Goal: Task Accomplishment & Management: Manage account settings

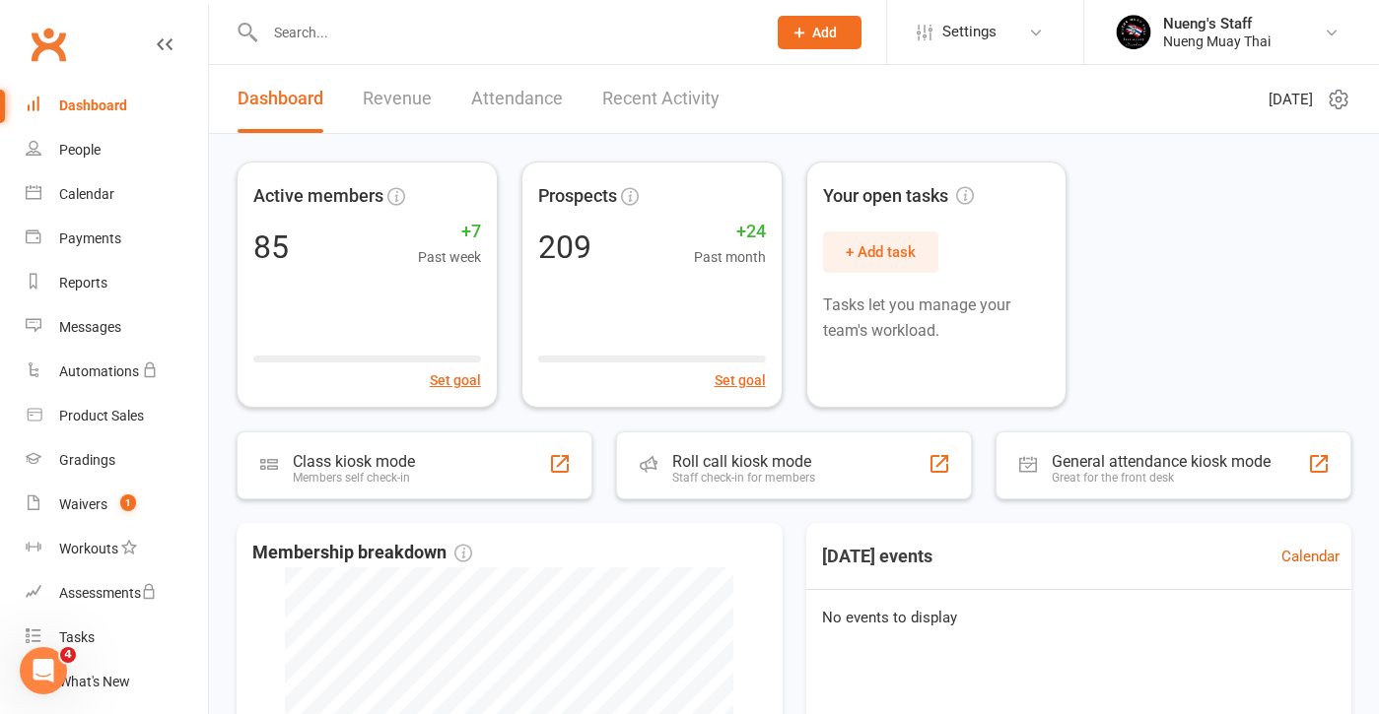
click at [339, 42] on input "text" at bounding box center [505, 33] width 493 height 28
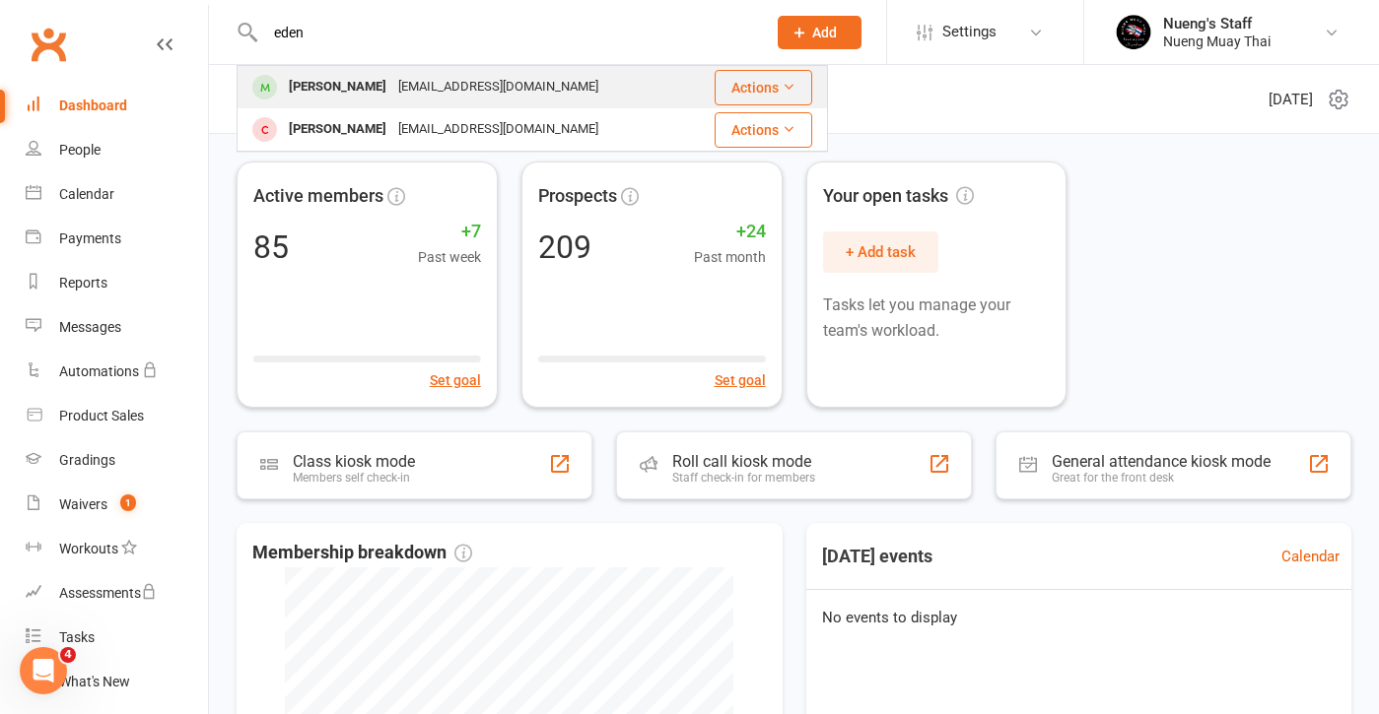
type input "eden"
click at [392, 97] on div "[EMAIL_ADDRESS][DOMAIN_NAME]" at bounding box center [498, 87] width 212 height 29
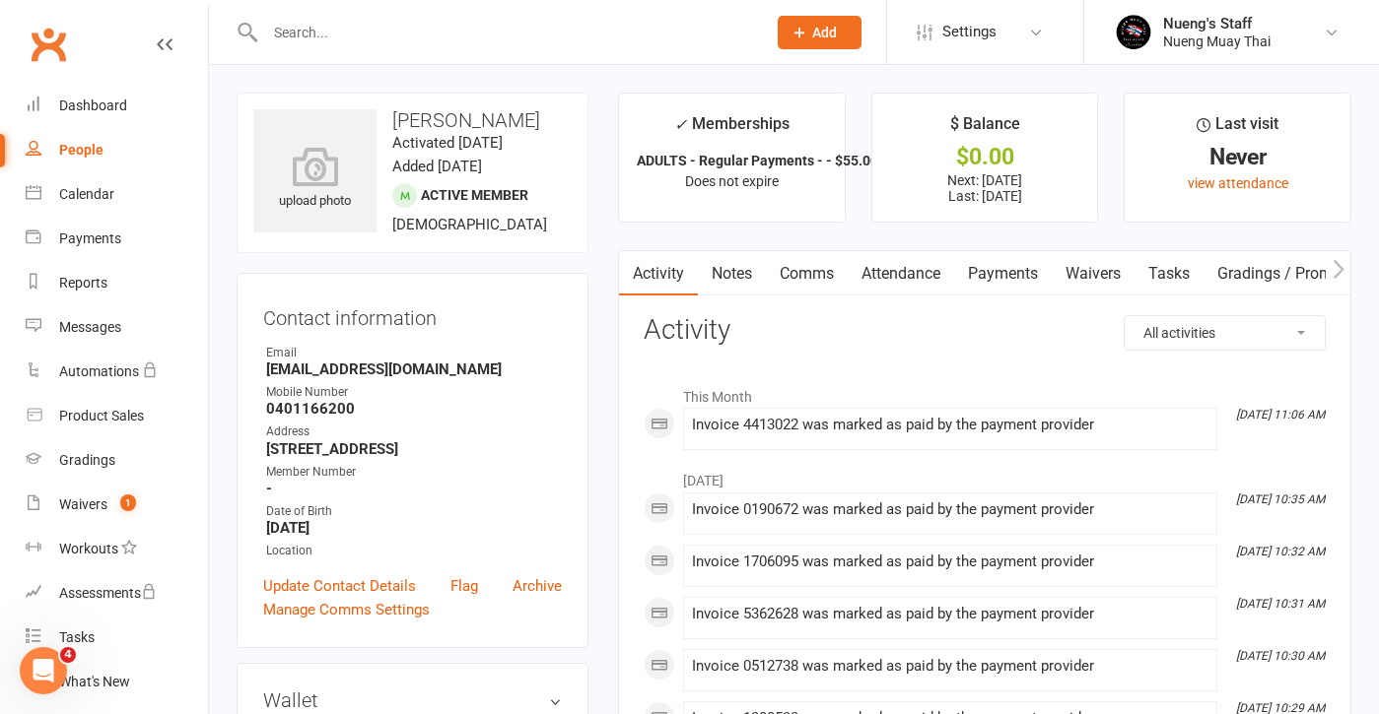
click at [1017, 270] on link "Payments" at bounding box center [1003, 273] width 98 height 45
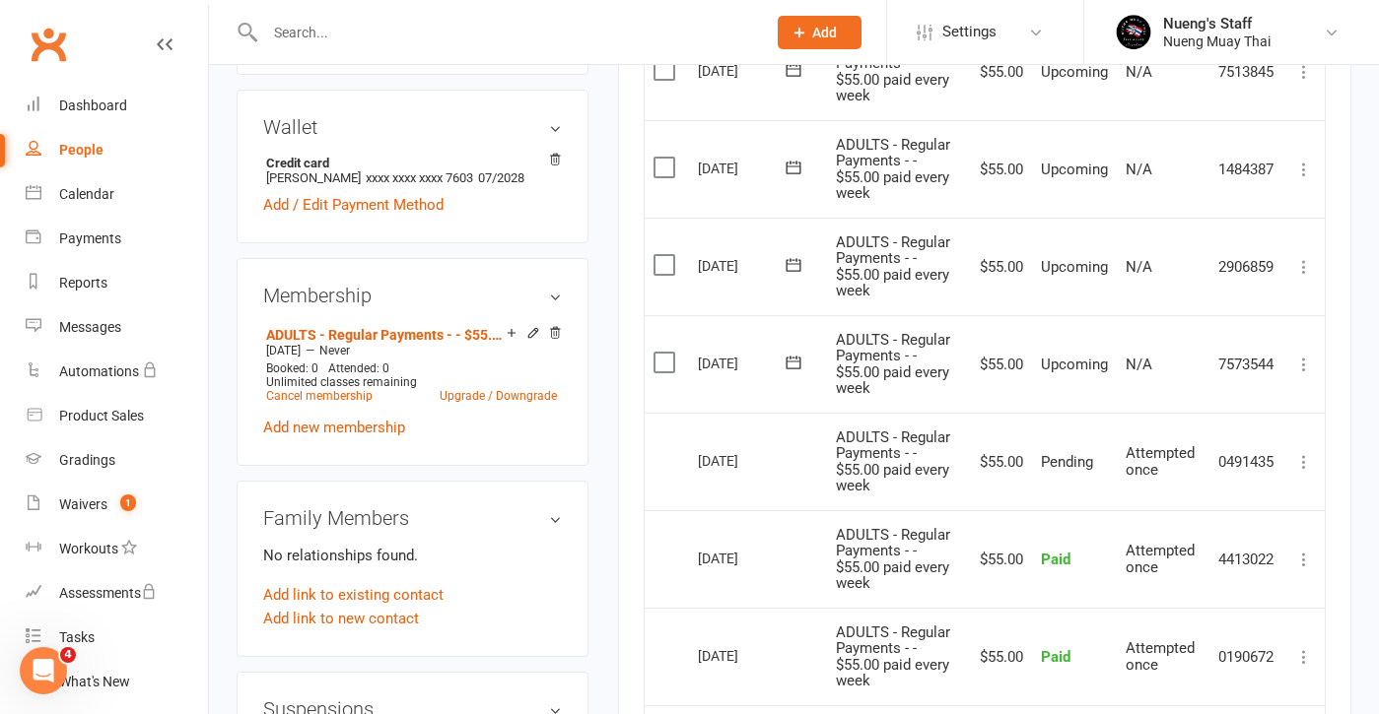
scroll to position [587, 0]
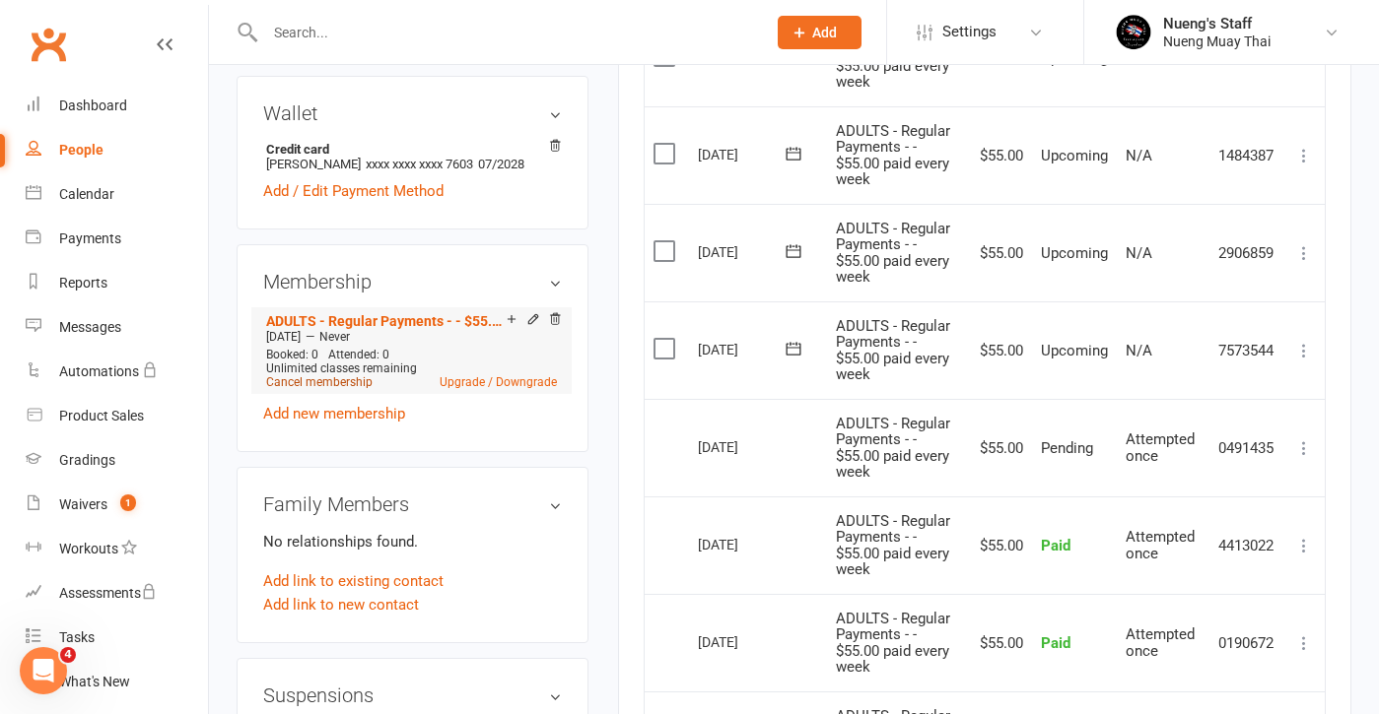
click at [345, 382] on link "Cancel membership" at bounding box center [319, 382] width 106 height 14
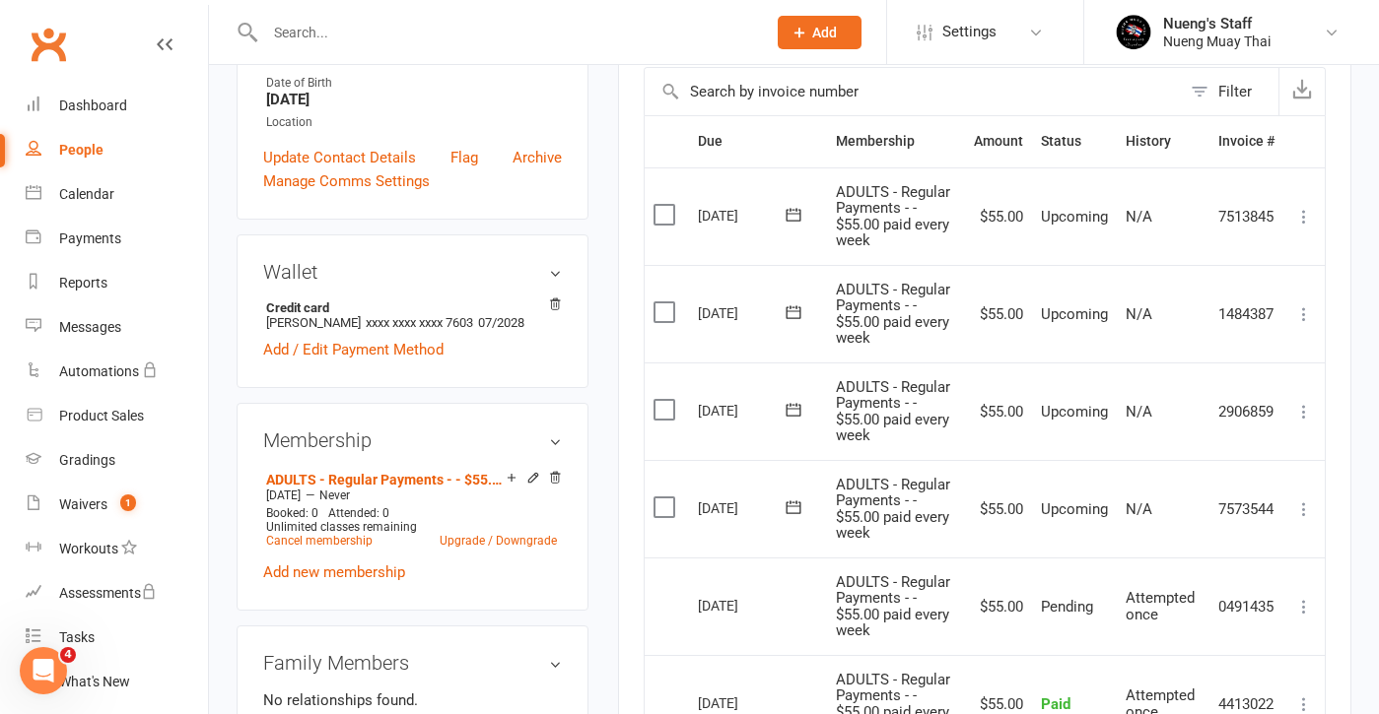
scroll to position [428, 0]
click at [325, 544] on link "Cancel membership" at bounding box center [319, 542] width 106 height 14
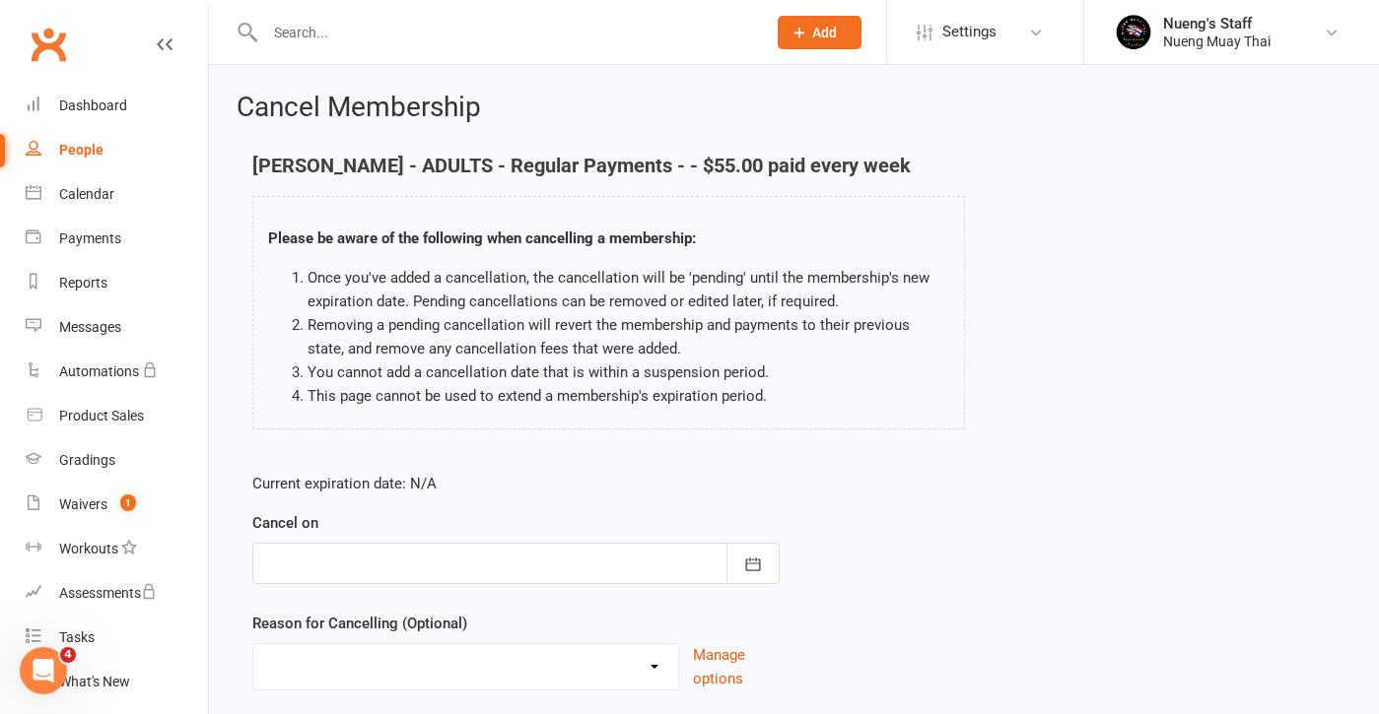
click at [451, 553] on div at bounding box center [515, 563] width 527 height 41
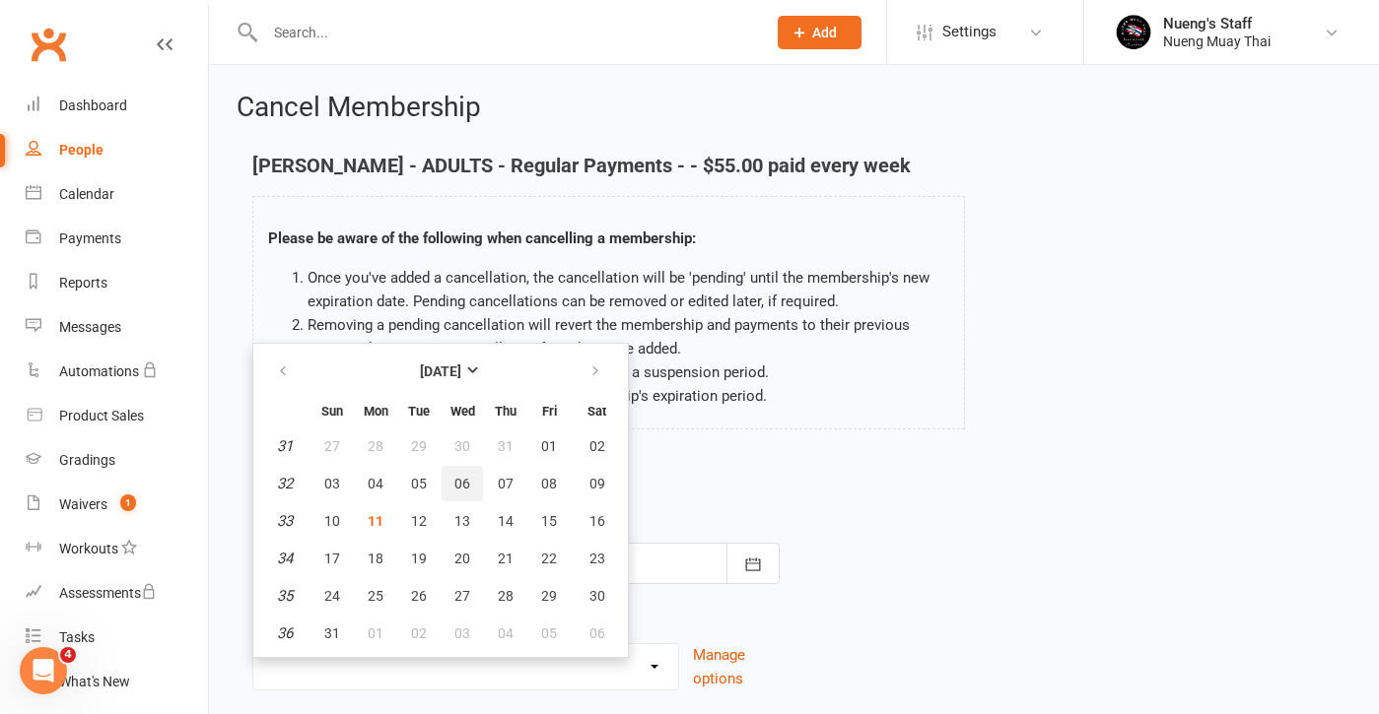
click at [455, 470] on button "06" at bounding box center [461, 483] width 41 height 35
type input "[DATE]"
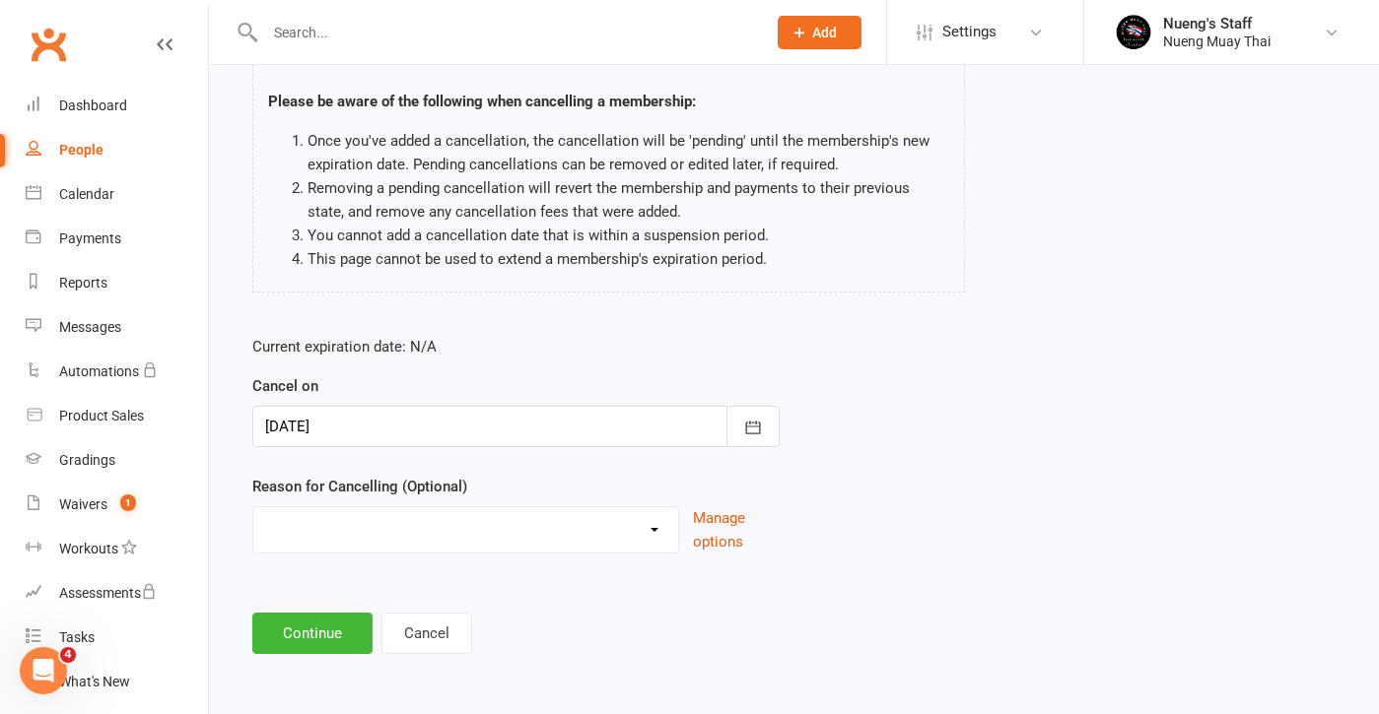
scroll to position [153, 0]
select select "2"
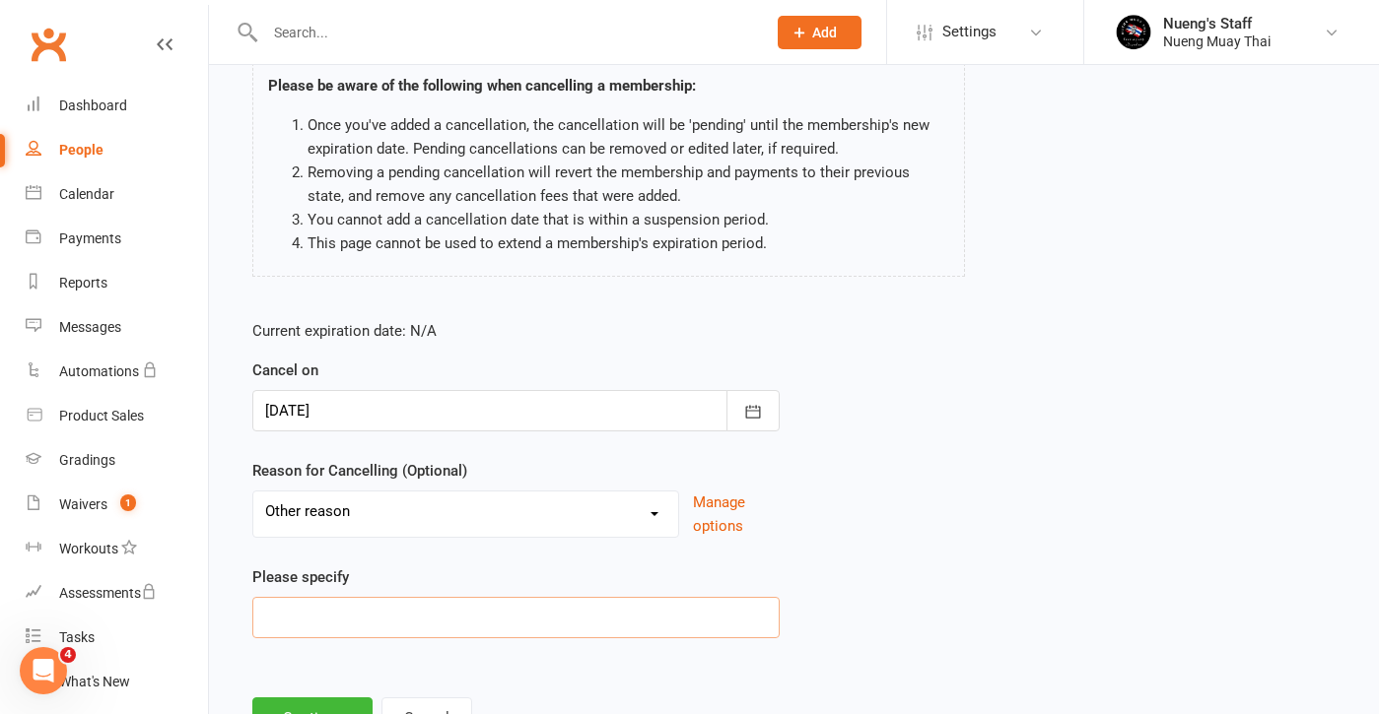
click at [343, 614] on input at bounding box center [515, 617] width 527 height 41
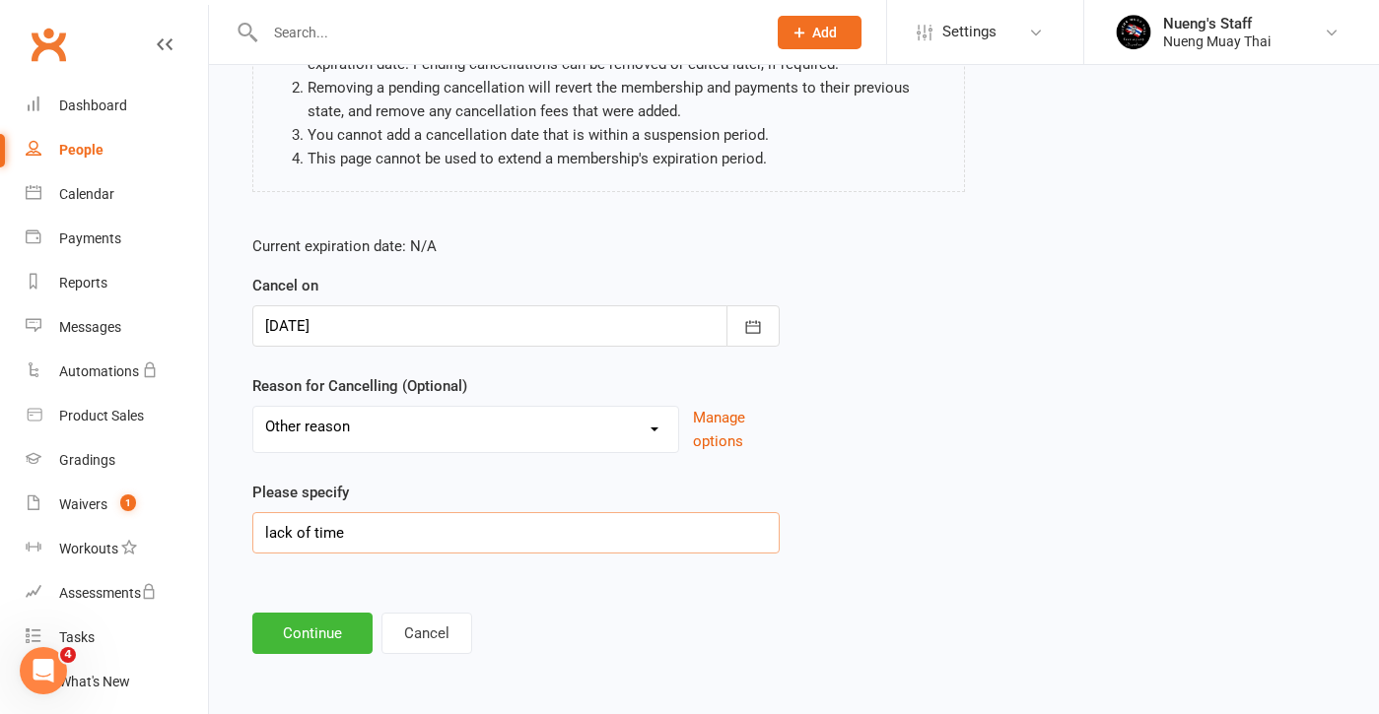
scroll to position [253, 0]
type input "lack of time"
click at [295, 614] on button "Continue" at bounding box center [312, 633] width 120 height 41
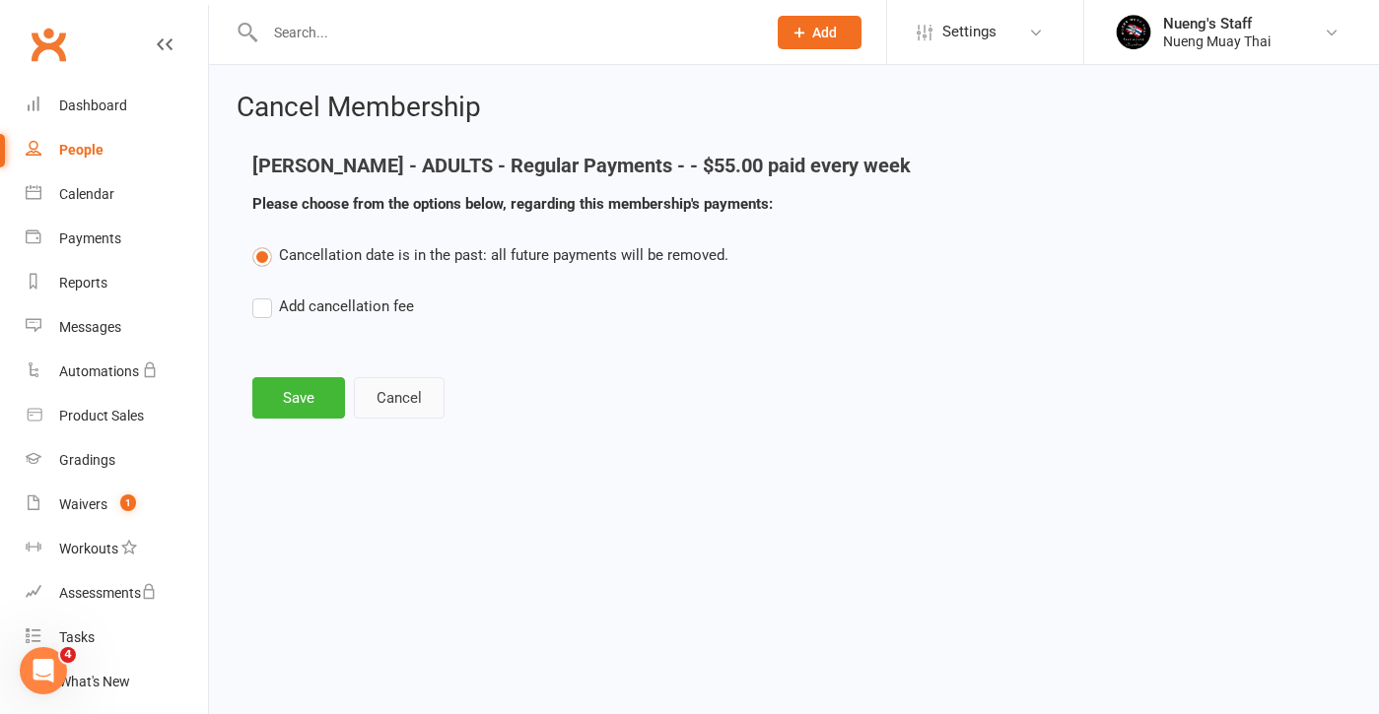
click at [420, 406] on button "Cancel" at bounding box center [399, 397] width 91 height 41
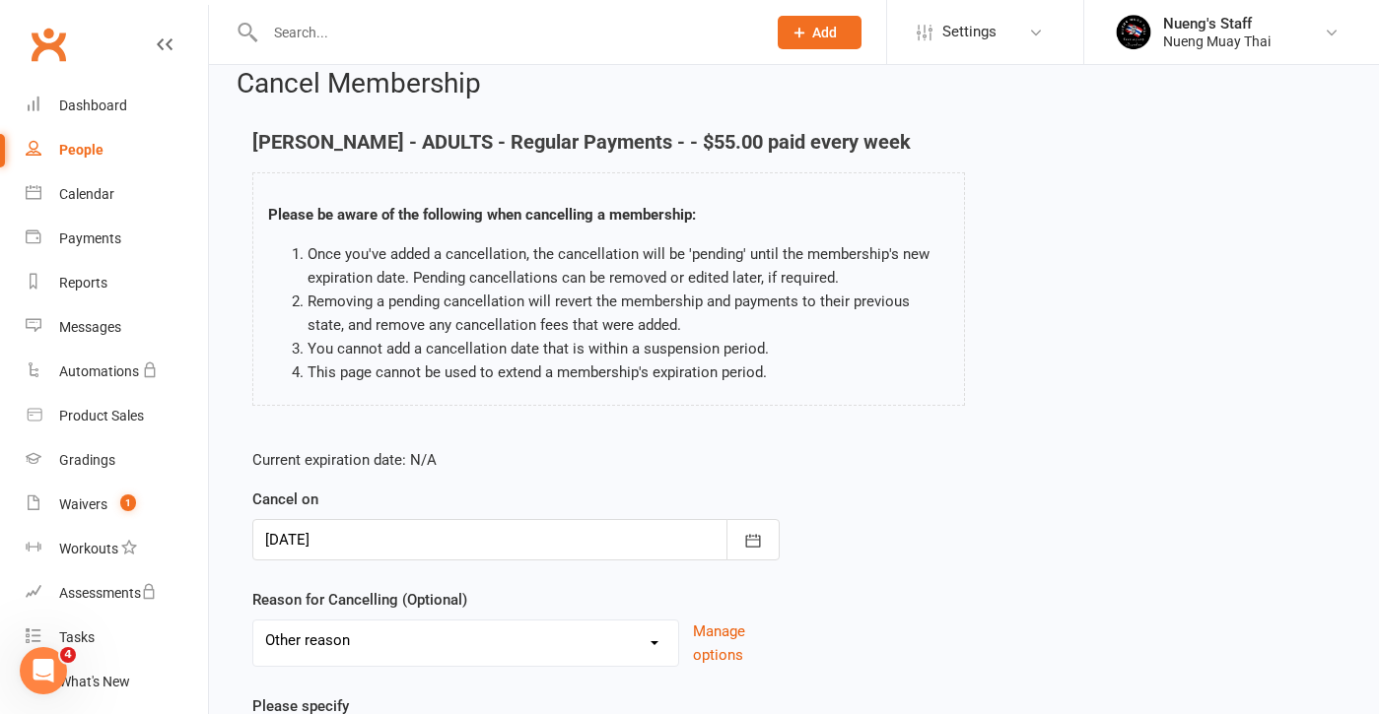
scroll to position [32, 0]
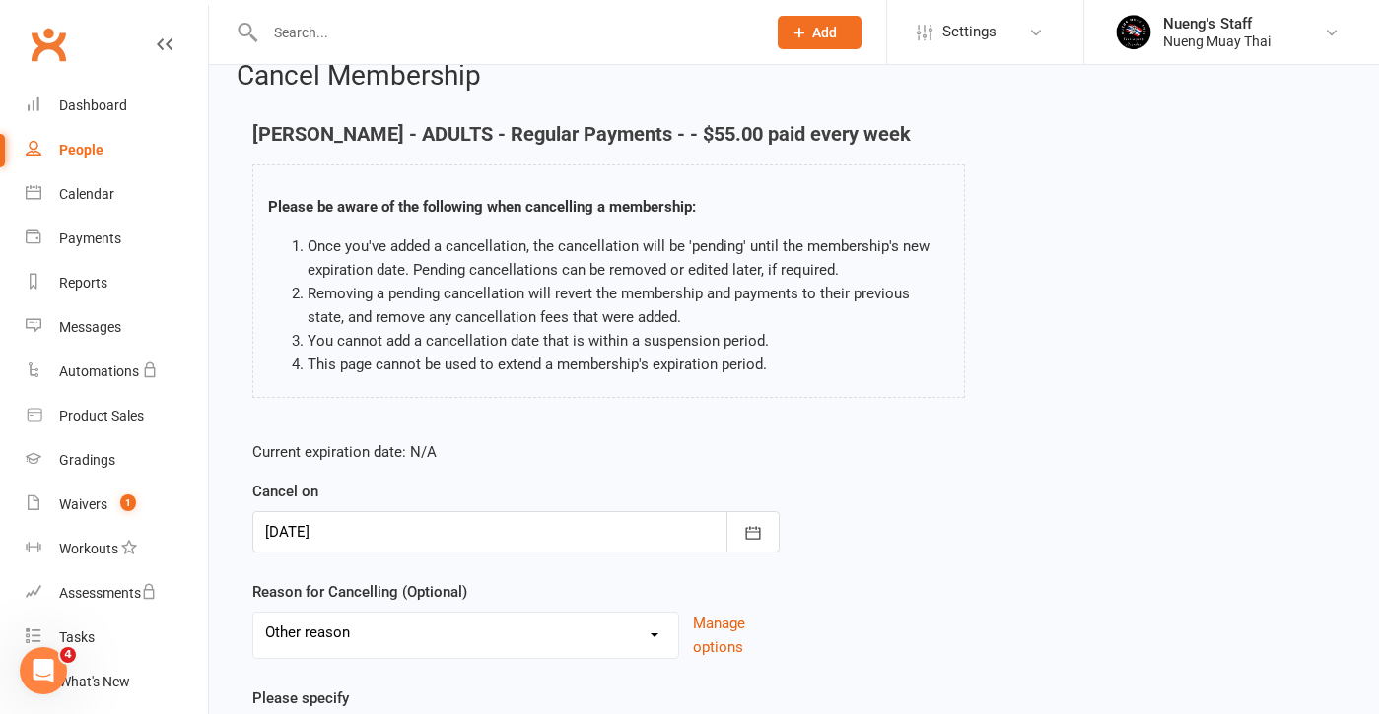
click at [501, 526] on div at bounding box center [515, 531] width 527 height 41
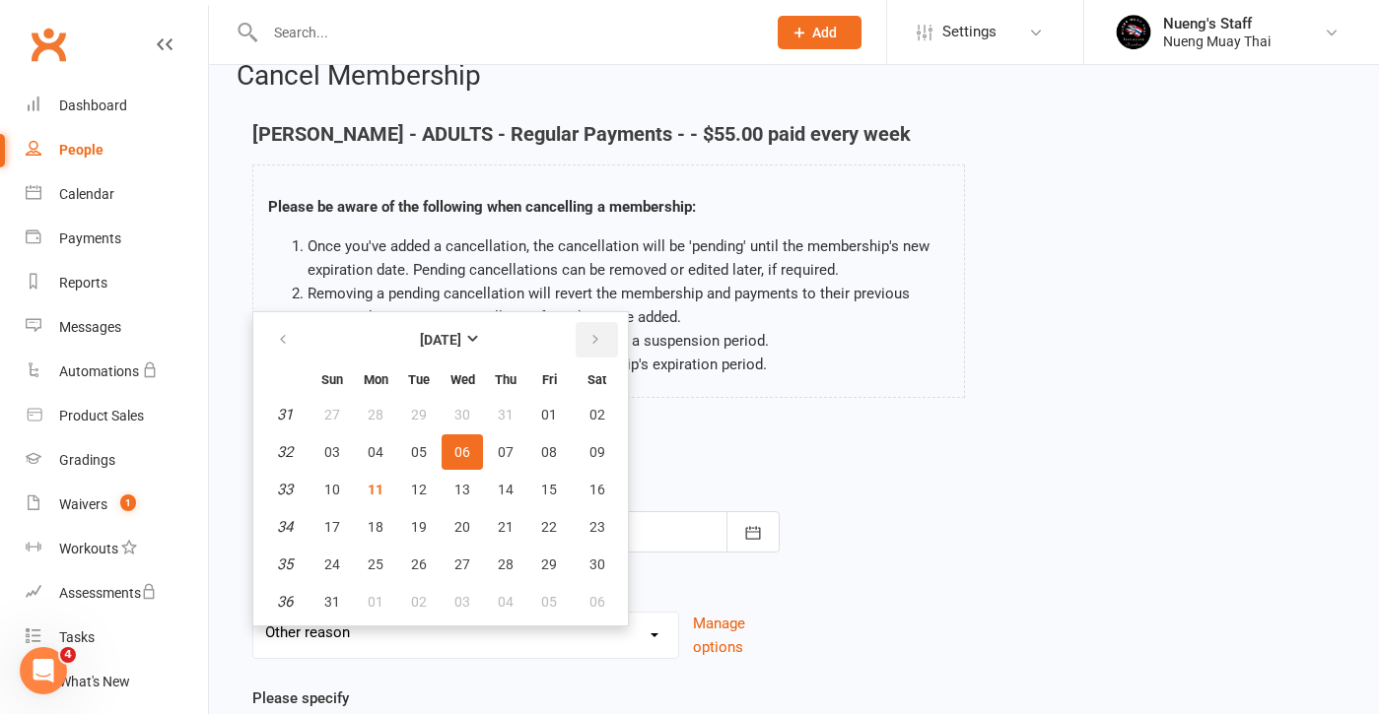
click at [606, 346] on button "button" at bounding box center [596, 339] width 42 height 35
click at [291, 350] on button "button" at bounding box center [284, 339] width 42 height 35
click at [596, 418] on span "06" at bounding box center [597, 415] width 16 height 16
type input "[DATE]"
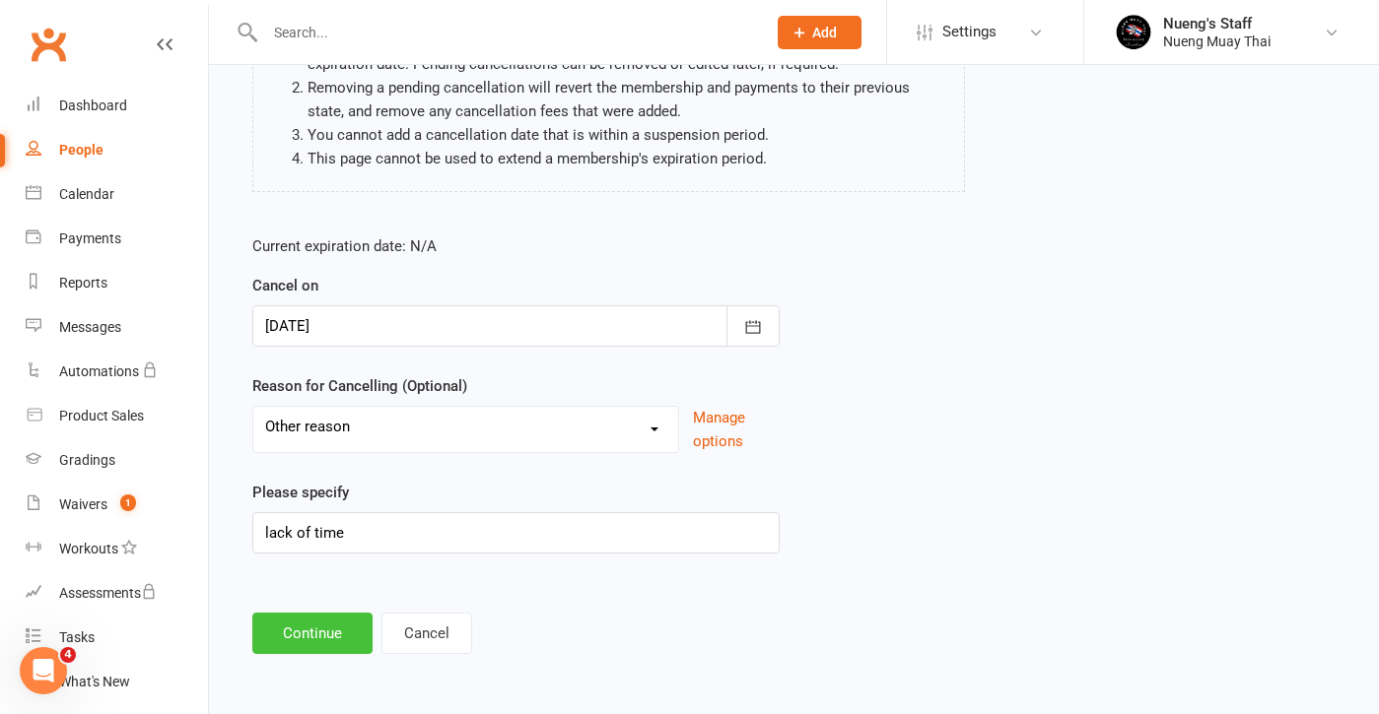
scroll to position [253, 0]
click at [310, 613] on button "Continue" at bounding box center [312, 633] width 120 height 41
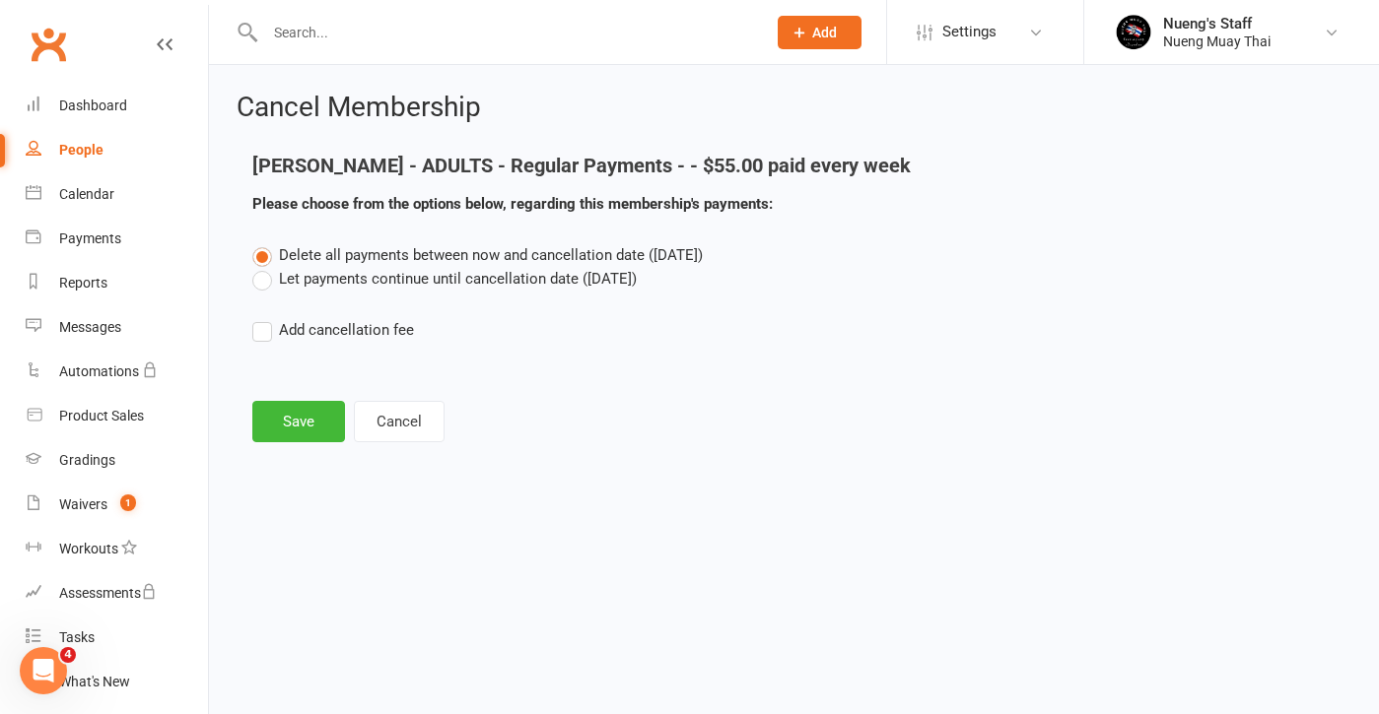
scroll to position [0, 0]
click at [378, 279] on label "Let payments continue until cancellation date ([DATE])" at bounding box center [444, 279] width 384 height 24
click at [265, 267] on input "Let payments continue until cancellation date ([DATE])" at bounding box center [258, 267] width 13 height 0
click at [300, 424] on button "Save" at bounding box center [298, 421] width 93 height 41
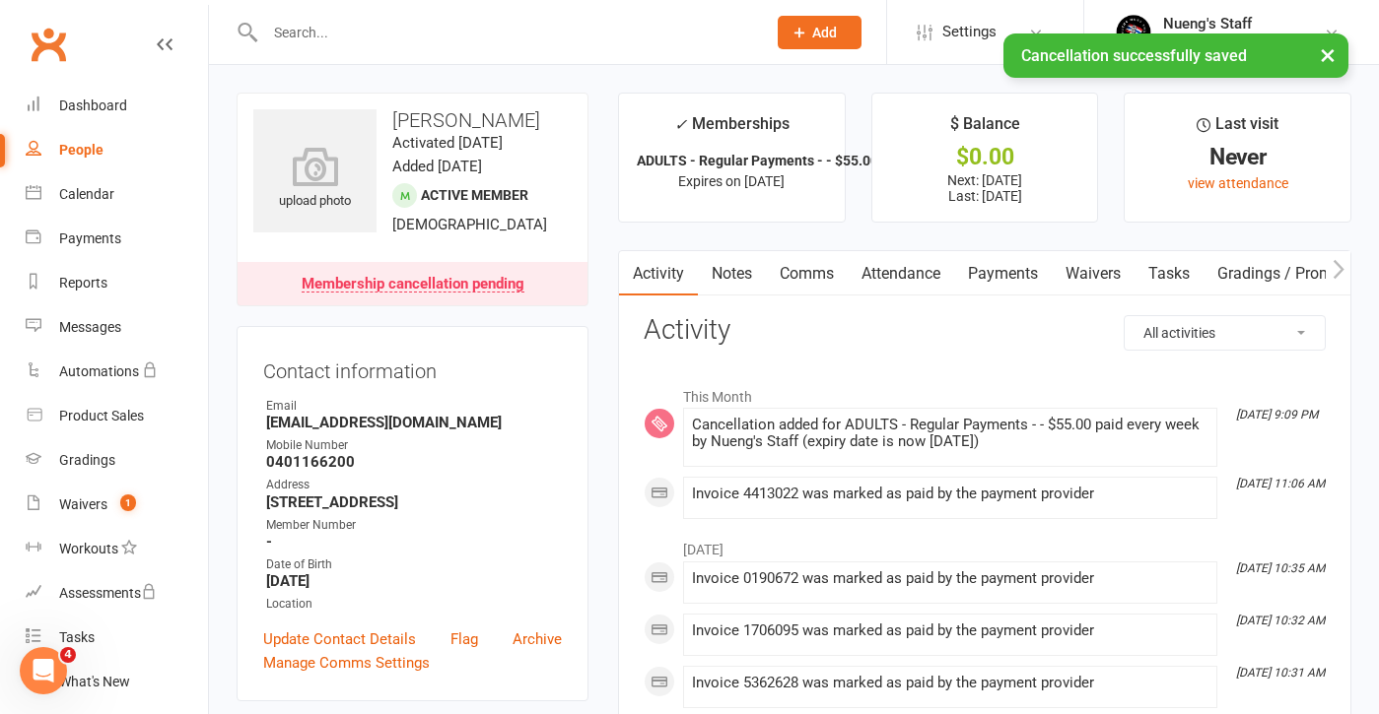
click at [1037, 269] on link "Payments" at bounding box center [1003, 273] width 98 height 45
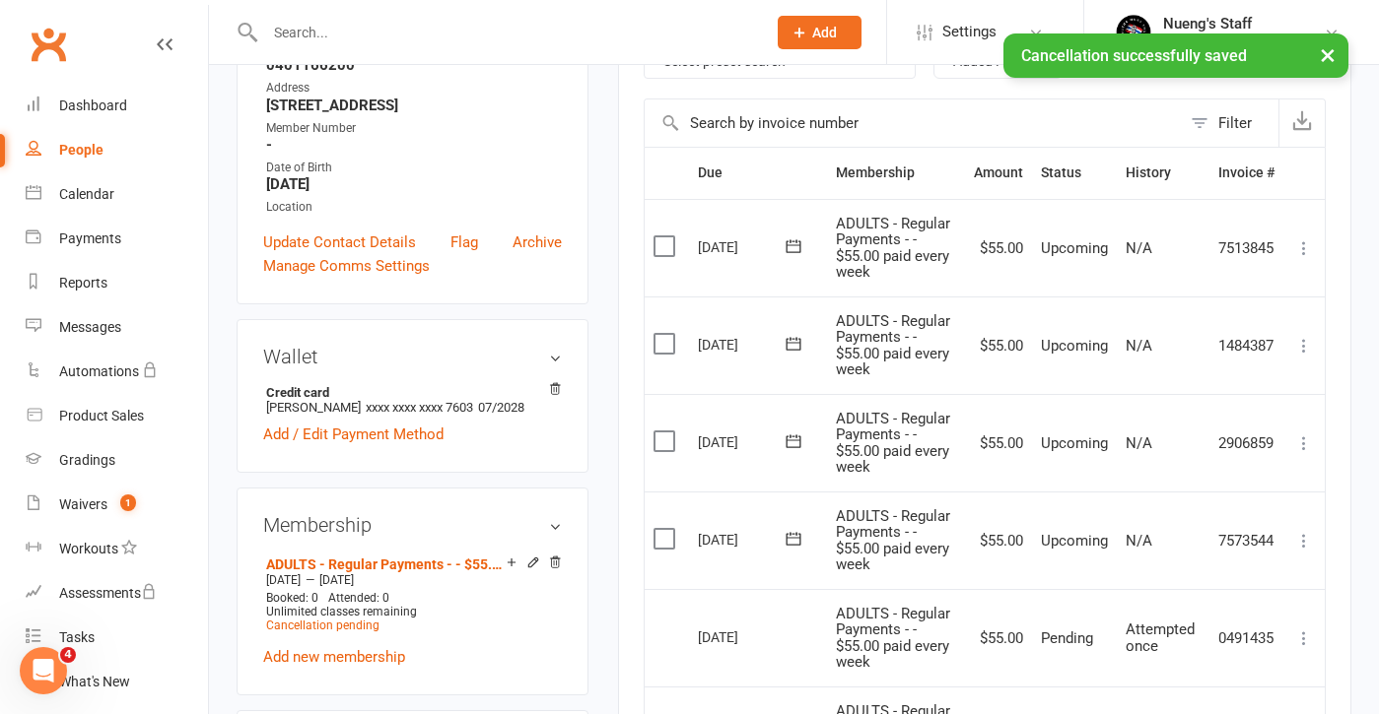
scroll to position [400, 0]
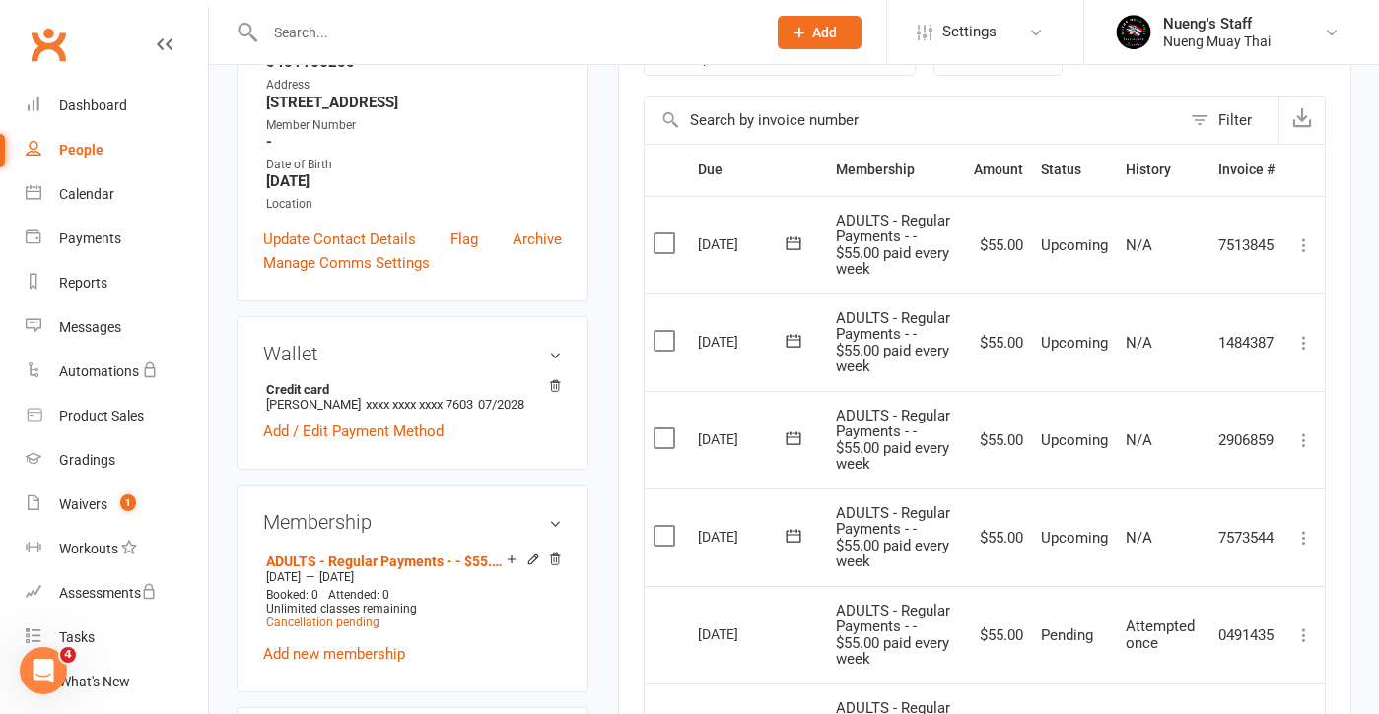
click at [801, 240] on icon at bounding box center [793, 244] width 20 height 20
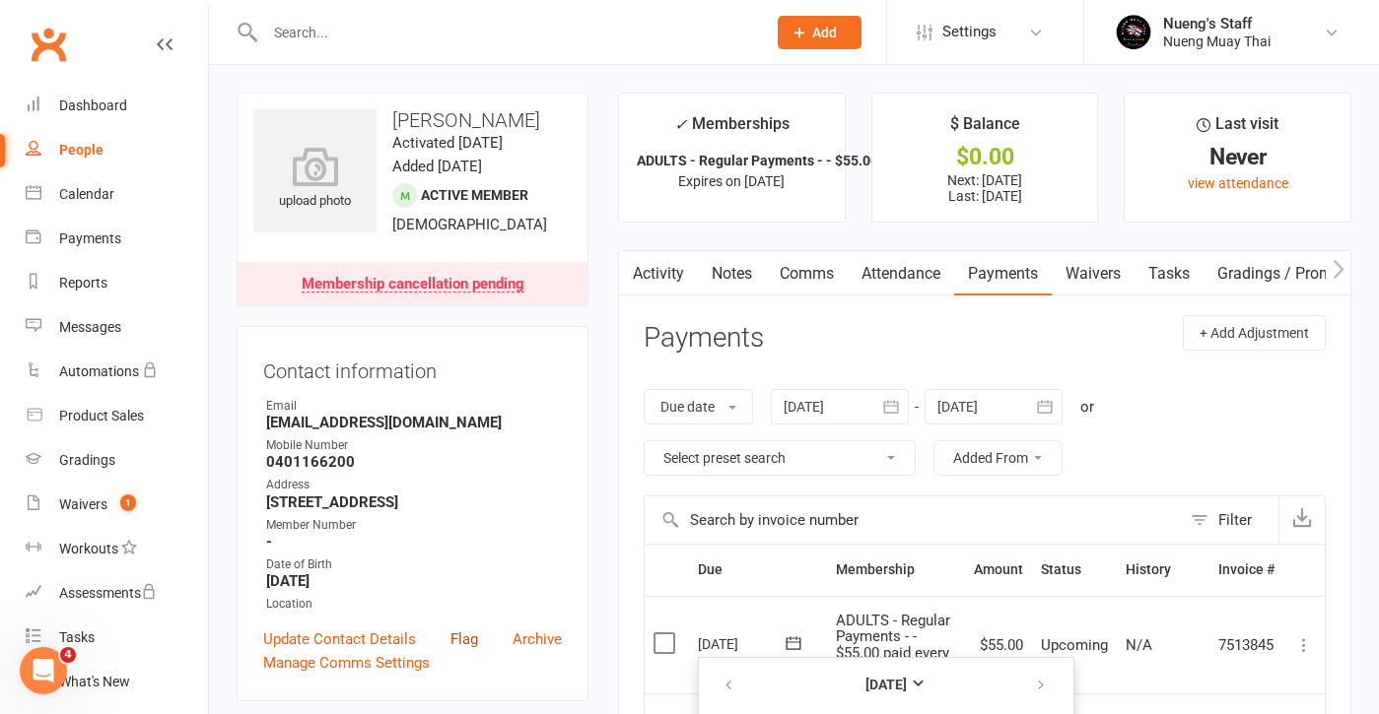
scroll to position [0, 0]
click at [323, 45] on input "text" at bounding box center [505, 33] width 493 height 28
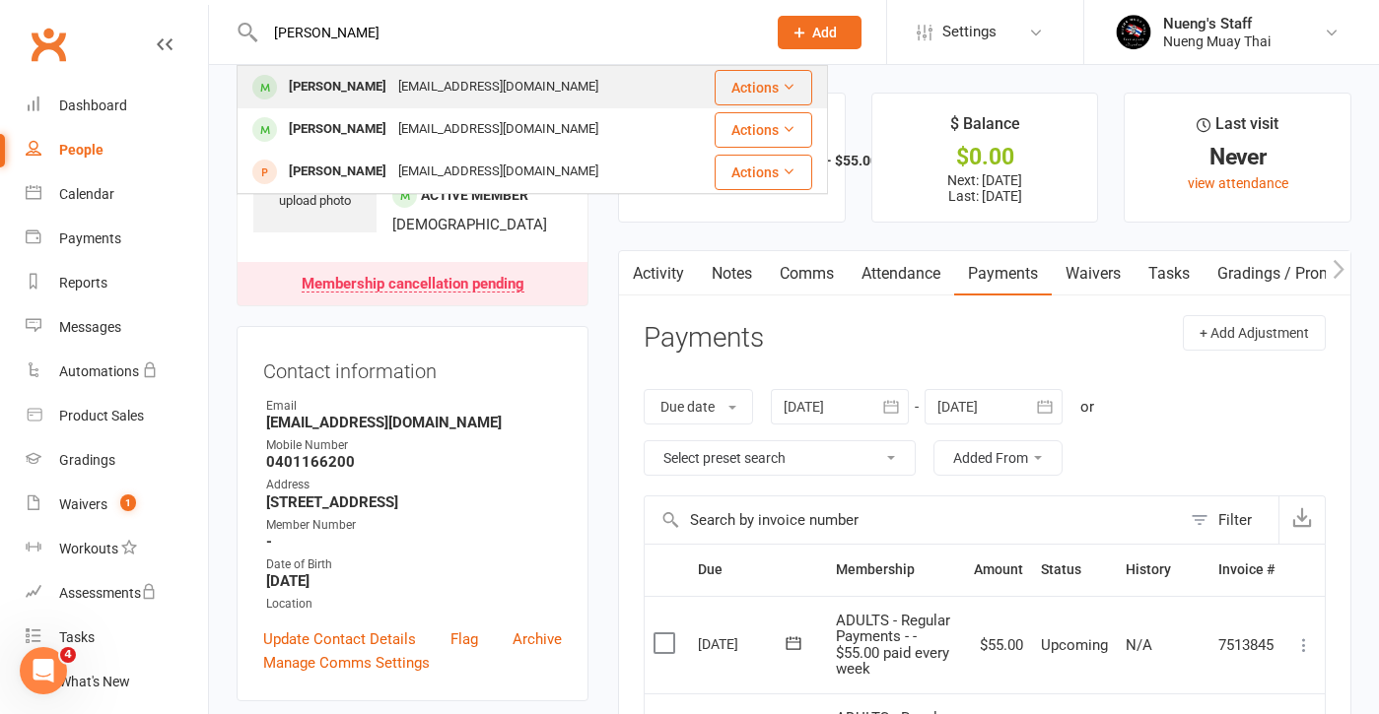
type input "[PERSON_NAME]"
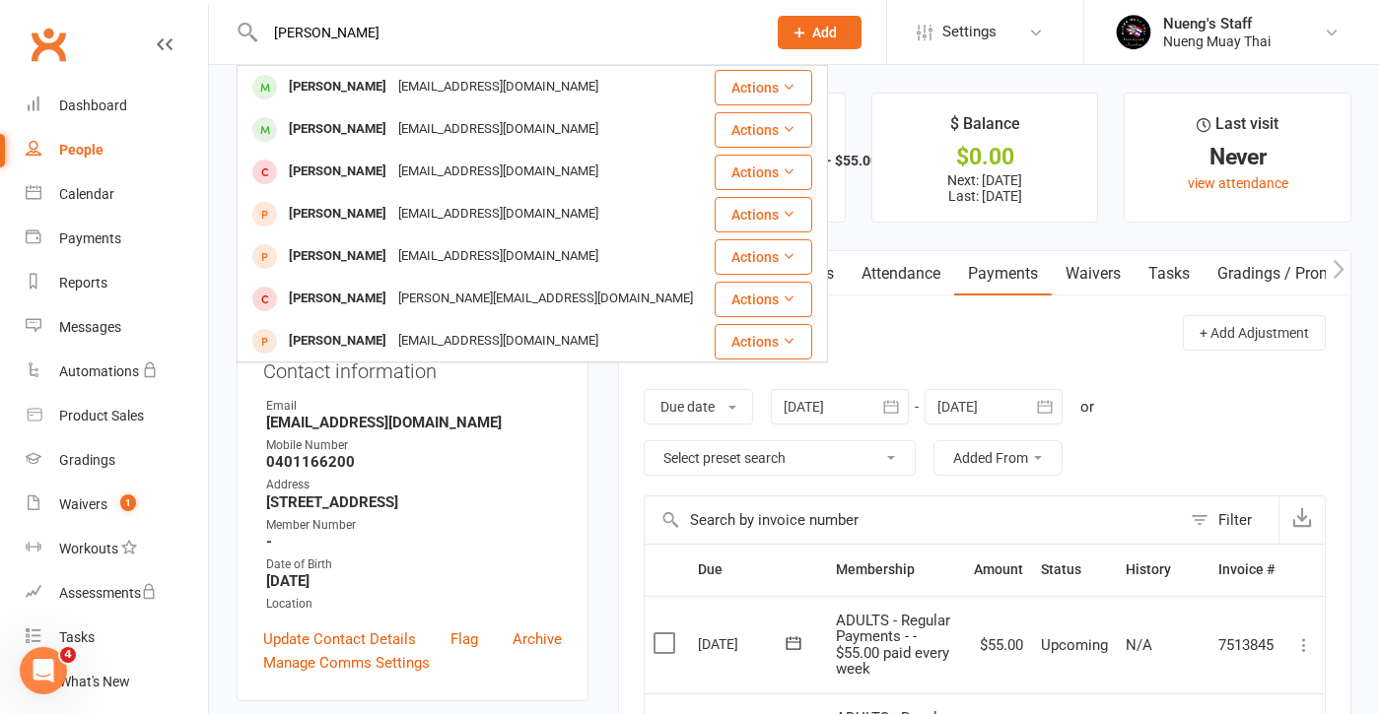
click at [321, 130] on div "[PERSON_NAME]" at bounding box center [337, 129] width 109 height 29
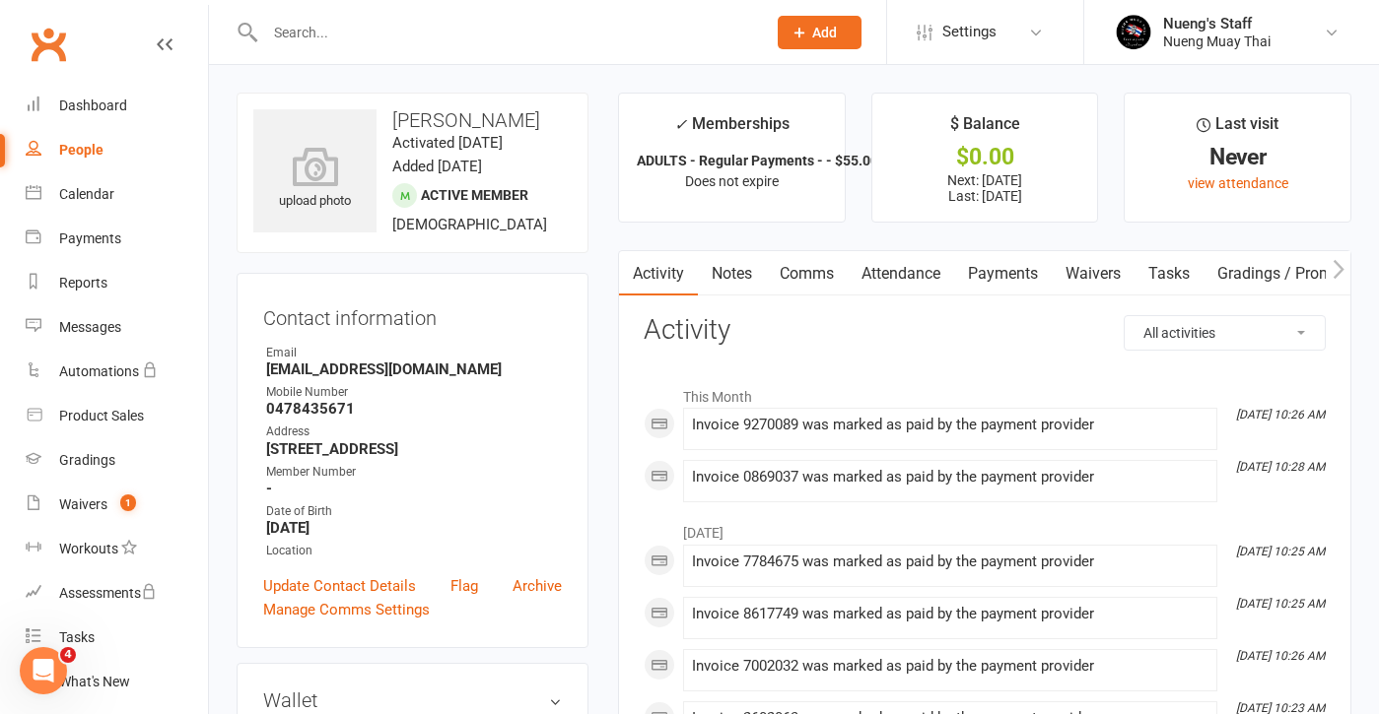
click at [343, 38] on input "text" at bounding box center [505, 33] width 493 height 28
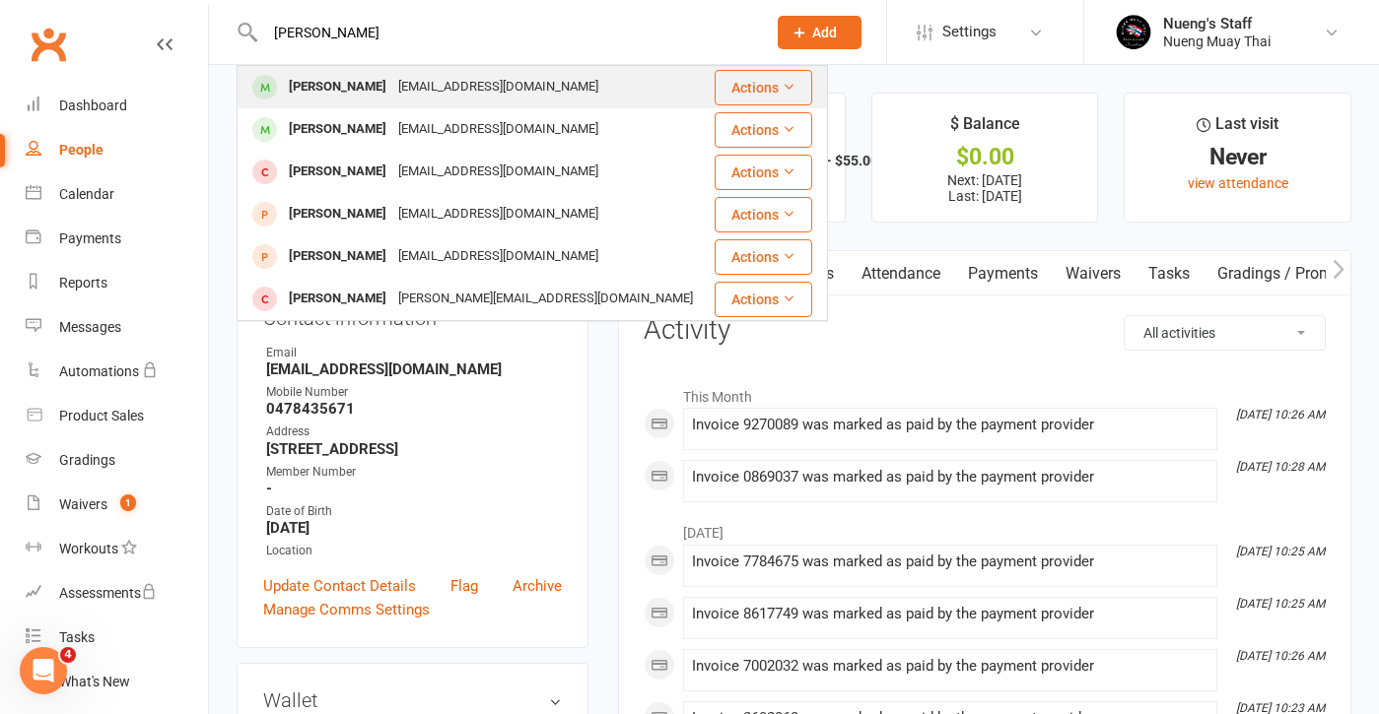
type input "[PERSON_NAME]"
click at [392, 89] on div "[EMAIL_ADDRESS][DOMAIN_NAME]" at bounding box center [498, 87] width 212 height 29
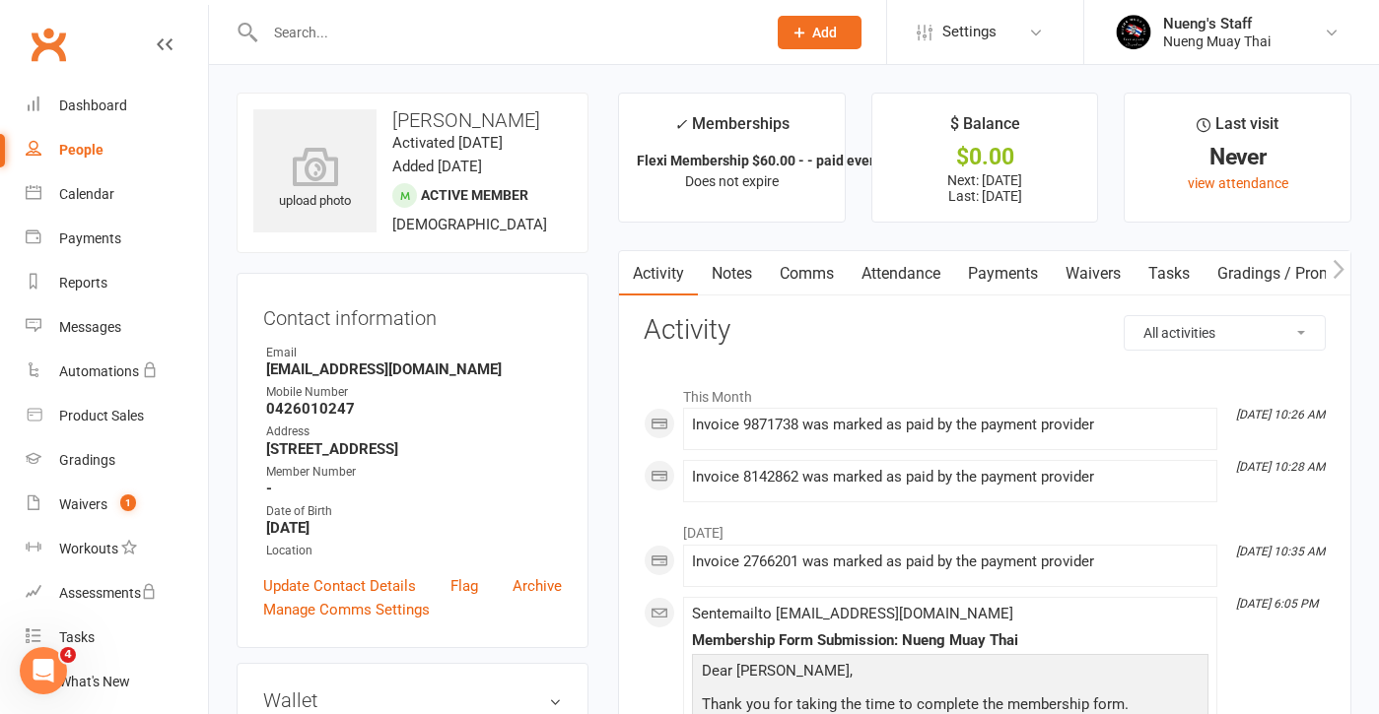
click at [441, 41] on input "text" at bounding box center [505, 33] width 493 height 28
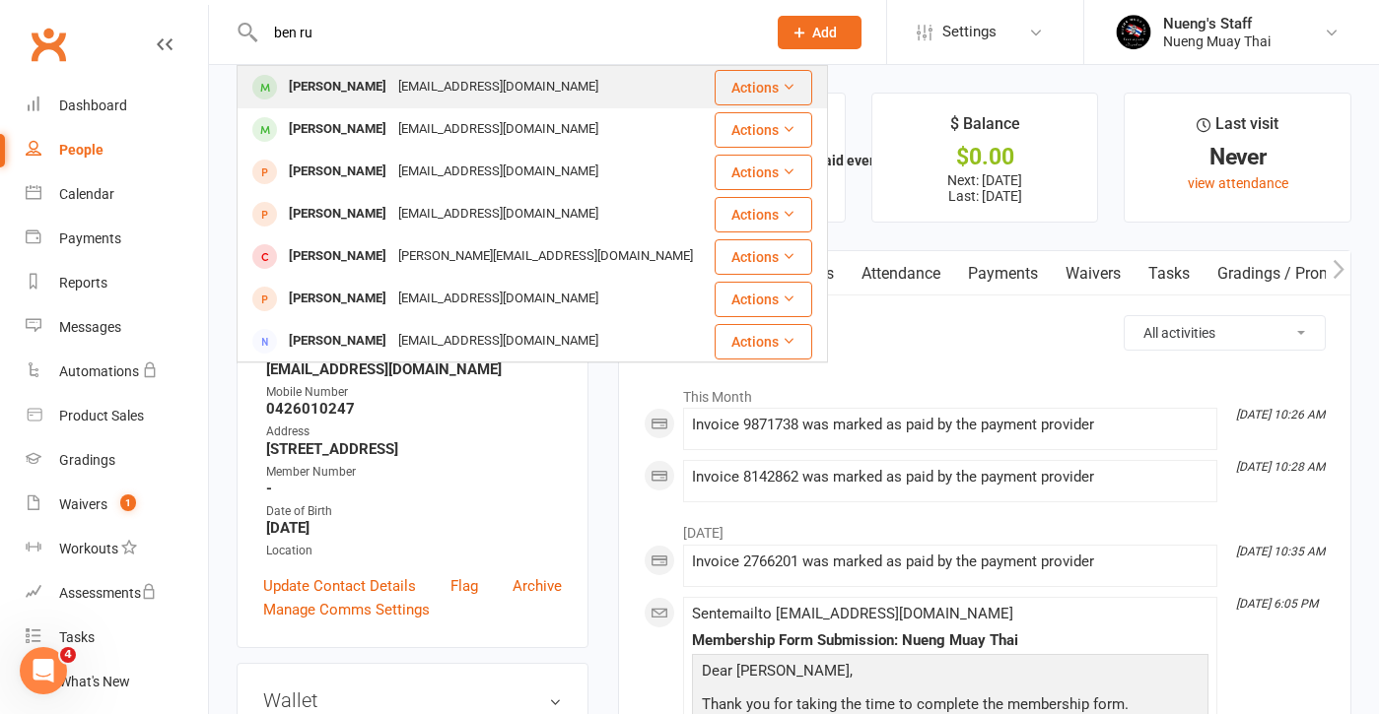
type input "ben ru"
click at [436, 94] on div "[EMAIL_ADDRESS][DOMAIN_NAME]" at bounding box center [498, 87] width 212 height 29
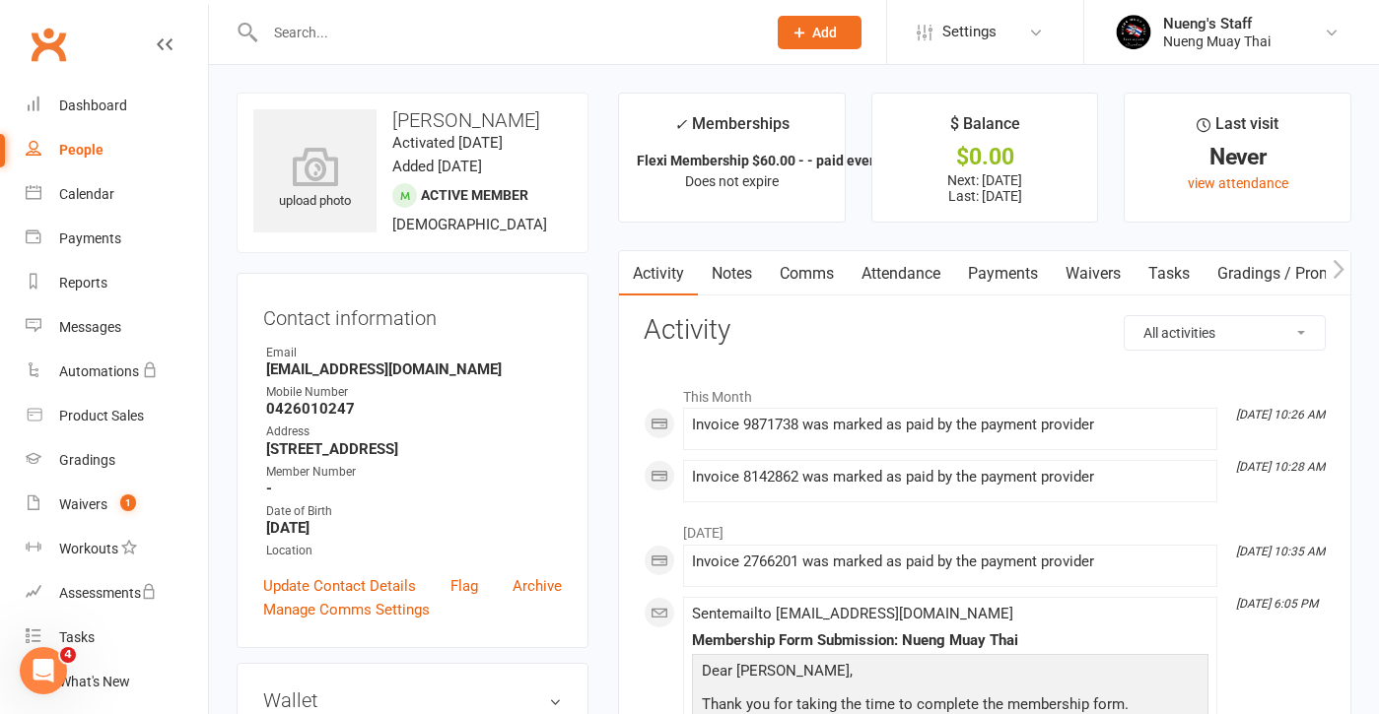
click at [1031, 273] on link "Payments" at bounding box center [1003, 273] width 98 height 45
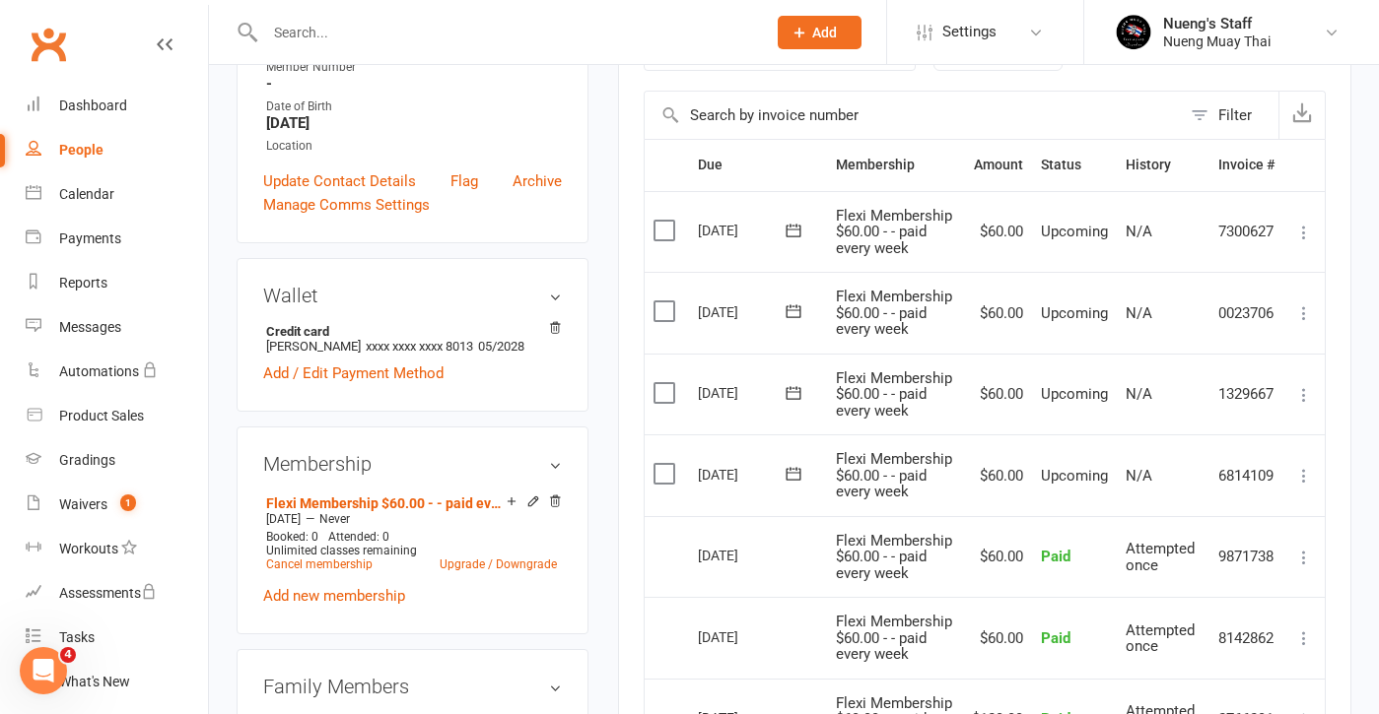
scroll to position [407, 0]
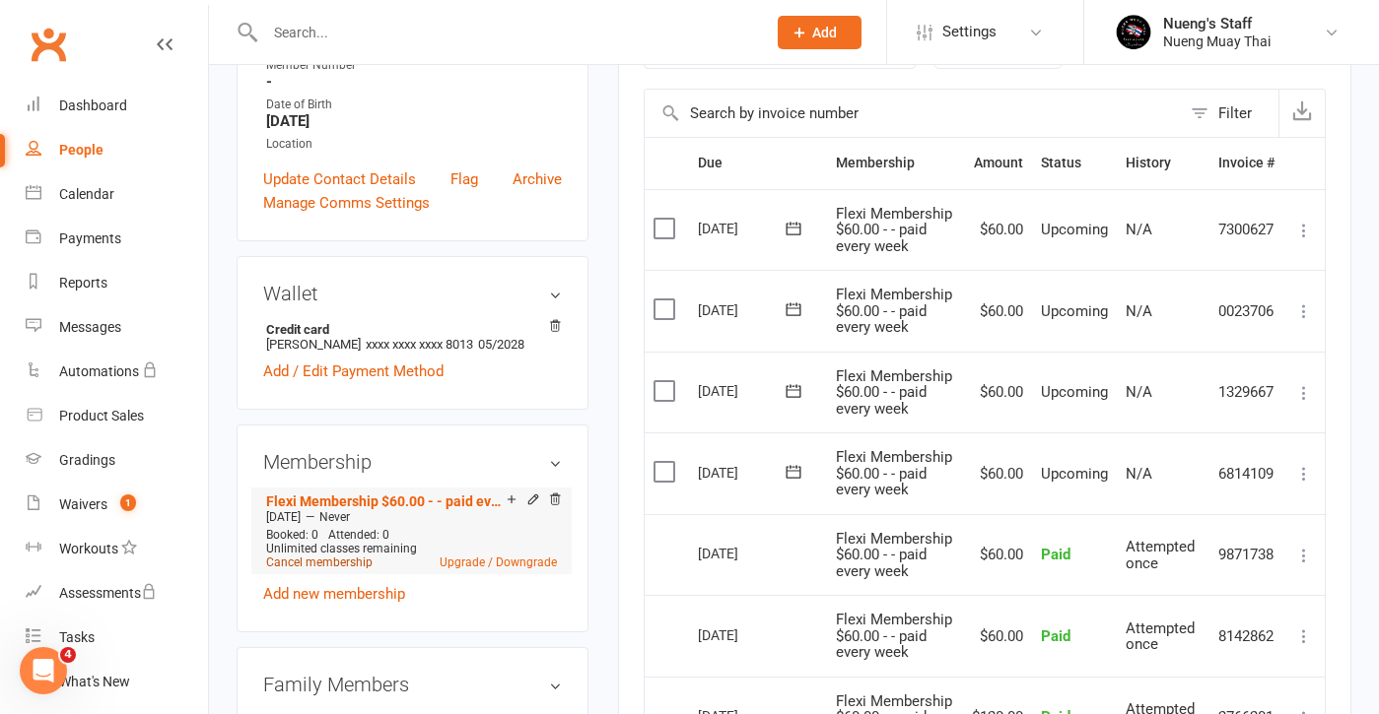
click at [329, 570] on link "Cancel membership" at bounding box center [319, 563] width 106 height 14
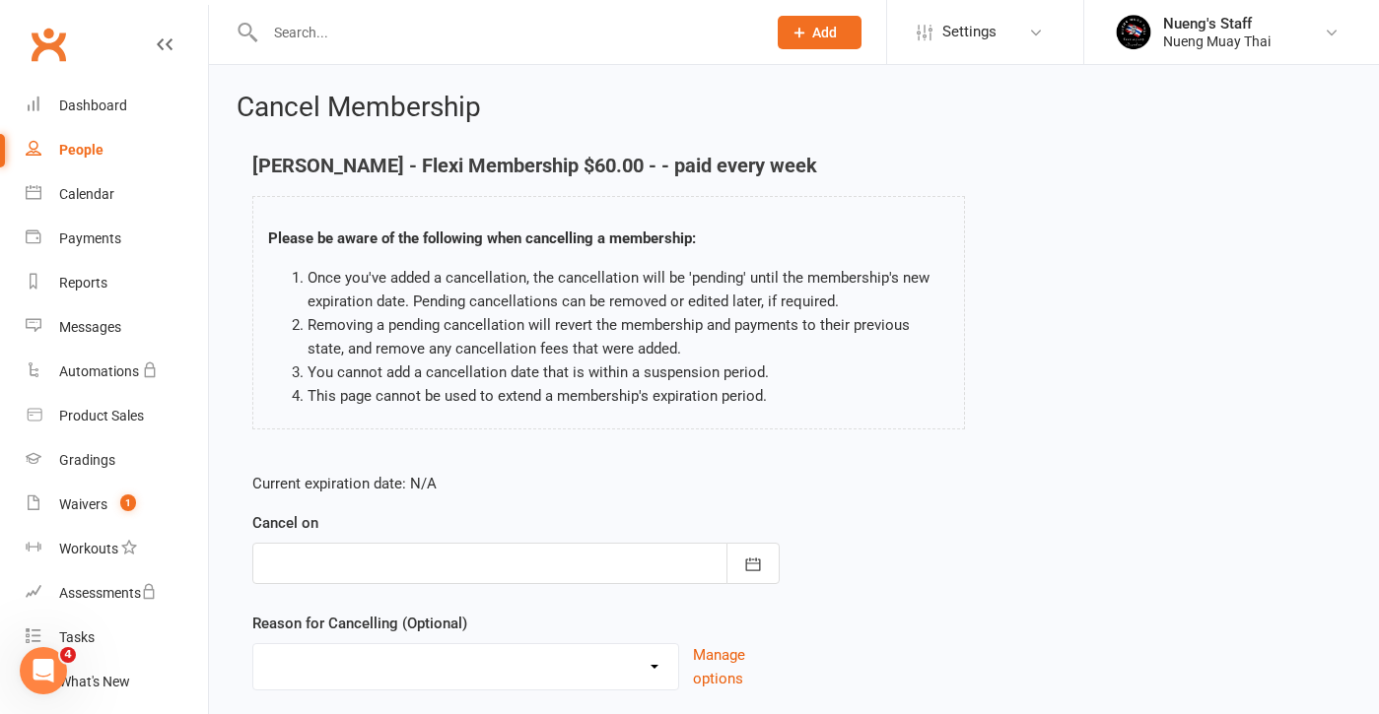
click at [640, 564] on div at bounding box center [515, 563] width 527 height 41
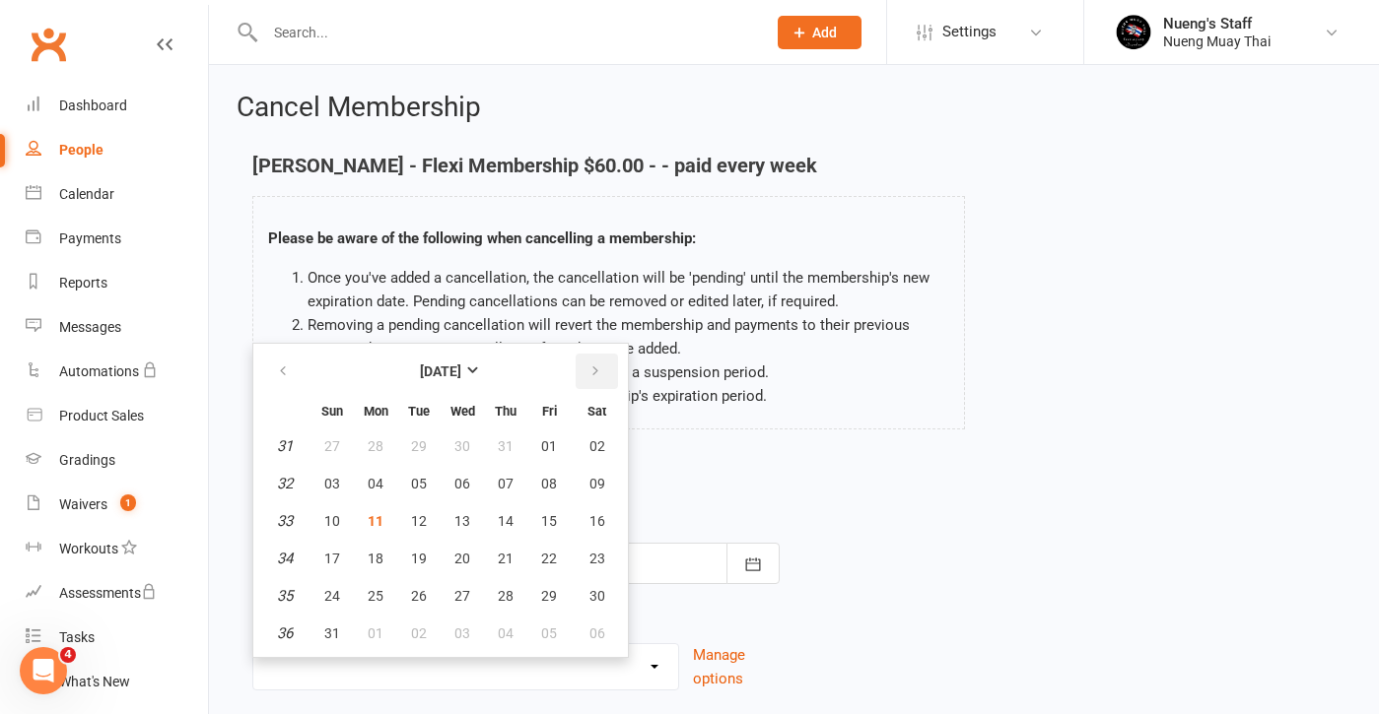
click at [600, 377] on icon "button" at bounding box center [595, 372] width 14 height 16
click at [478, 448] on button "03" at bounding box center [461, 446] width 41 height 35
type input "[DATE]"
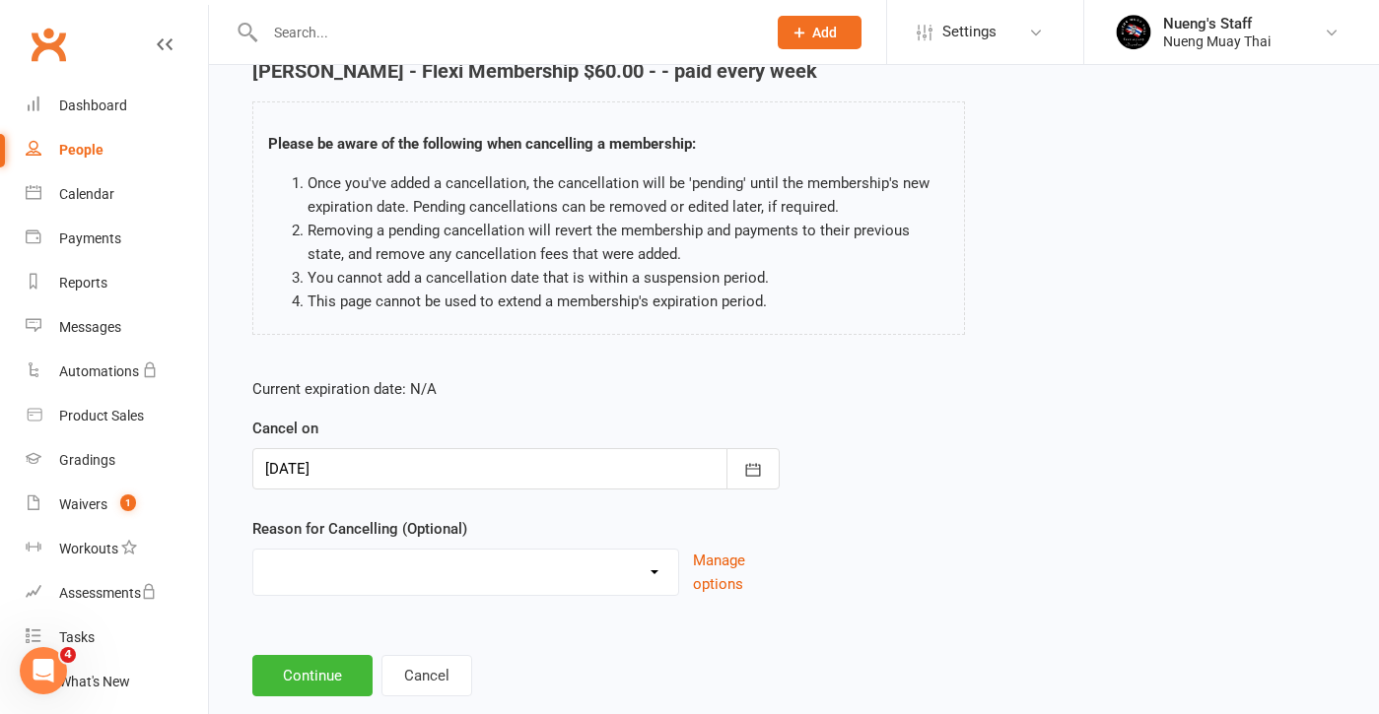
scroll to position [122, 0]
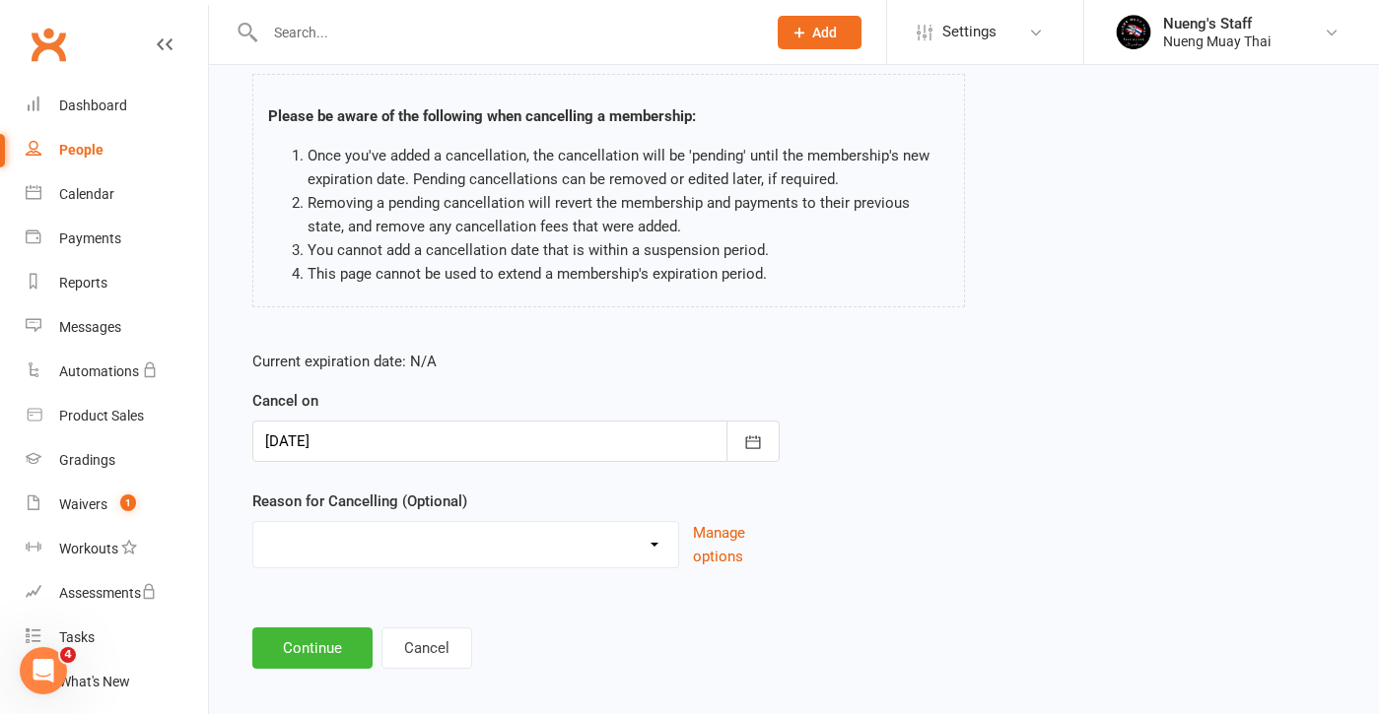
click at [414, 516] on div "Reason for Cancelling (Optional) Holiday Injury Other reason Manage options" at bounding box center [515, 529] width 527 height 79
select select "2"
click at [342, 634] on input at bounding box center [515, 648] width 527 height 41
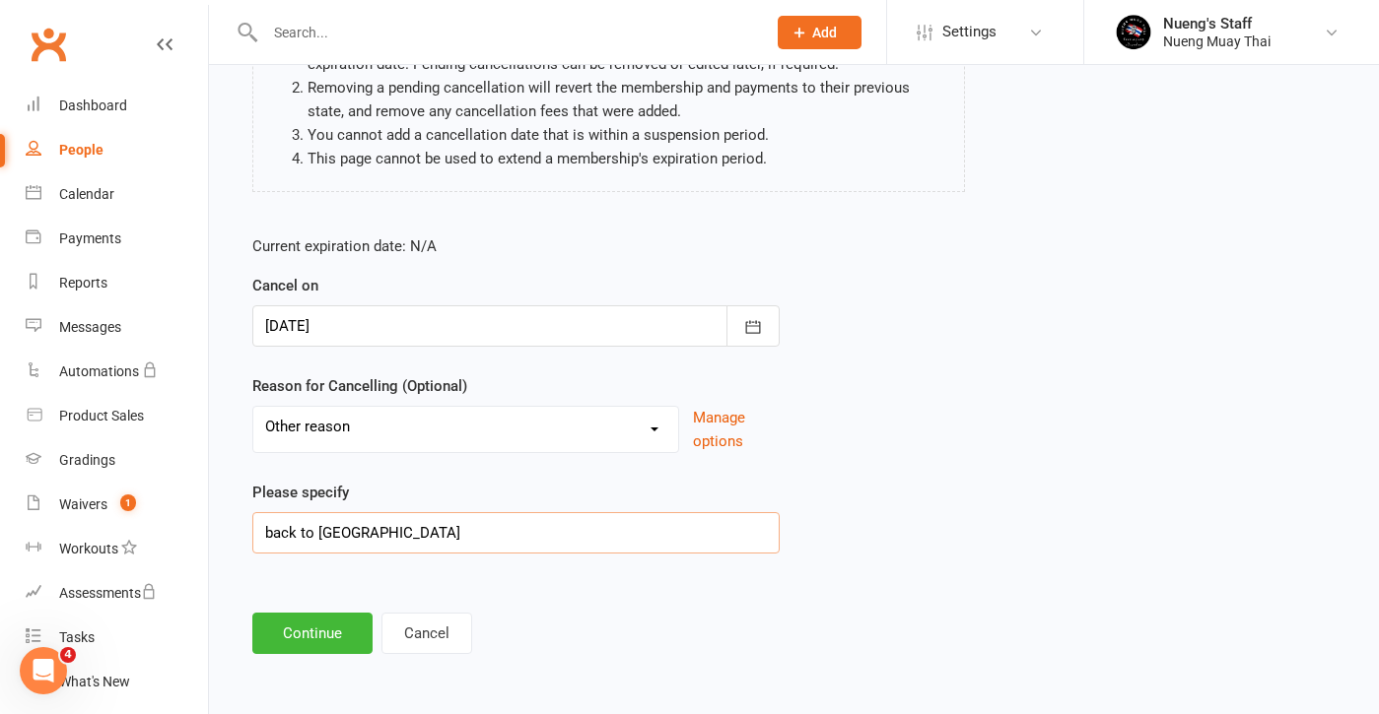
scroll to position [253, 0]
click at [266, 513] on input "back to [GEOGRAPHIC_DATA]" at bounding box center [515, 532] width 527 height 41
type input "Back to [GEOGRAPHIC_DATA]"
click at [327, 630] on button "Continue" at bounding box center [312, 633] width 120 height 41
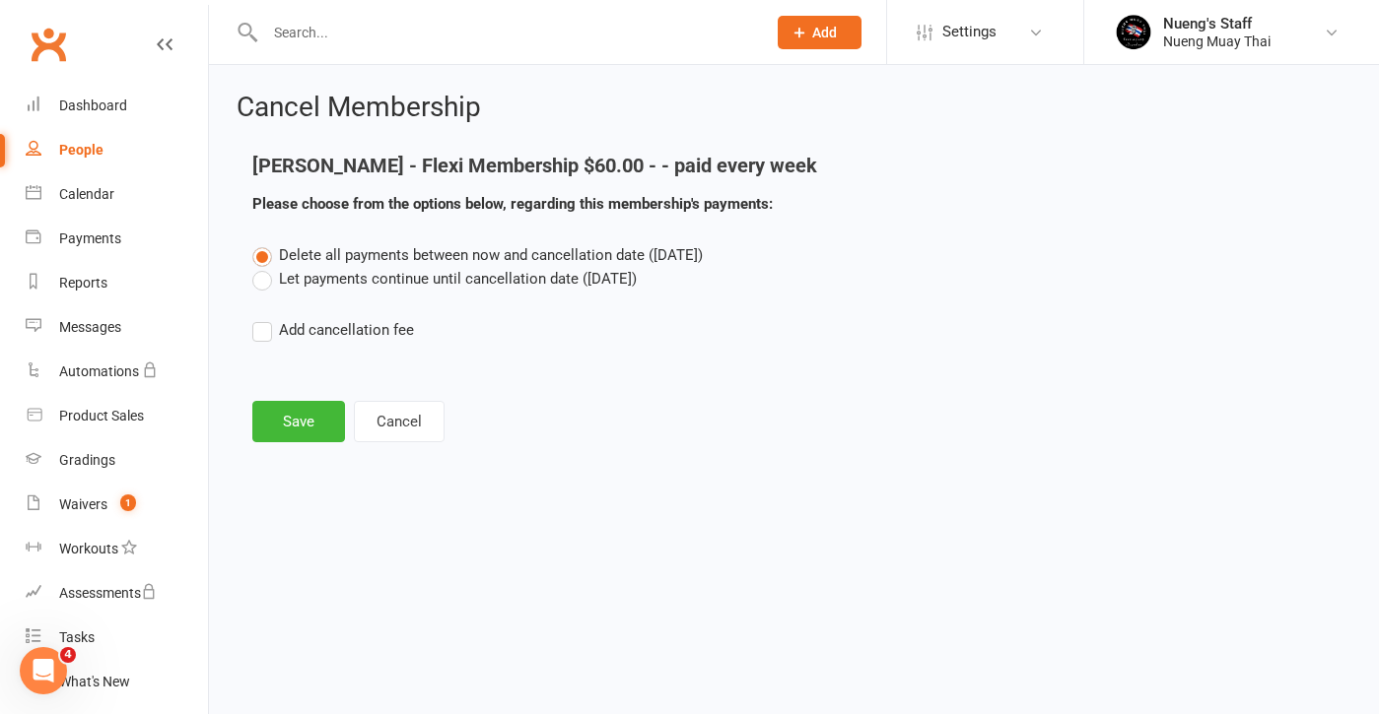
click at [414, 282] on label "Let payments continue until cancellation date ([DATE])" at bounding box center [444, 279] width 384 height 24
click at [265, 267] on input "Let payments continue until cancellation date ([DATE])" at bounding box center [258, 267] width 13 height 0
click at [273, 430] on button "Save" at bounding box center [298, 421] width 93 height 41
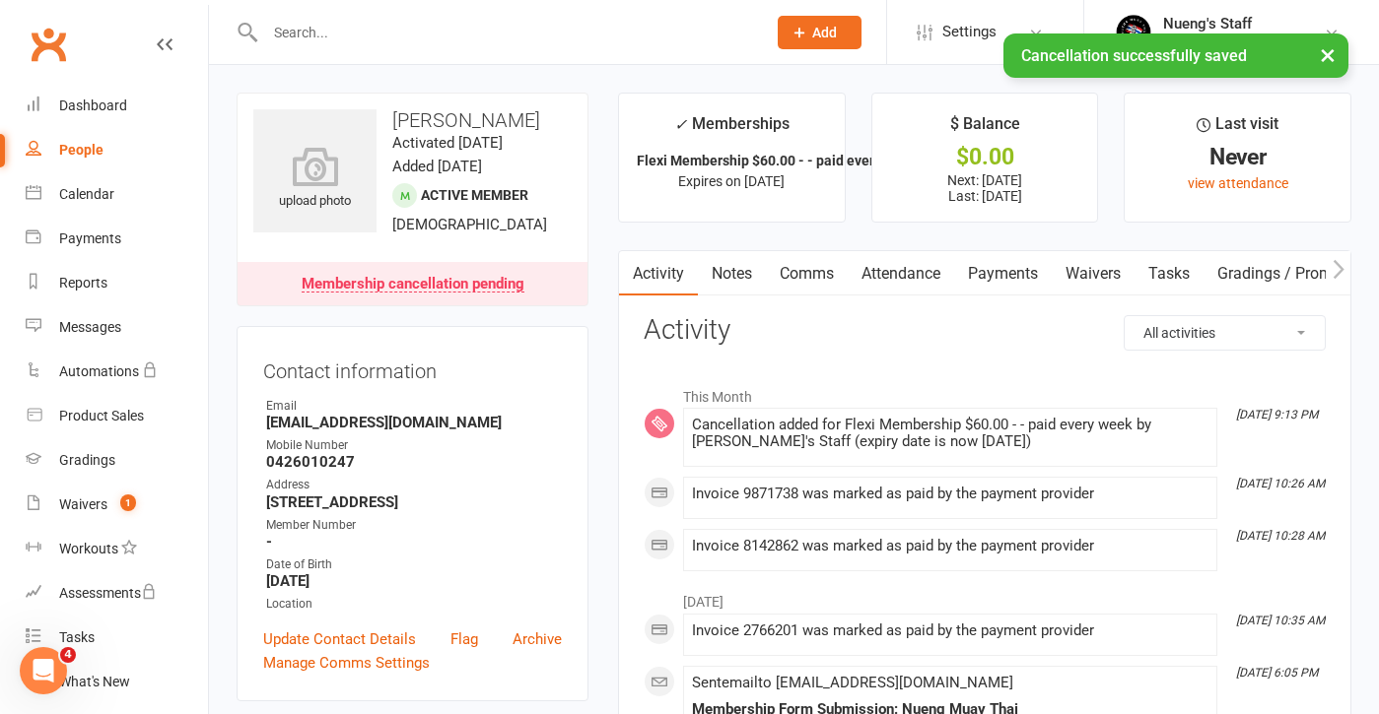
click at [1028, 278] on link "Payments" at bounding box center [1003, 273] width 98 height 45
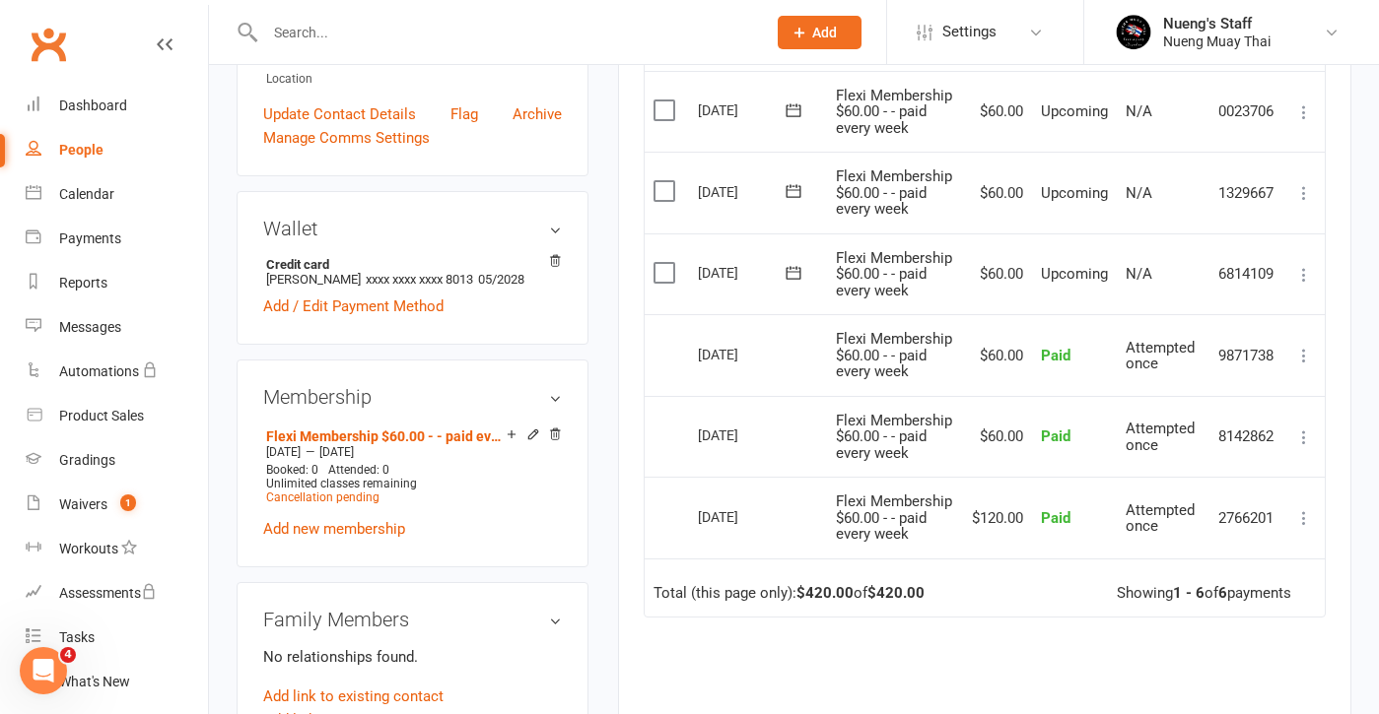
scroll to position [620, 0]
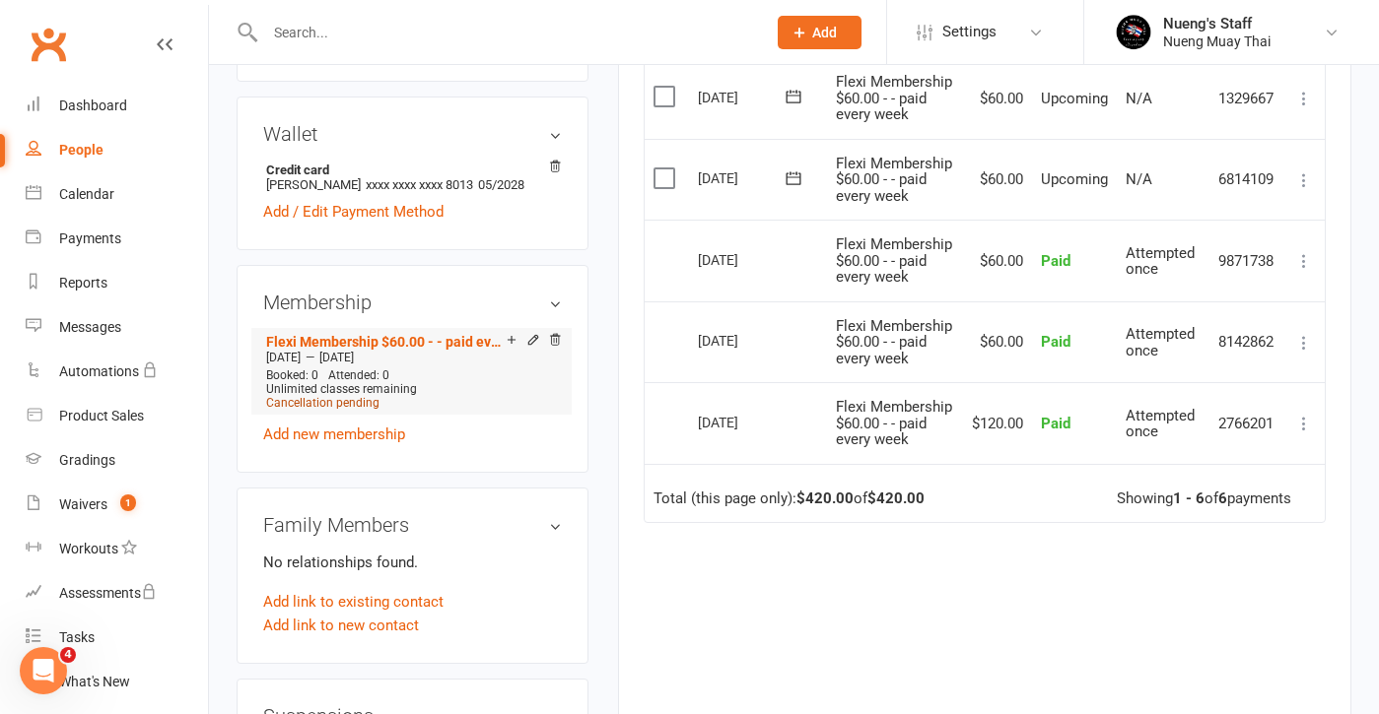
click at [351, 410] on span "Cancellation pending" at bounding box center [322, 403] width 113 height 14
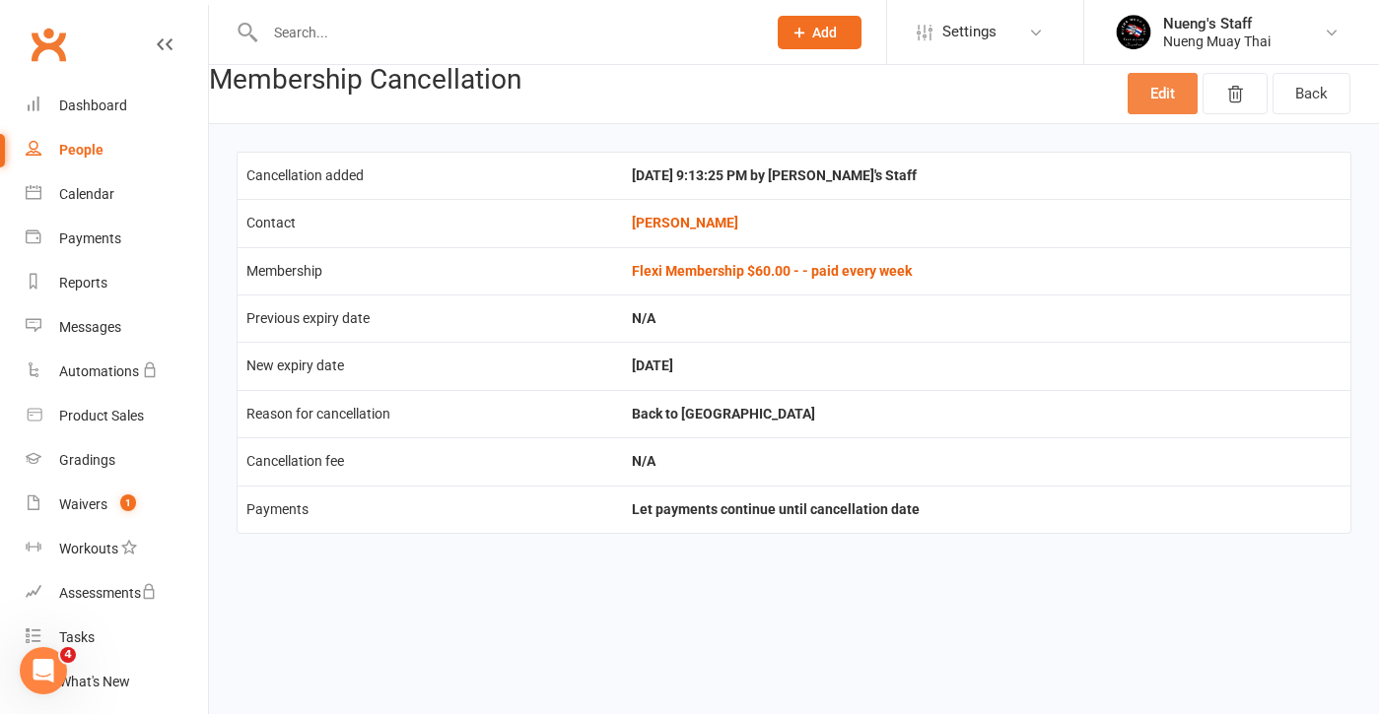
click at [1153, 98] on link "Edit" at bounding box center [1162, 93] width 70 height 41
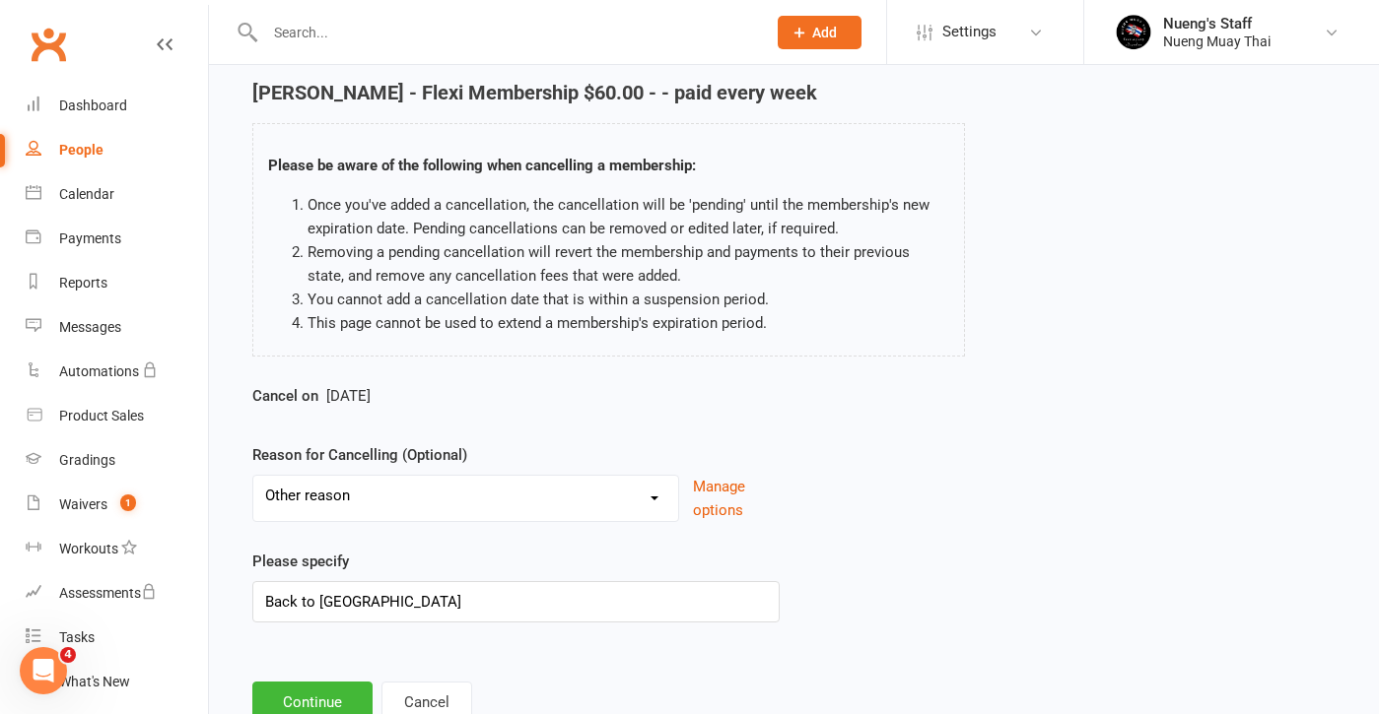
scroll to position [87, 0]
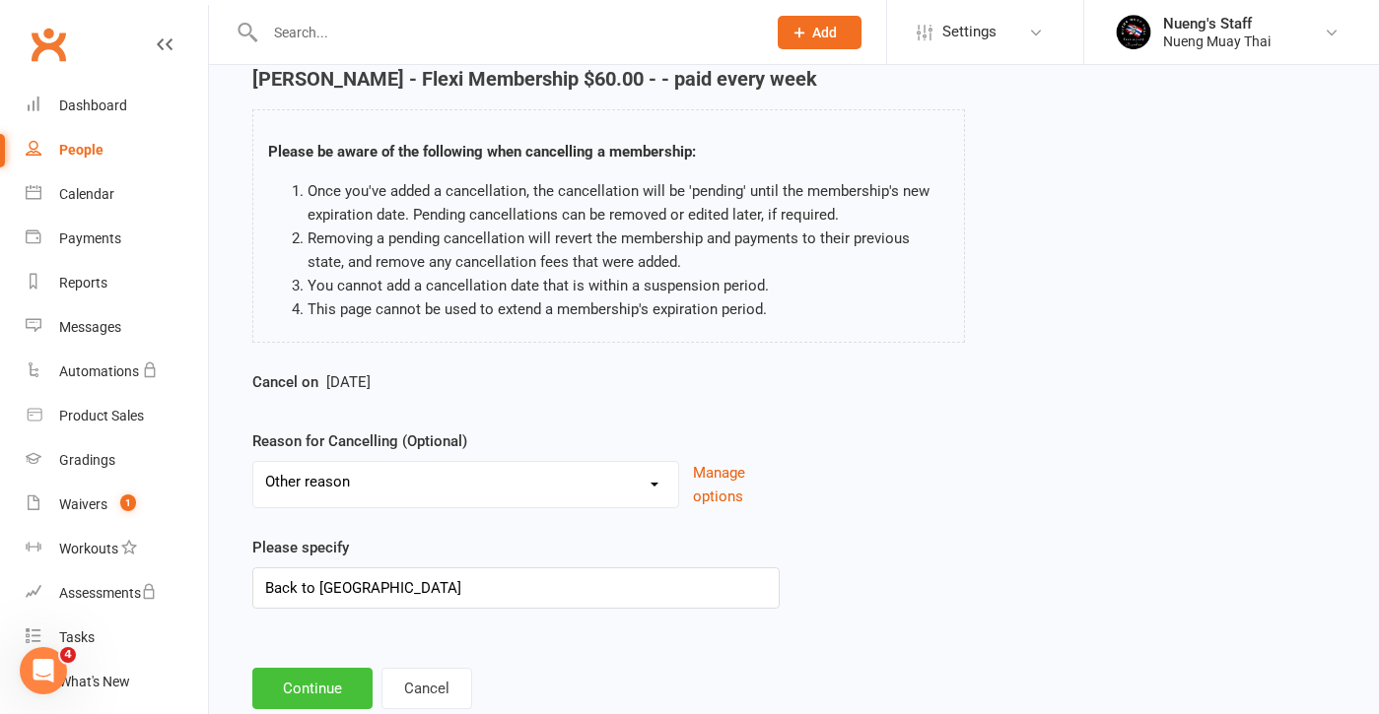
click at [342, 678] on button "Continue" at bounding box center [312, 688] width 120 height 41
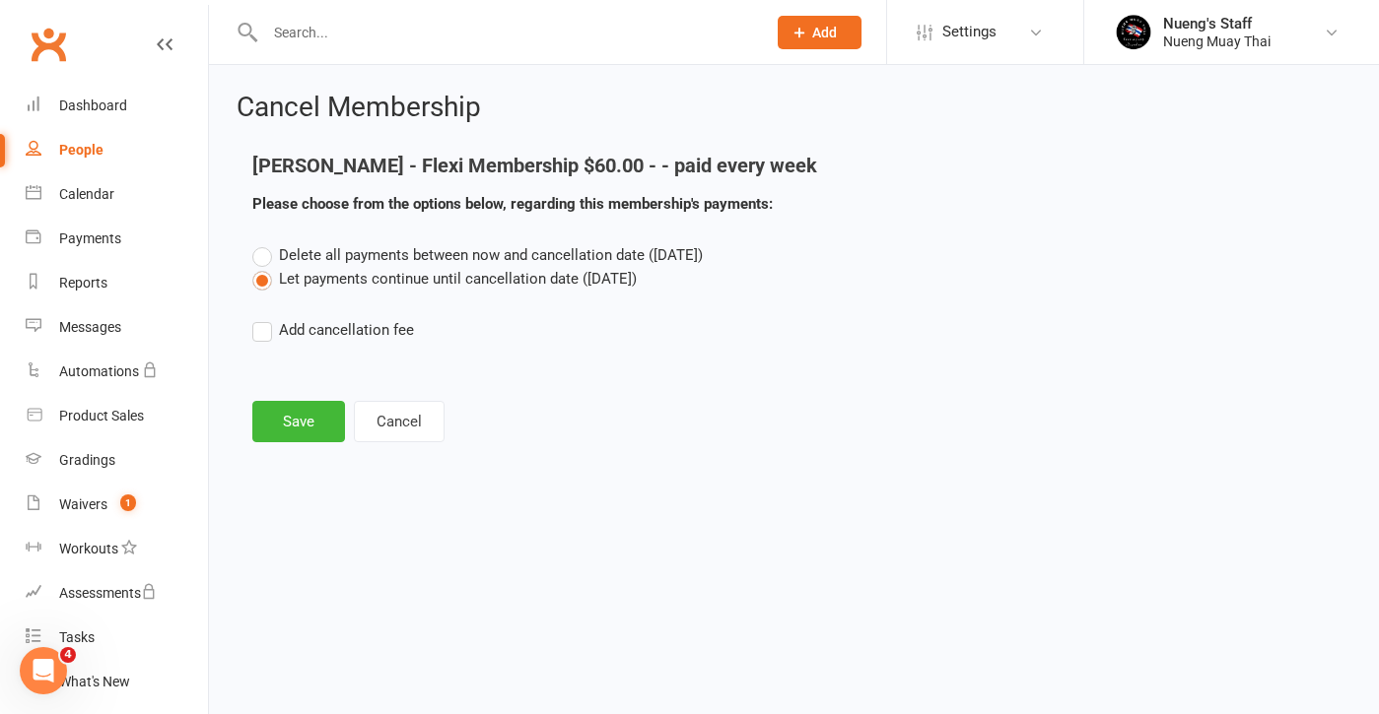
scroll to position [0, 0]
click at [418, 428] on button "Cancel" at bounding box center [399, 421] width 91 height 41
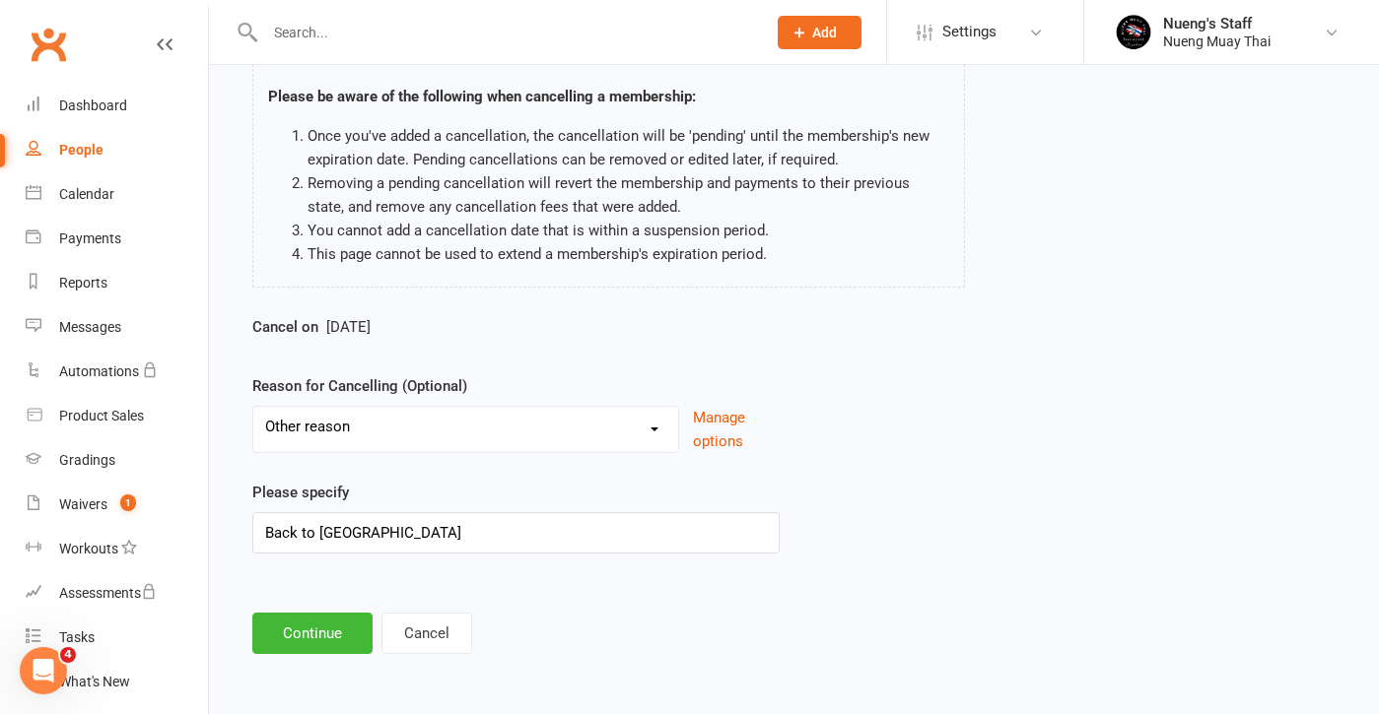
scroll to position [158, 0]
click at [388, 613] on button "Cancel" at bounding box center [426, 633] width 91 height 41
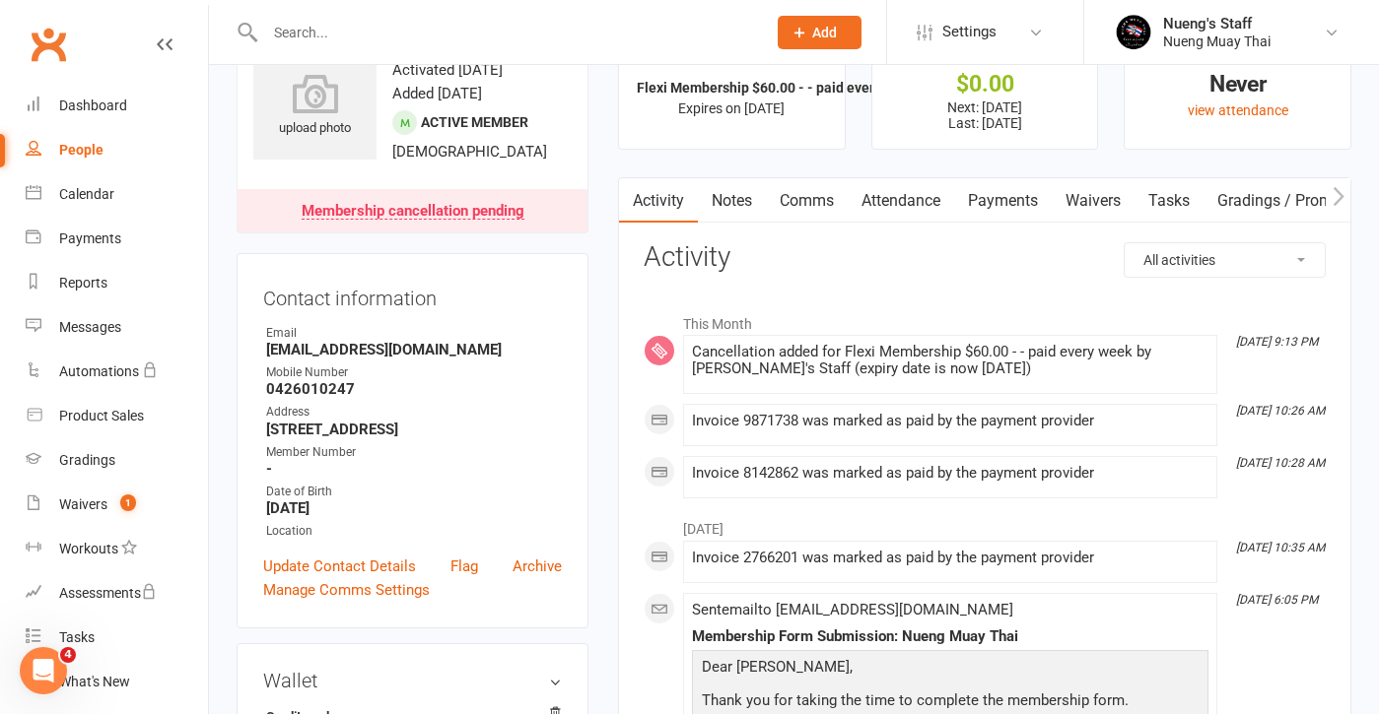
scroll to position [181, 0]
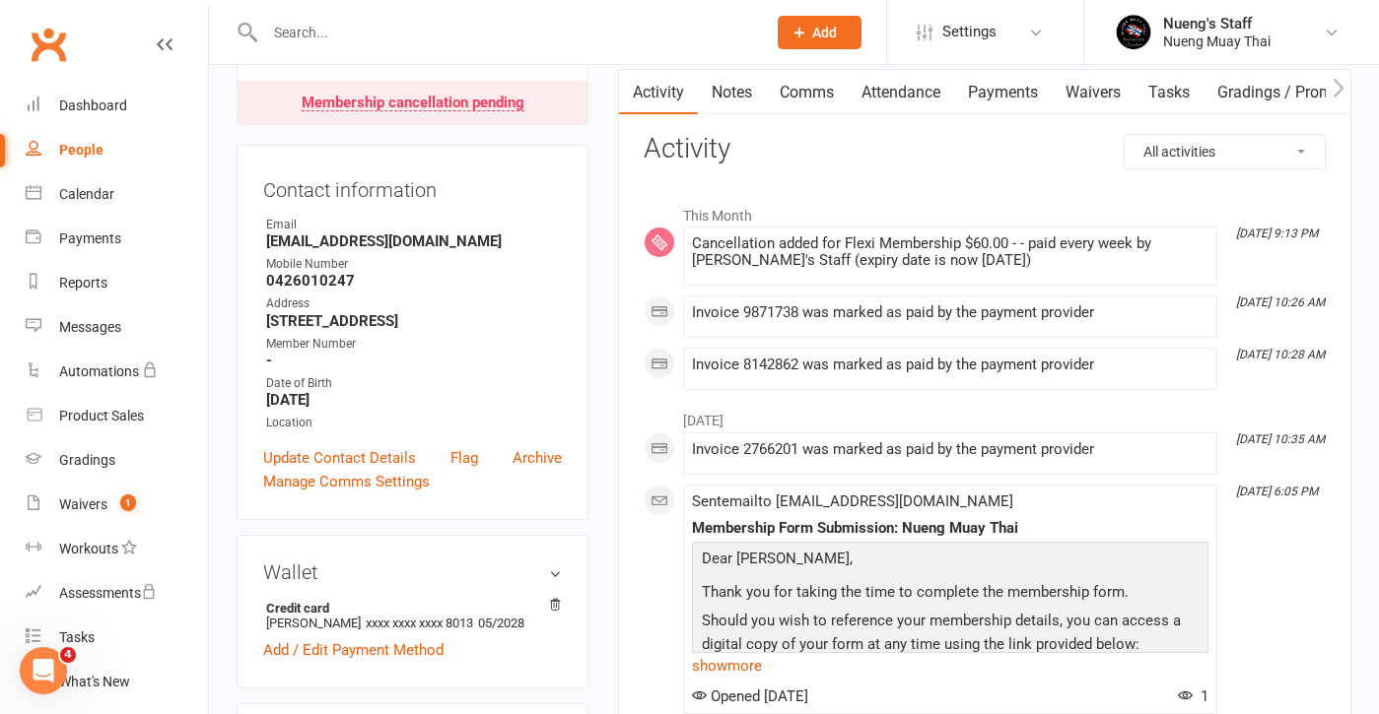
click at [992, 94] on link "Payments" at bounding box center [1003, 92] width 98 height 45
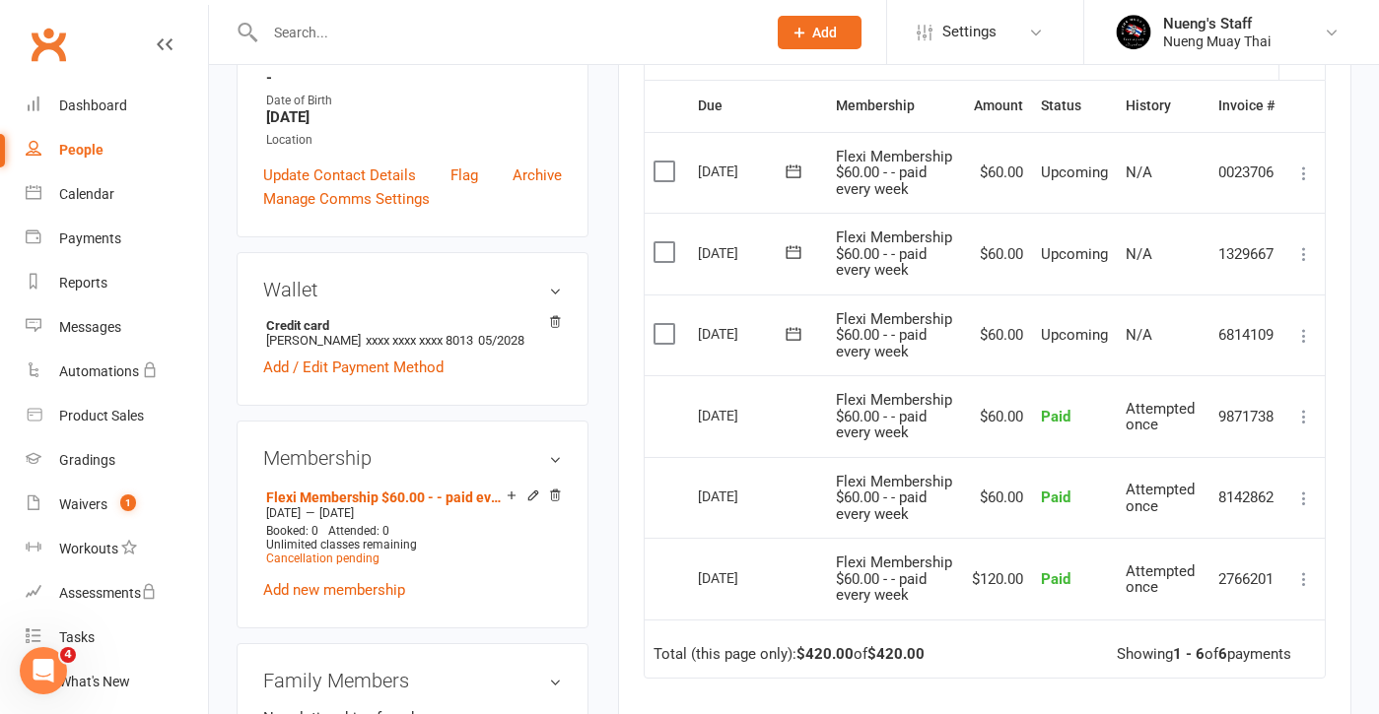
scroll to position [478, 0]
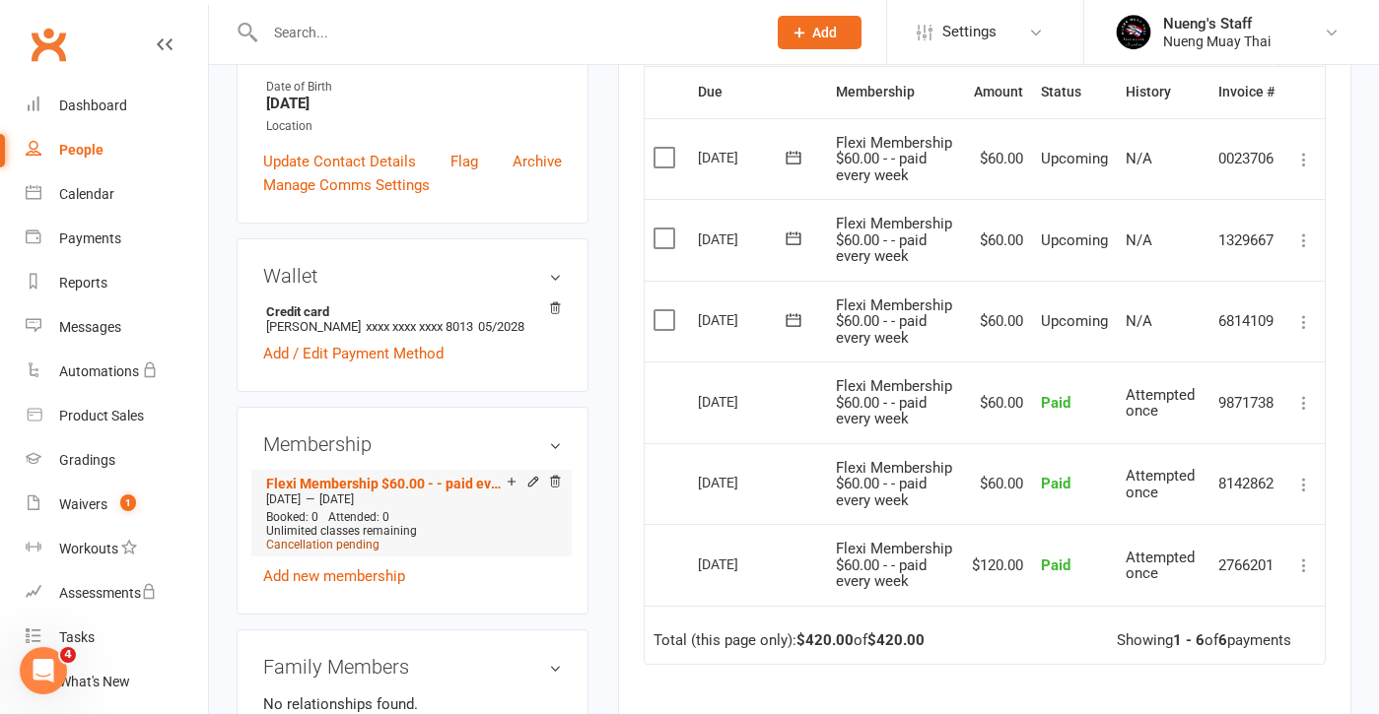
click at [345, 552] on span "Cancellation pending" at bounding box center [322, 545] width 113 height 14
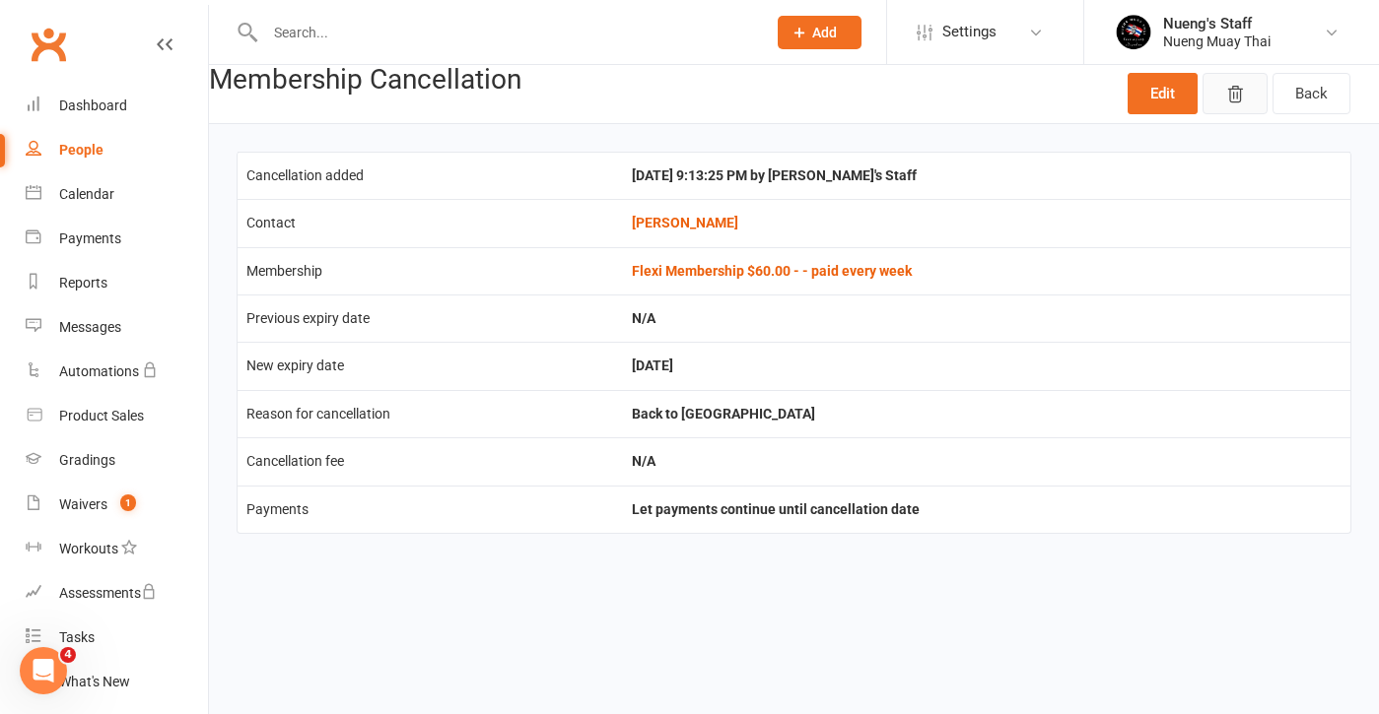
click at [1236, 102] on icon "button" at bounding box center [1235, 95] width 14 height 16
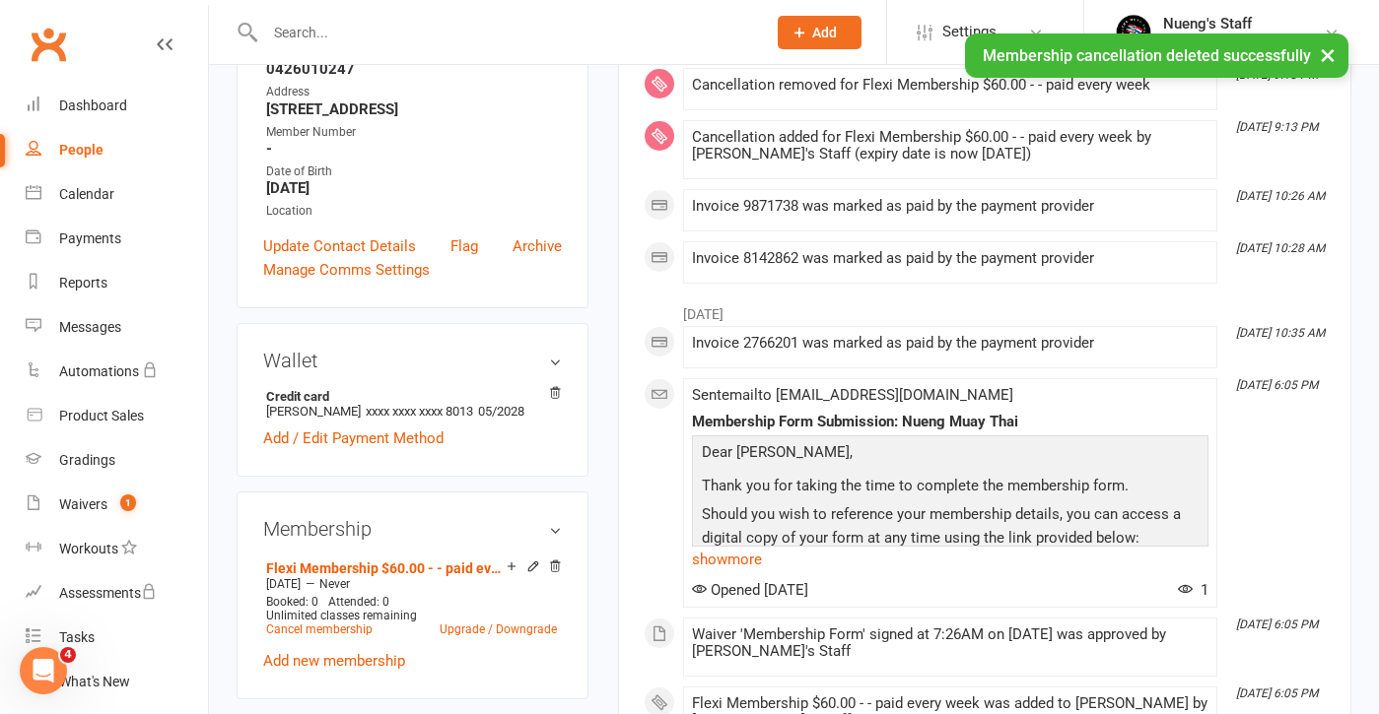
scroll to position [449, 0]
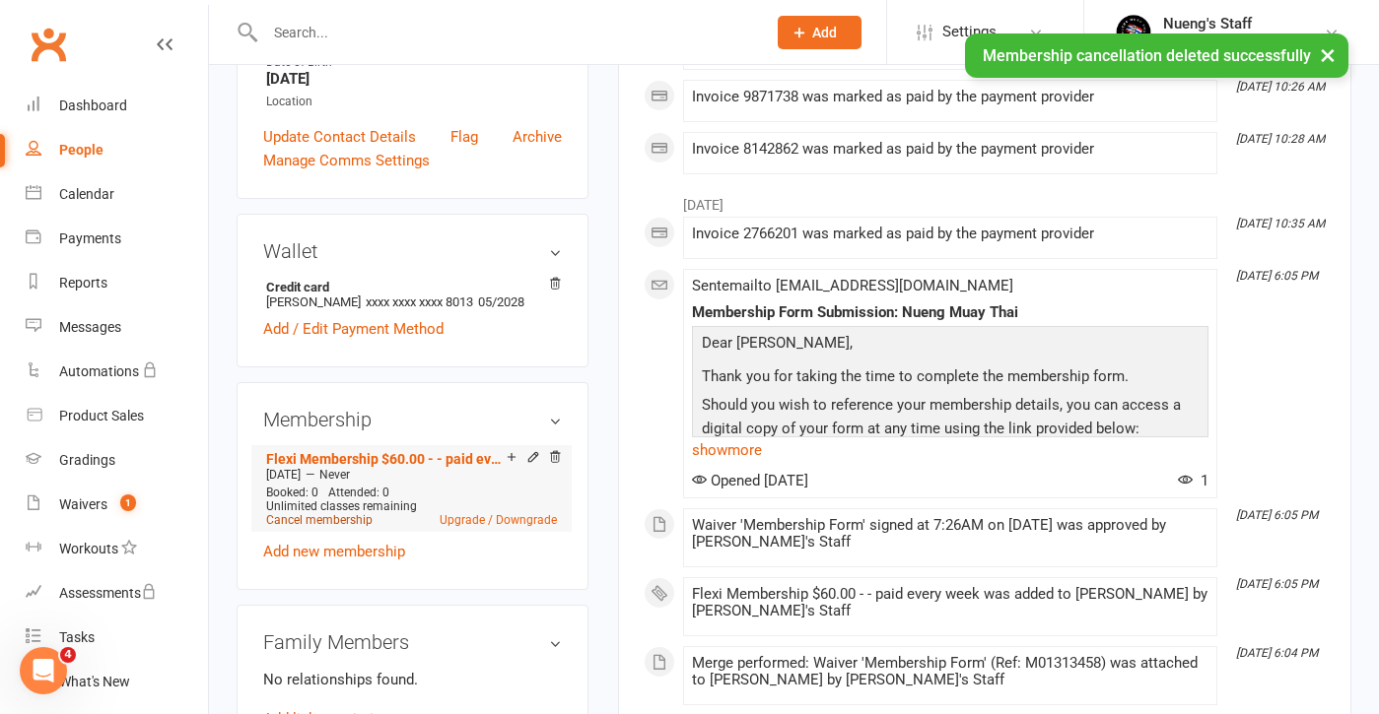
click at [297, 527] on link "Cancel membership" at bounding box center [319, 520] width 106 height 14
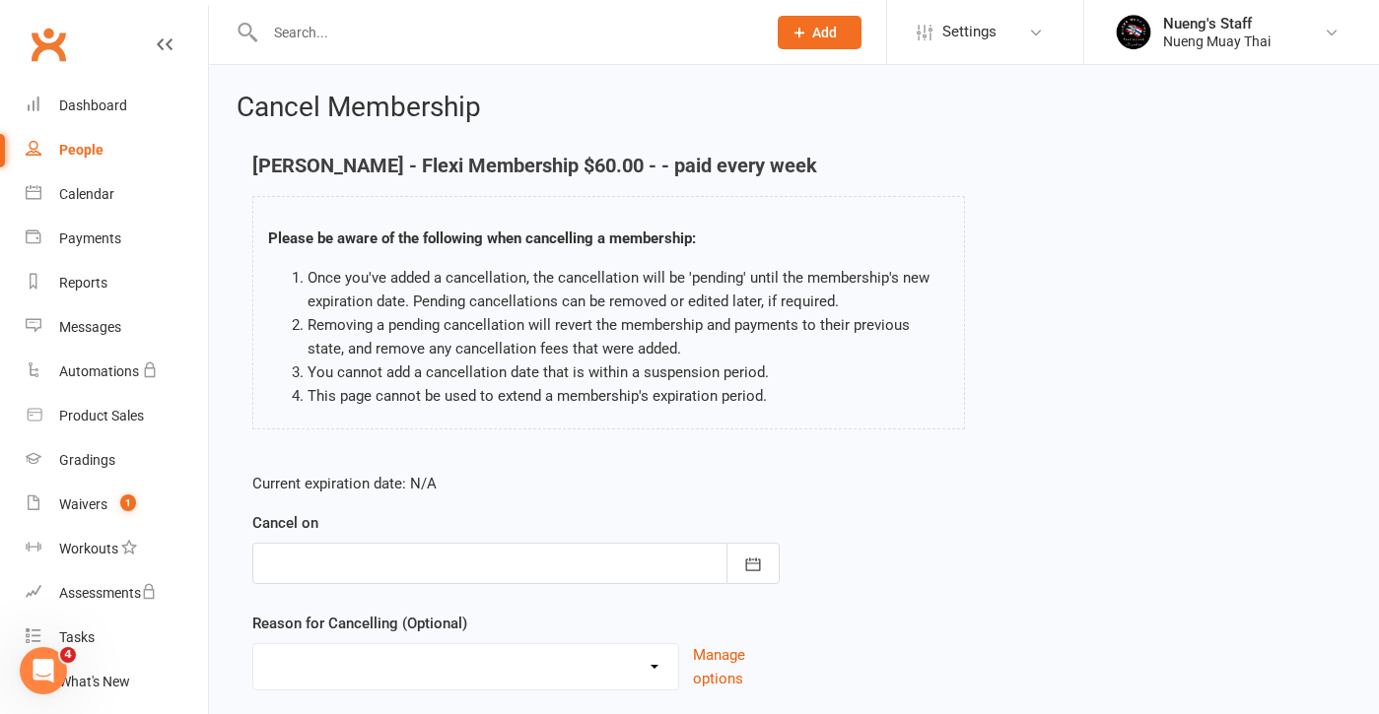
click at [642, 553] on div at bounding box center [515, 563] width 527 height 41
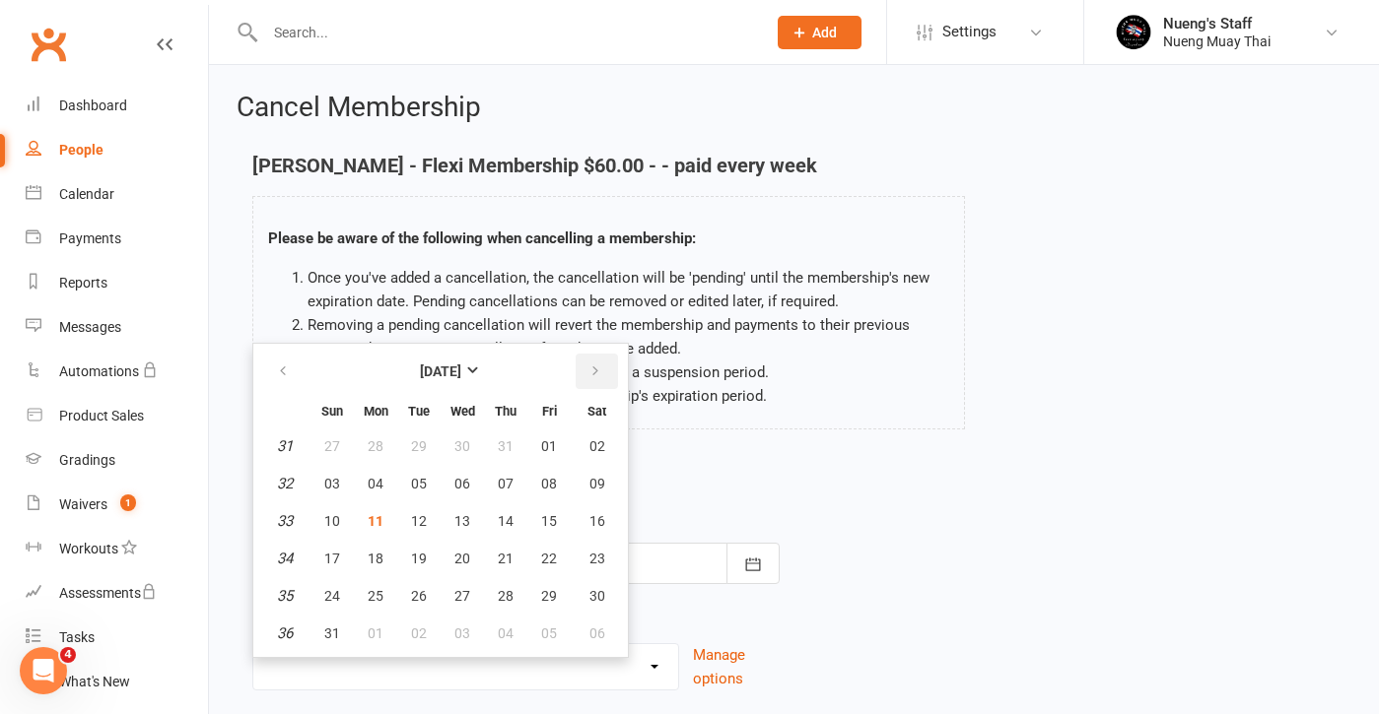
click at [596, 376] on icon "button" at bounding box center [595, 372] width 14 height 16
click at [519, 457] on button "04" at bounding box center [505, 446] width 41 height 35
type input "[DATE]"
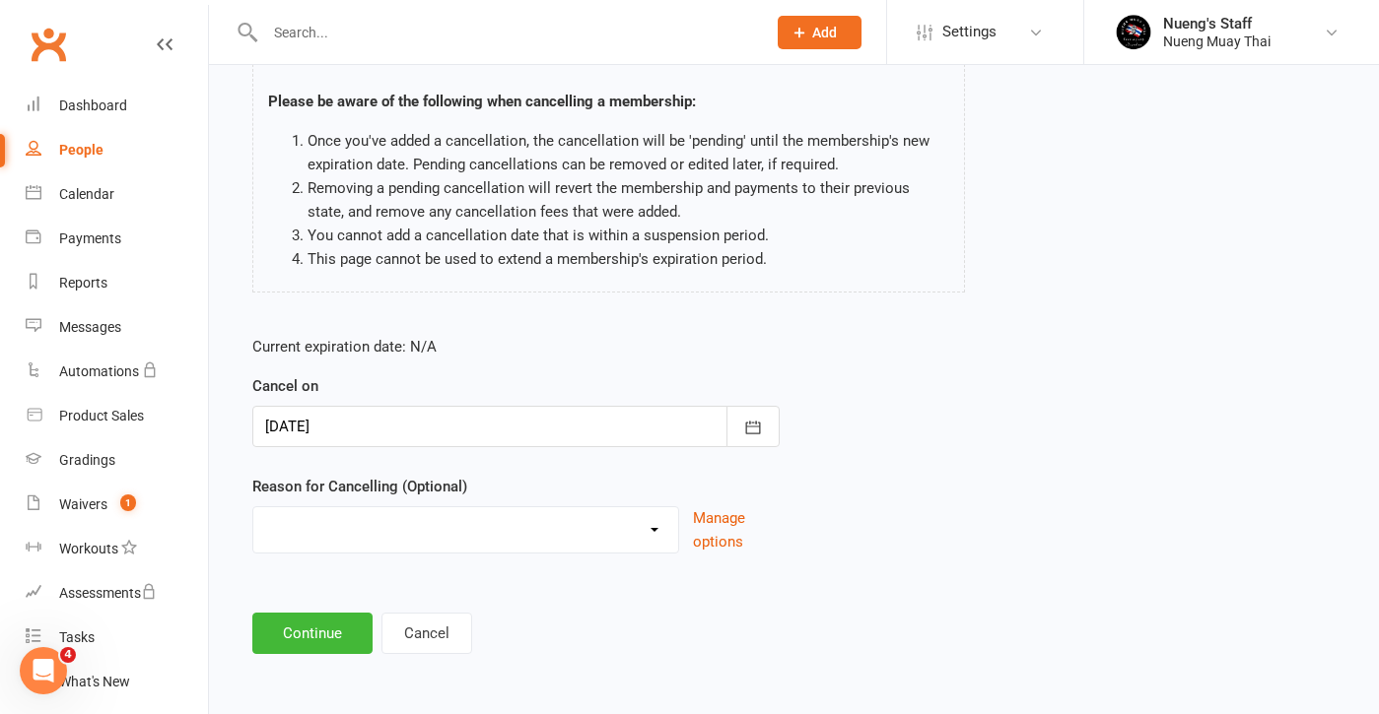
scroll to position [153, 0]
select select "2"
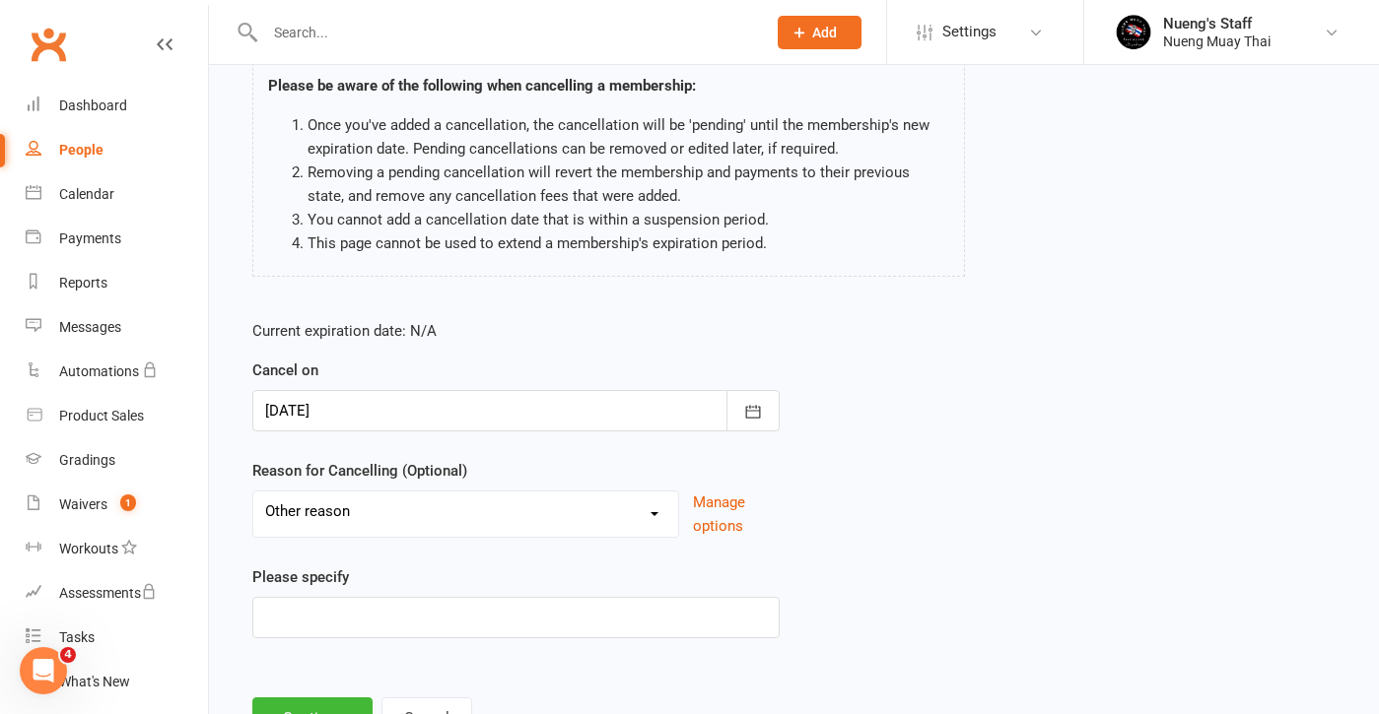
click at [322, 595] on div "Please specify" at bounding box center [515, 602] width 527 height 73
click at [294, 629] on input at bounding box center [515, 617] width 527 height 41
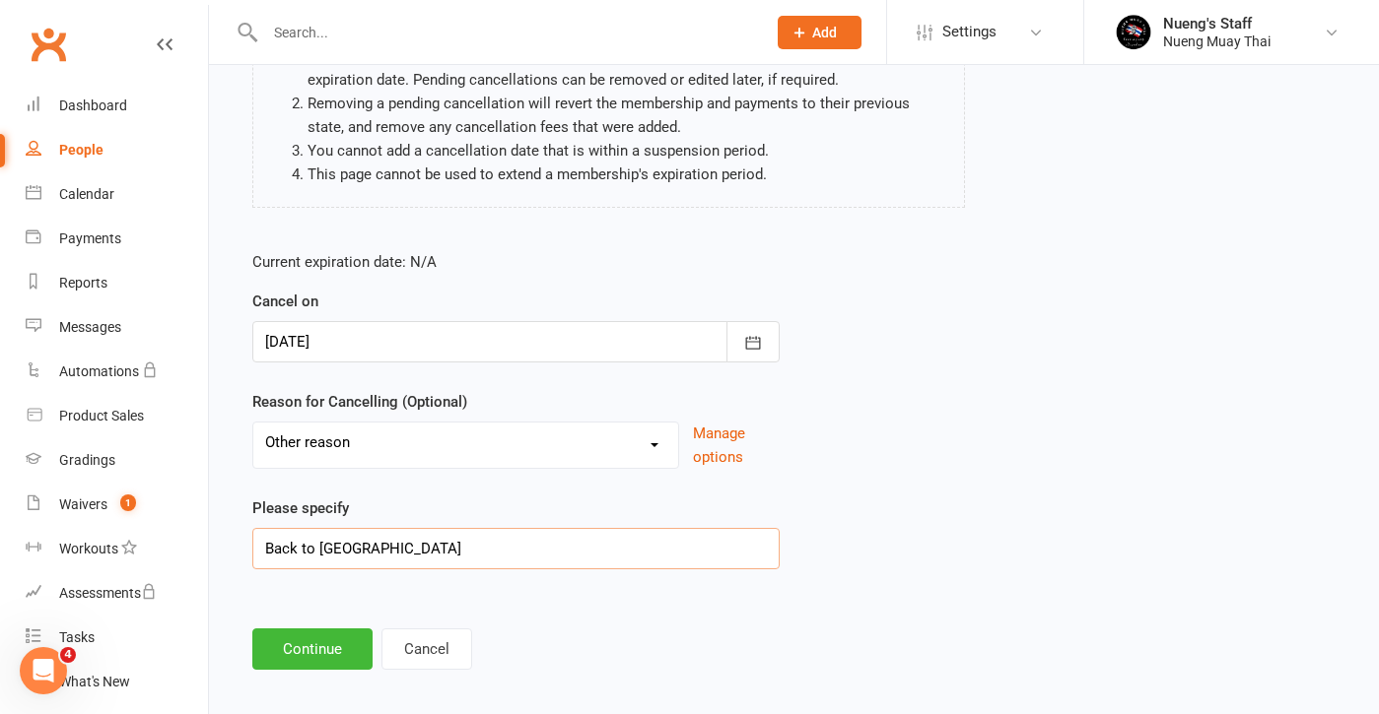
scroll to position [235, 0]
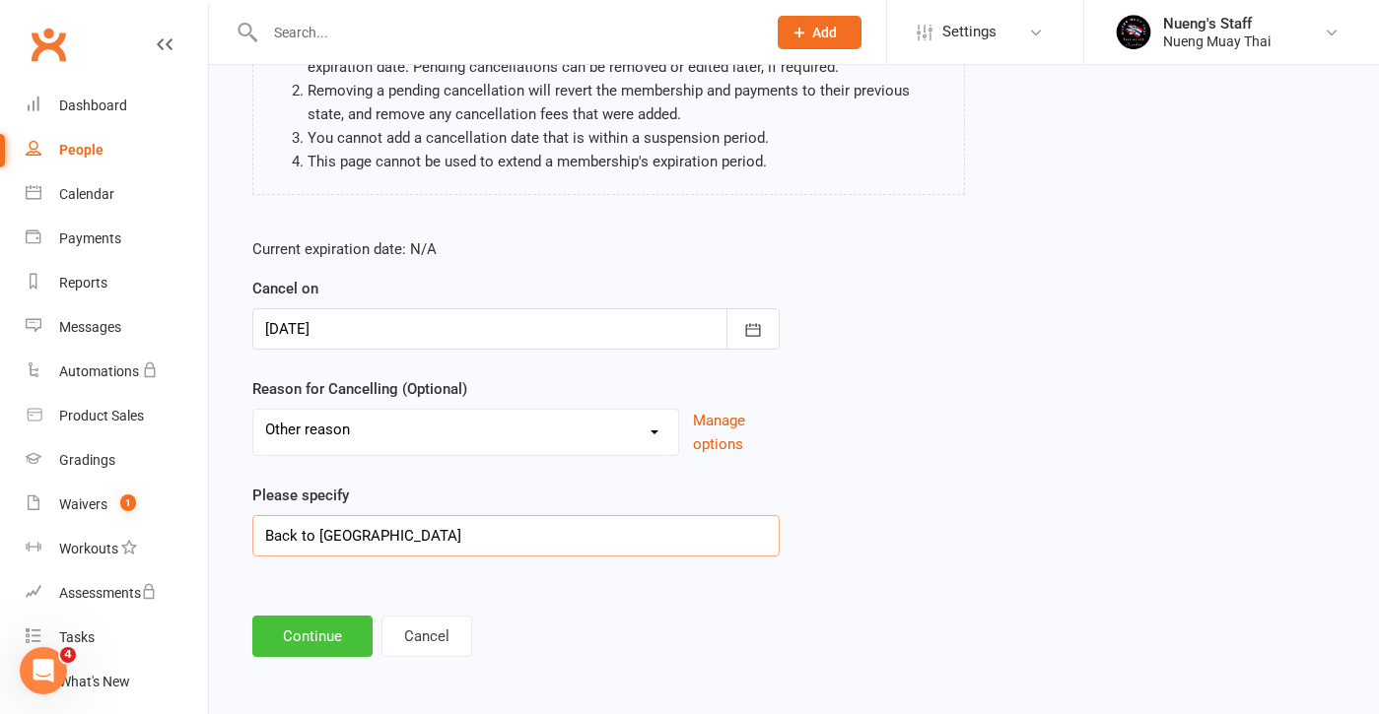
type input "Back to [GEOGRAPHIC_DATA]"
click at [284, 649] on button "Continue" at bounding box center [312, 636] width 120 height 41
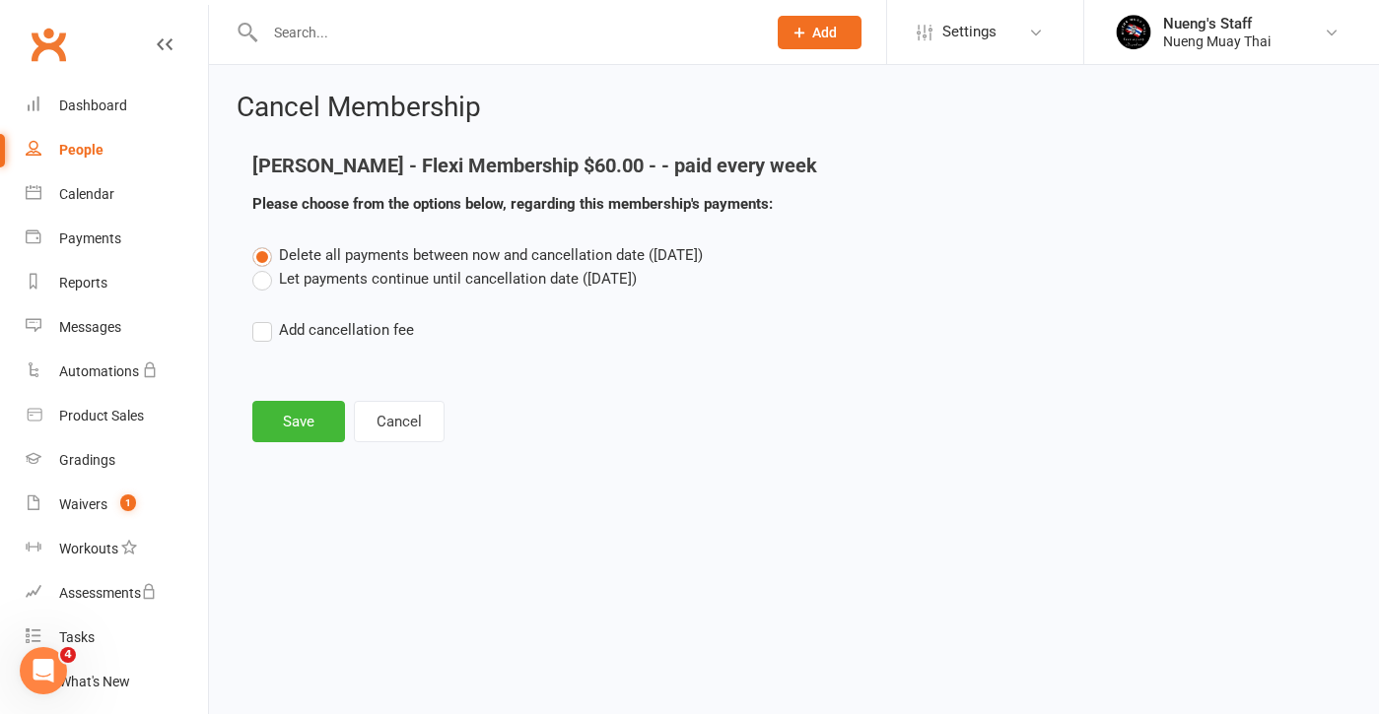
click at [446, 278] on label "Let payments continue until cancellation date ([DATE])" at bounding box center [444, 279] width 384 height 24
click at [265, 267] on input "Let payments continue until cancellation date ([DATE])" at bounding box center [258, 267] width 13 height 0
click at [330, 428] on button "Save" at bounding box center [298, 421] width 93 height 41
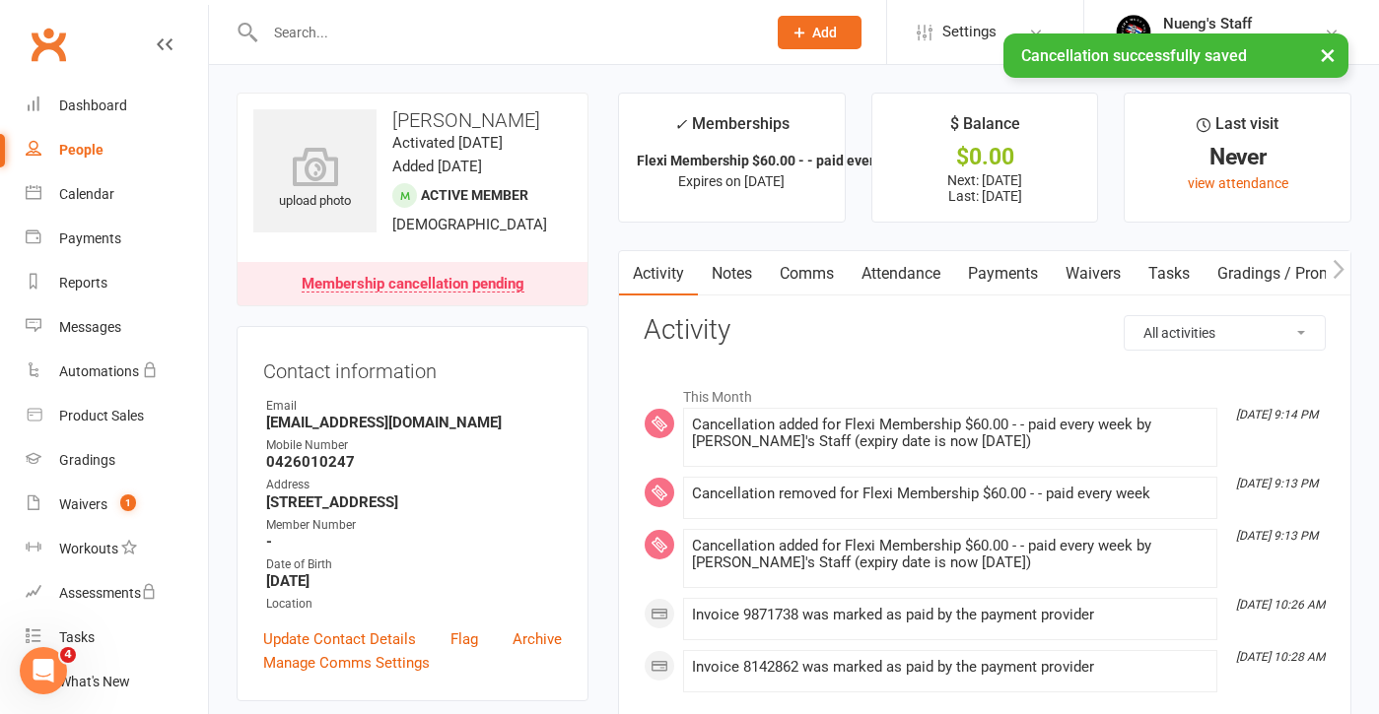
click at [984, 276] on link "Payments" at bounding box center [1003, 273] width 98 height 45
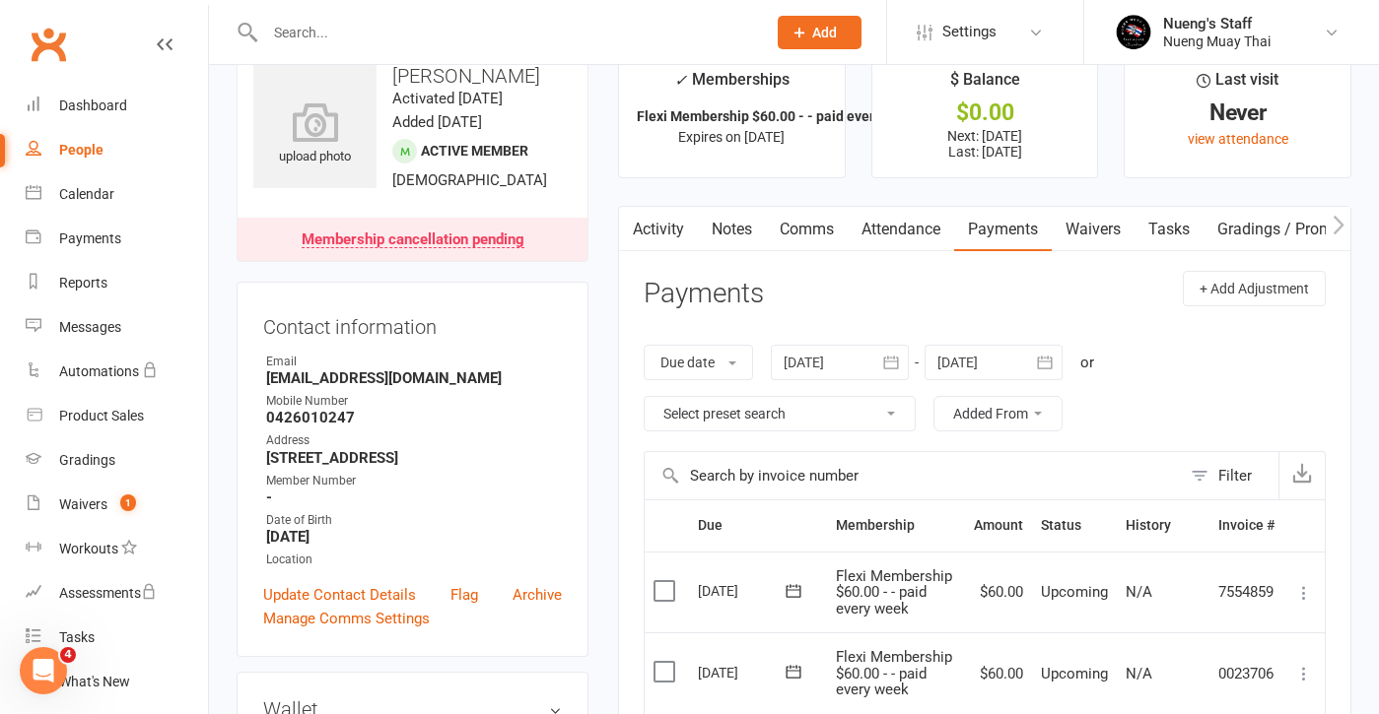
scroll to position [11, 0]
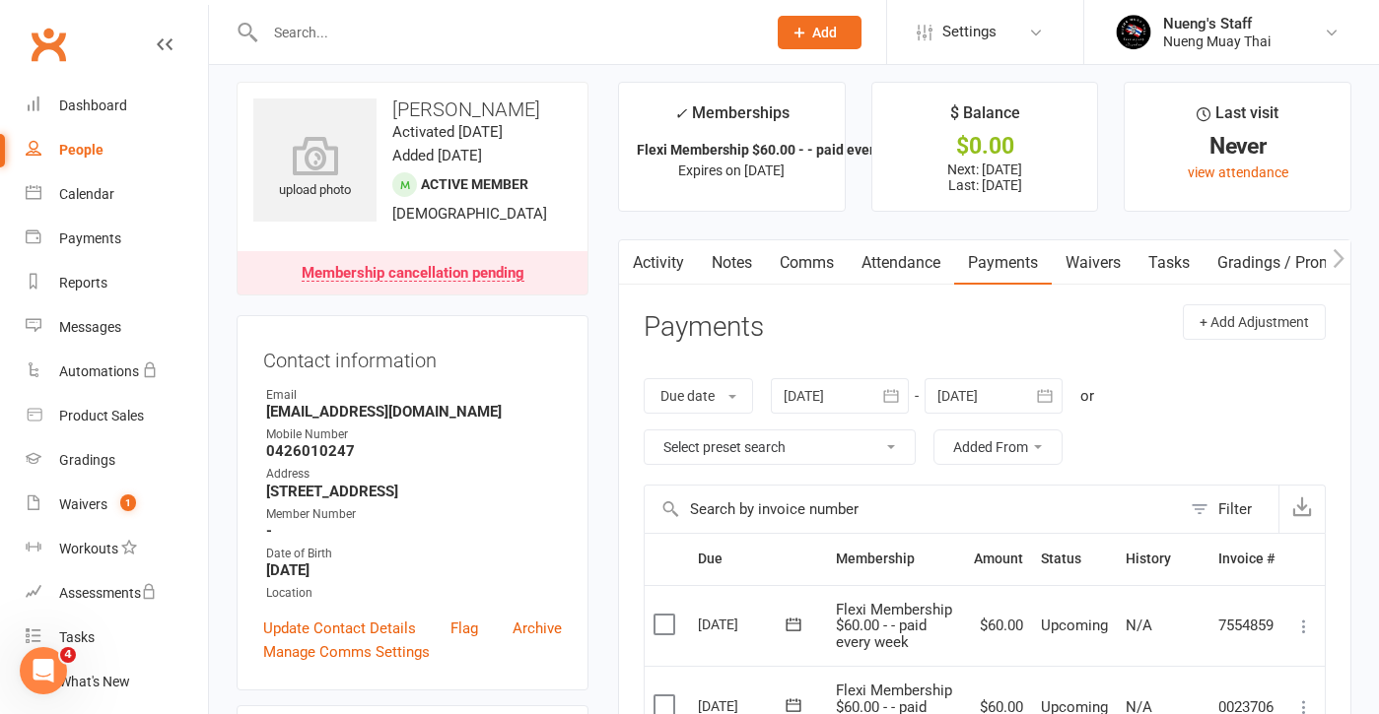
click at [802, 626] on icon at bounding box center [793, 625] width 20 height 20
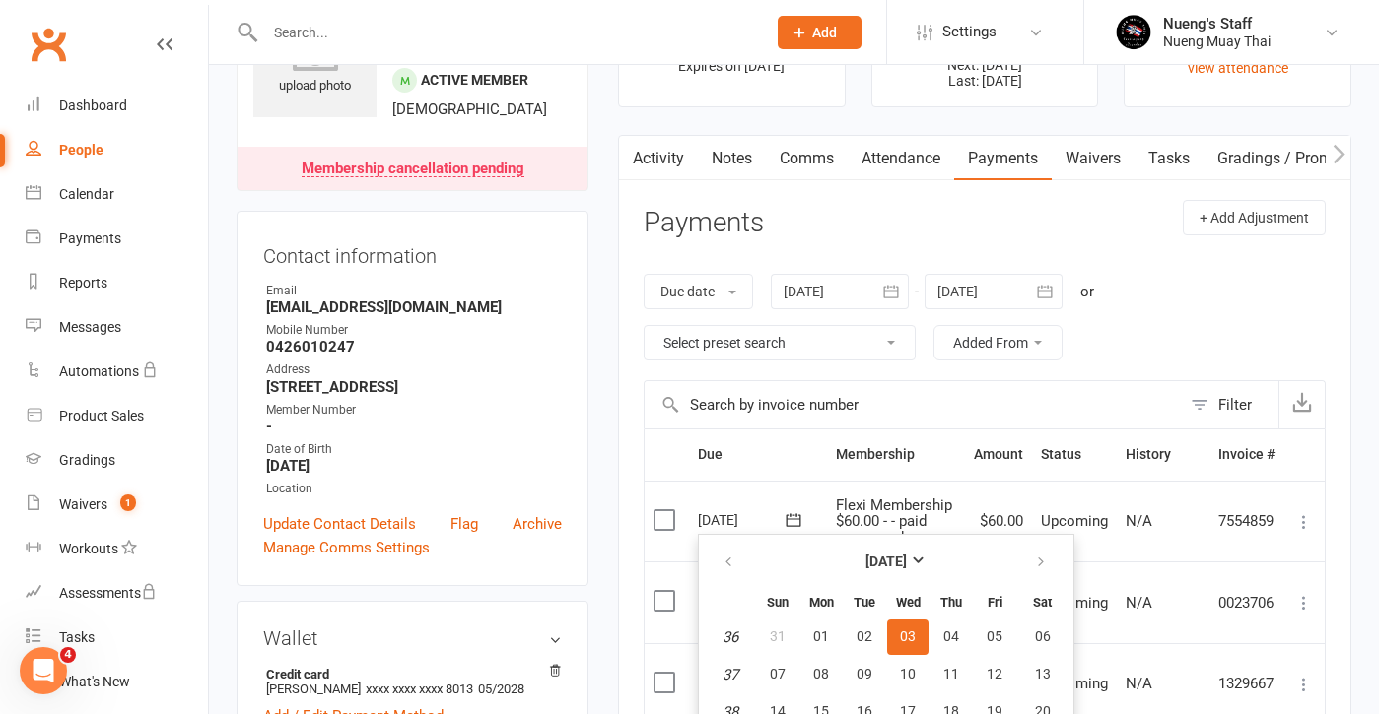
scroll to position [117, 0]
click at [582, 40] on input "text" at bounding box center [505, 33] width 493 height 28
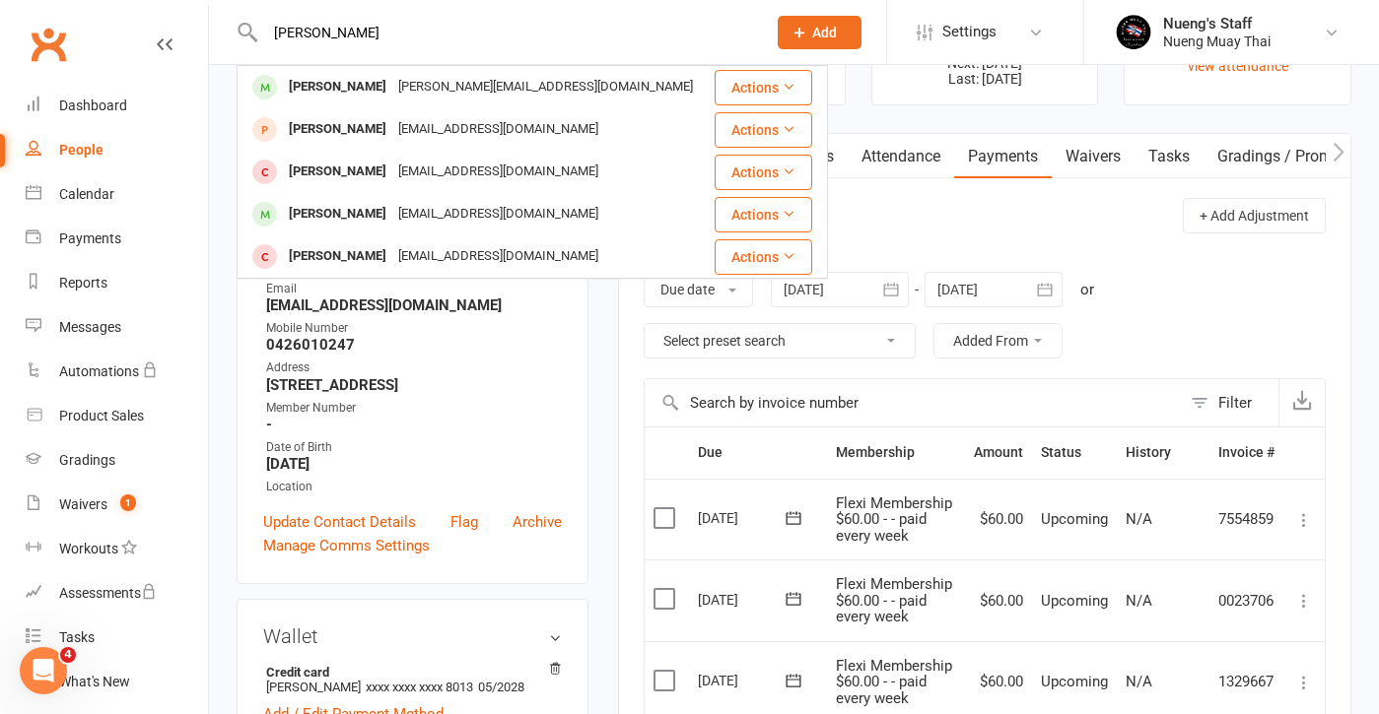
type input "[PERSON_NAME]"
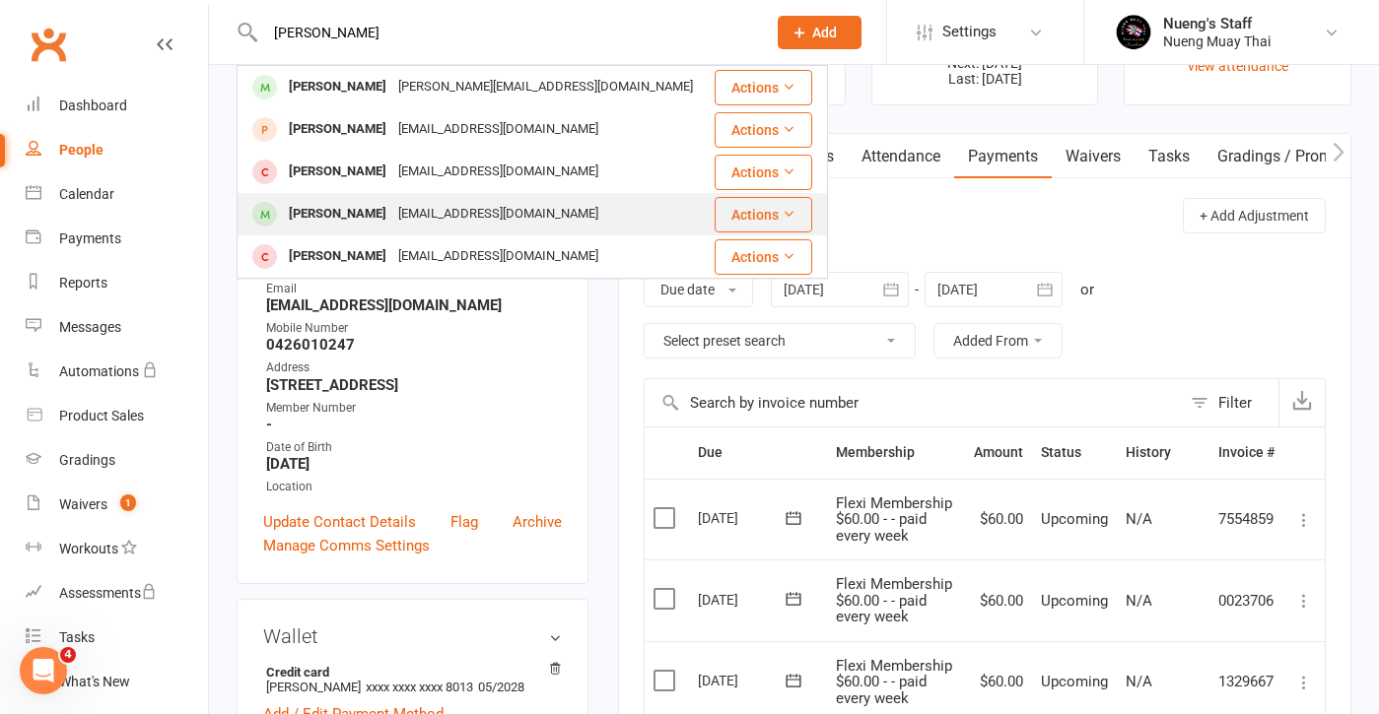
drag, startPoint x: 582, startPoint y: 40, endPoint x: 514, endPoint y: 220, distance: 191.8
click at [514, 220] on div "[EMAIL_ADDRESS][DOMAIN_NAME]" at bounding box center [498, 214] width 212 height 29
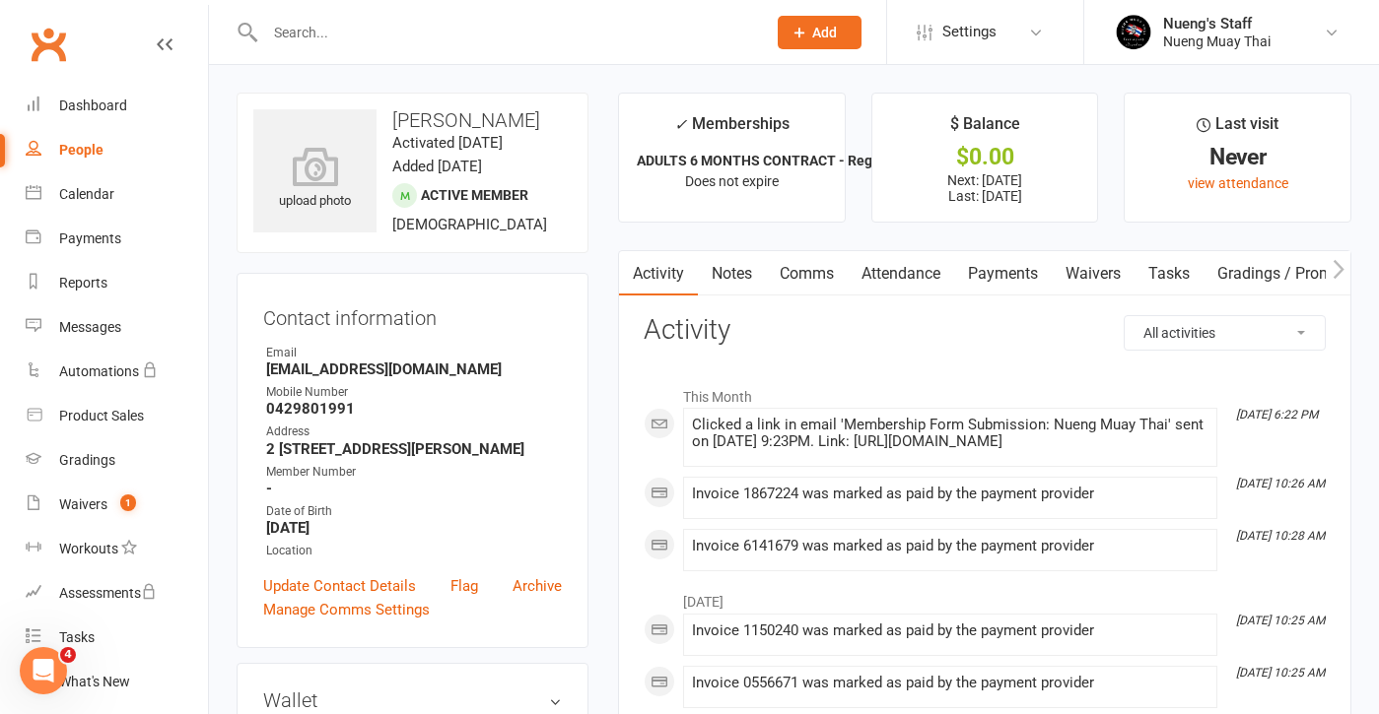
click at [1013, 279] on link "Payments" at bounding box center [1003, 273] width 98 height 45
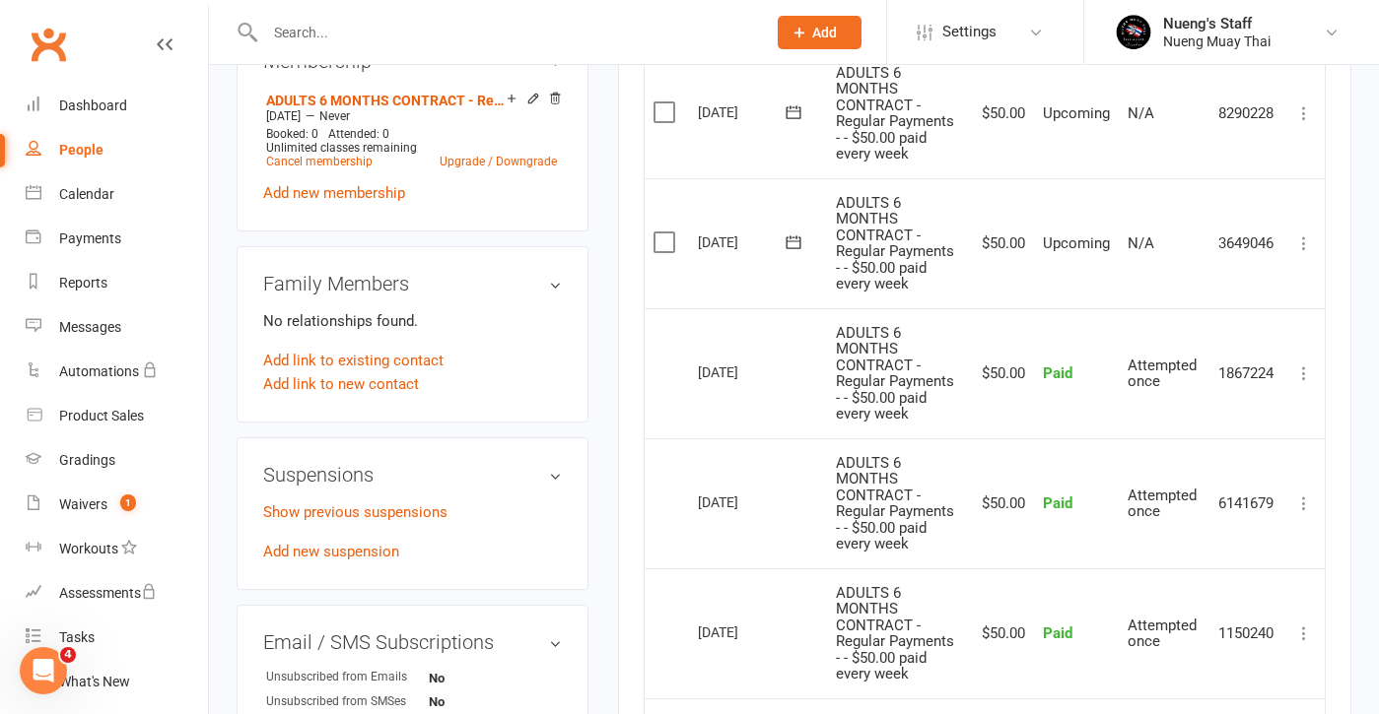
scroll to position [218, 0]
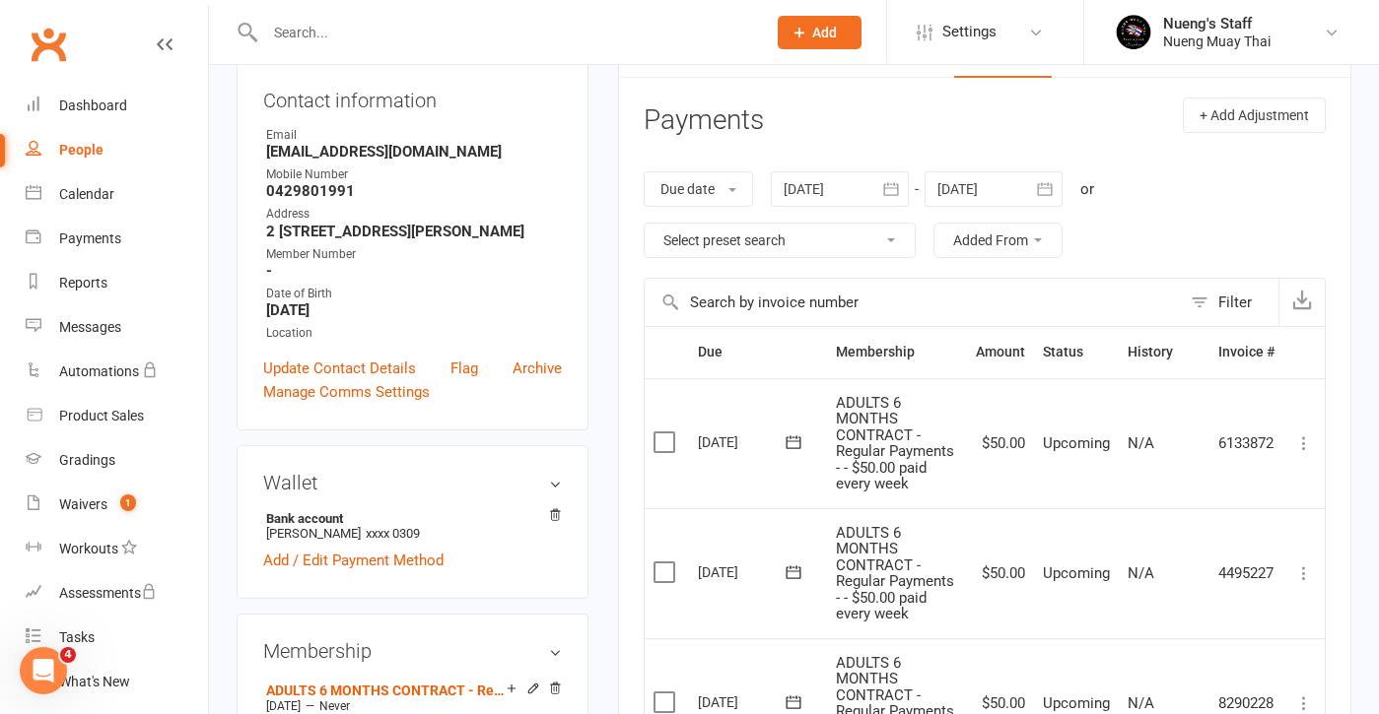
click at [872, 184] on div at bounding box center [840, 188] width 138 height 35
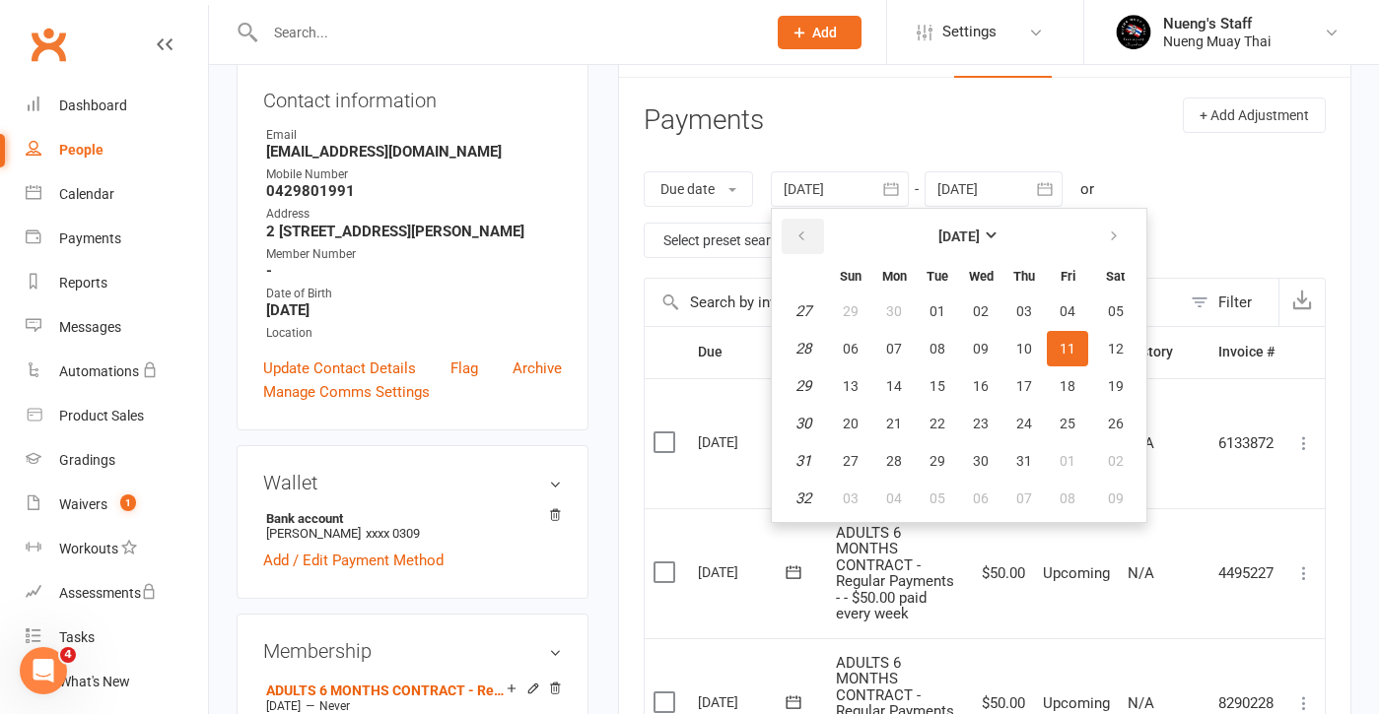
click at [798, 240] on icon "button" at bounding box center [801, 237] width 14 height 16
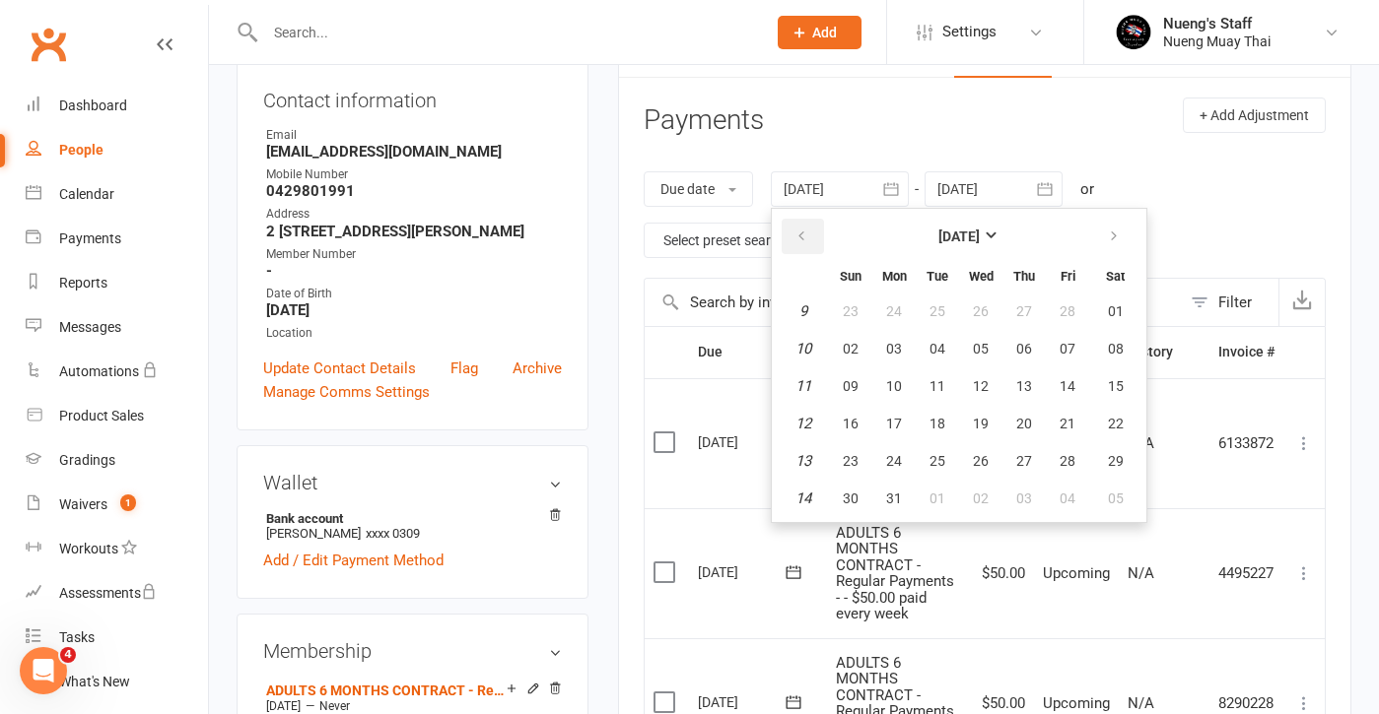
click at [798, 240] on icon "button" at bounding box center [801, 237] width 14 height 16
click at [858, 341] on span "05" at bounding box center [850, 349] width 16 height 16
type input "[DATE]"
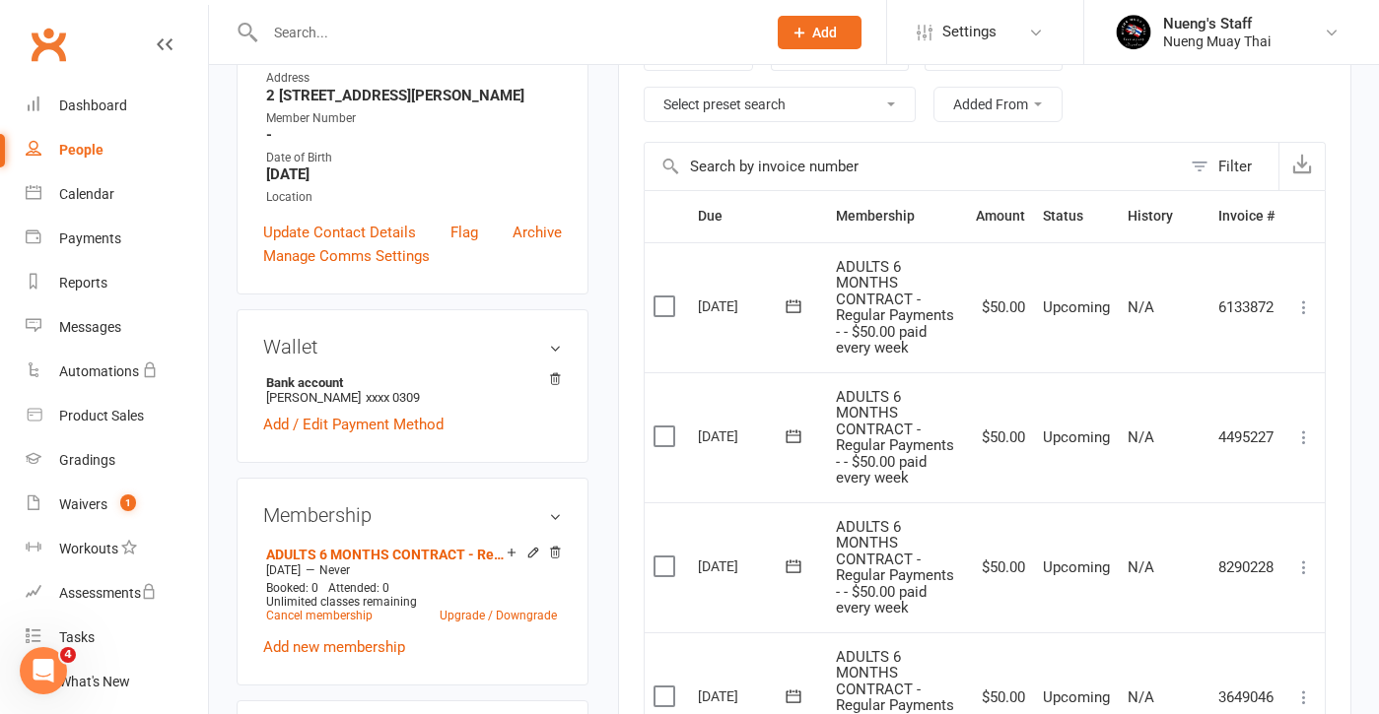
scroll to position [353, 0]
click at [782, 310] on button at bounding box center [793, 307] width 39 height 21
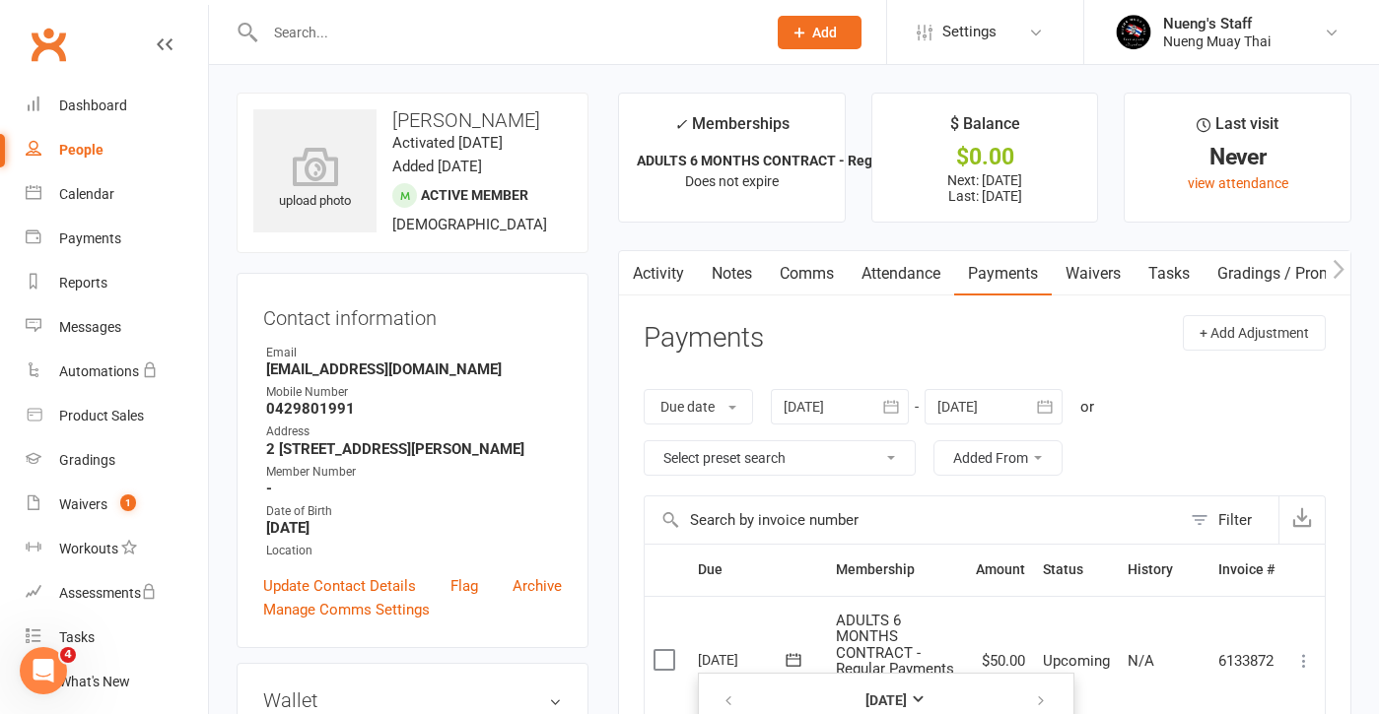
scroll to position [0, 0]
click at [108, 153] on link "People" at bounding box center [117, 150] width 182 height 44
select select "50"
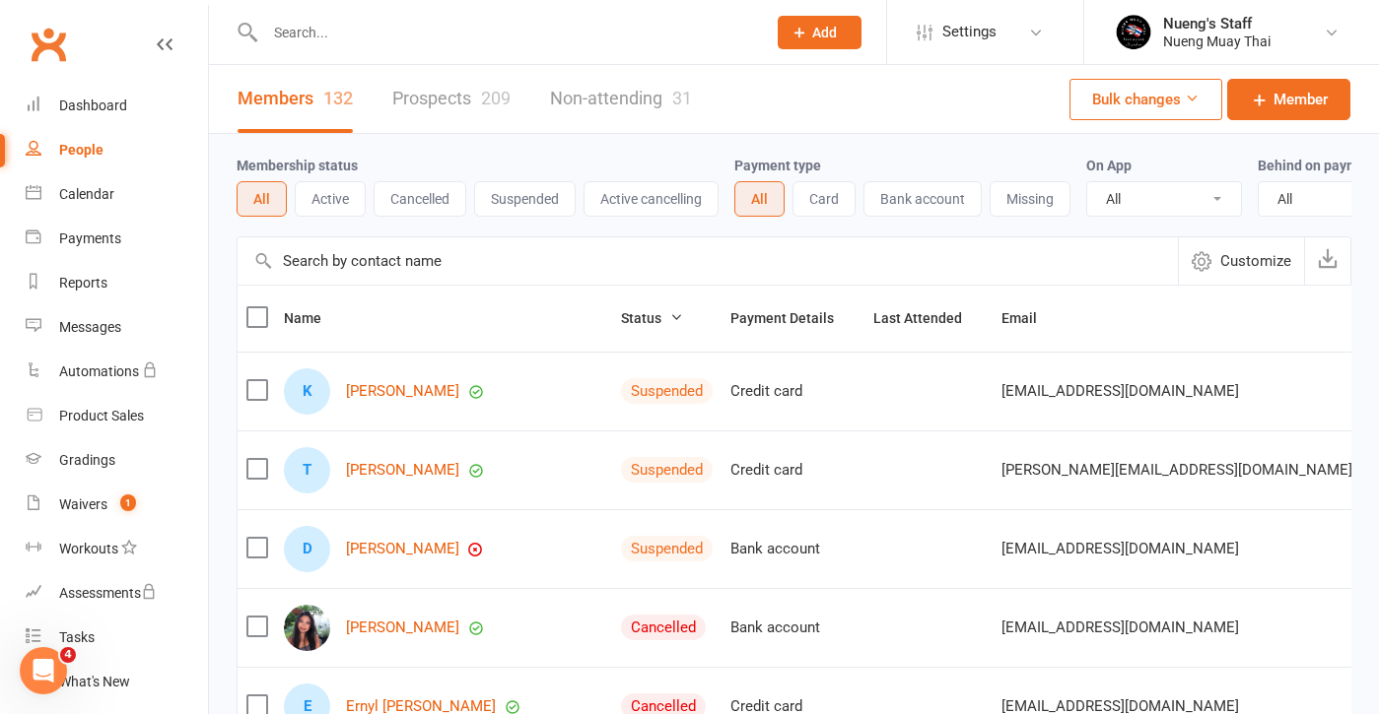
click at [341, 189] on button "Active" at bounding box center [330, 198] width 71 height 35
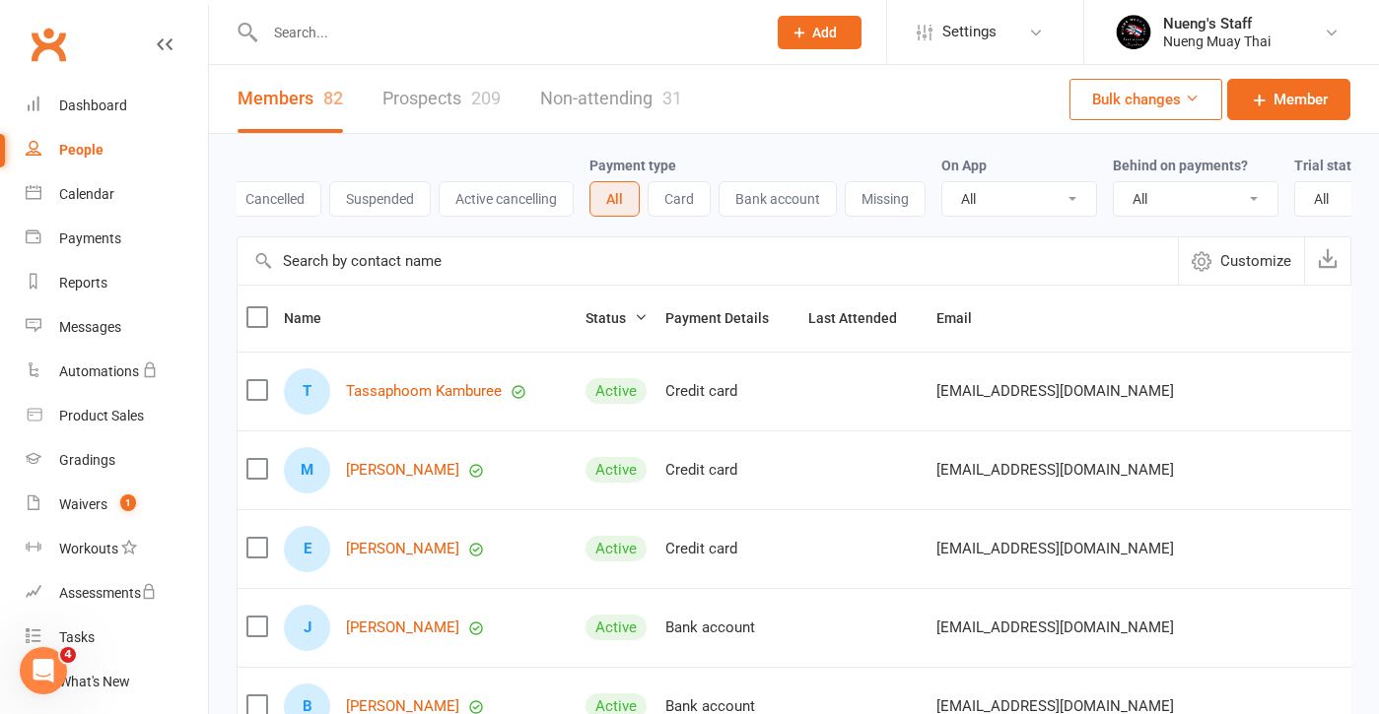
scroll to position [0, 195]
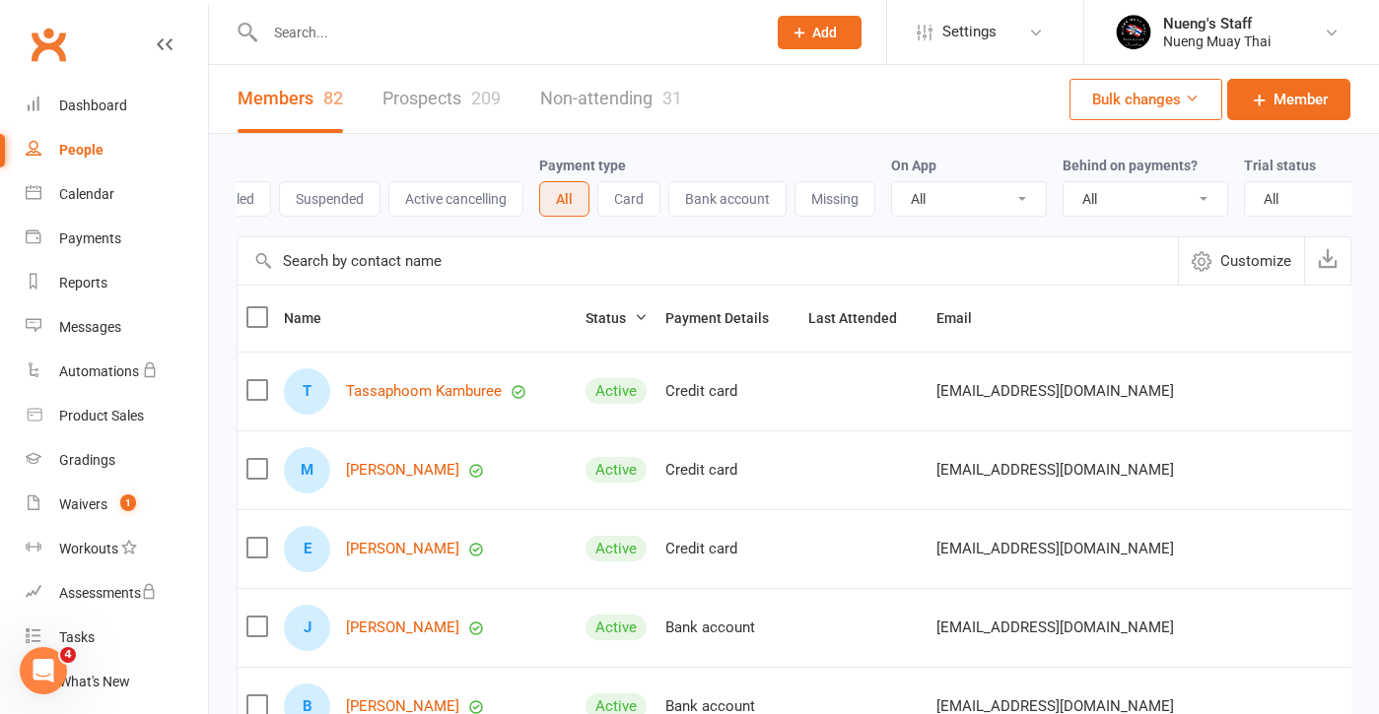
select select "true"
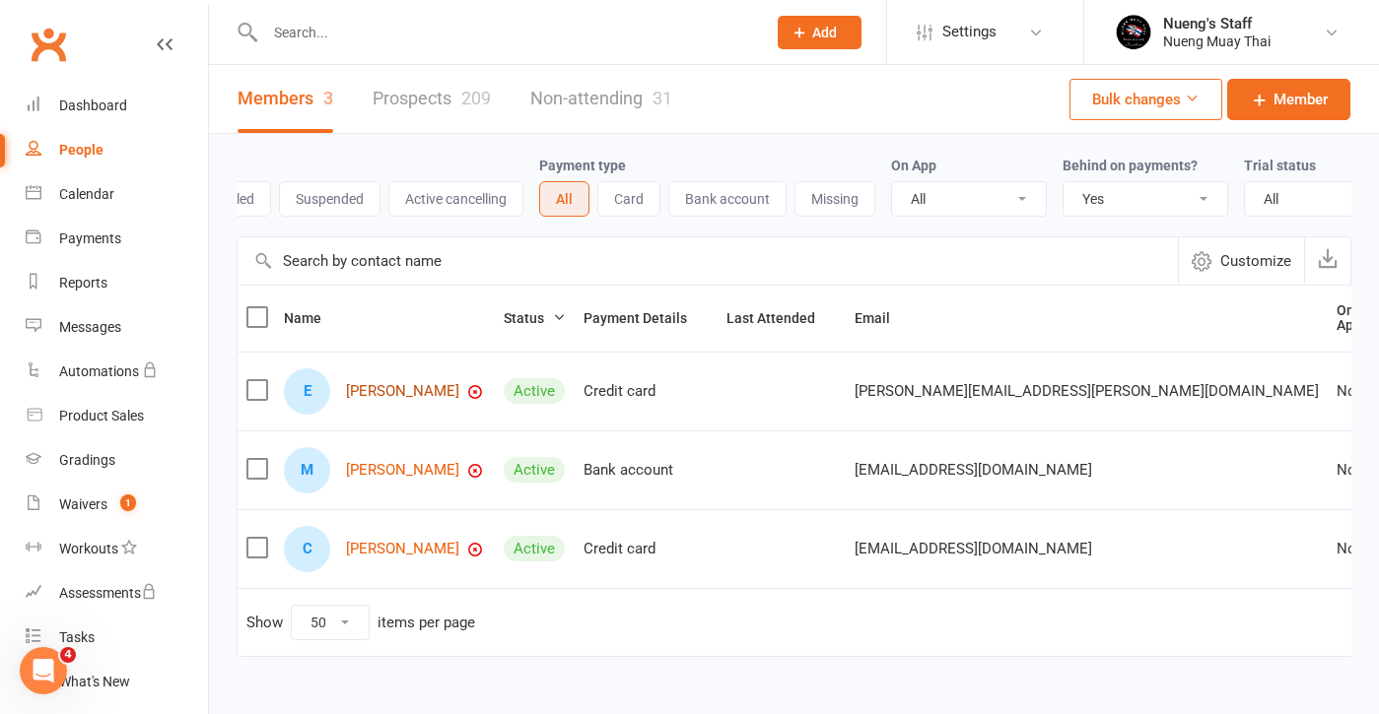
click at [391, 388] on link "[PERSON_NAME]" at bounding box center [402, 391] width 113 height 17
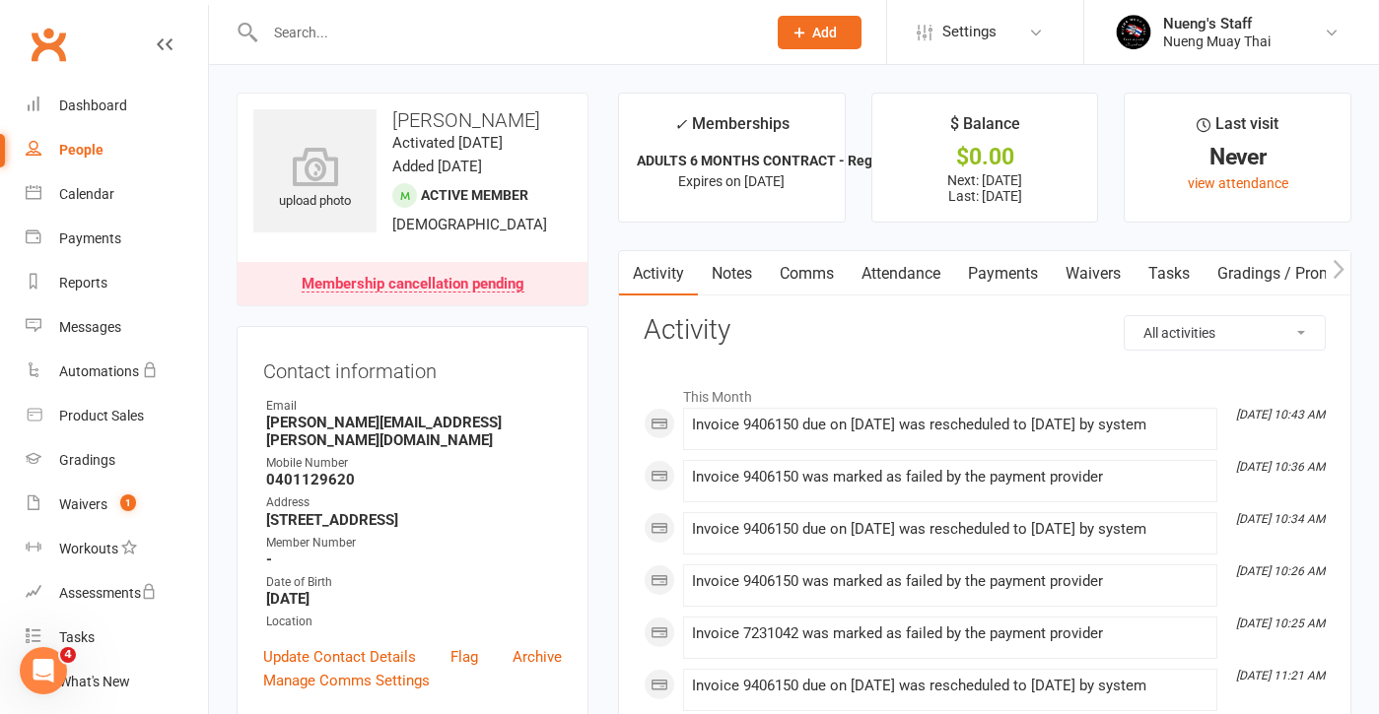
click at [1030, 284] on link "Payments" at bounding box center [1003, 273] width 98 height 45
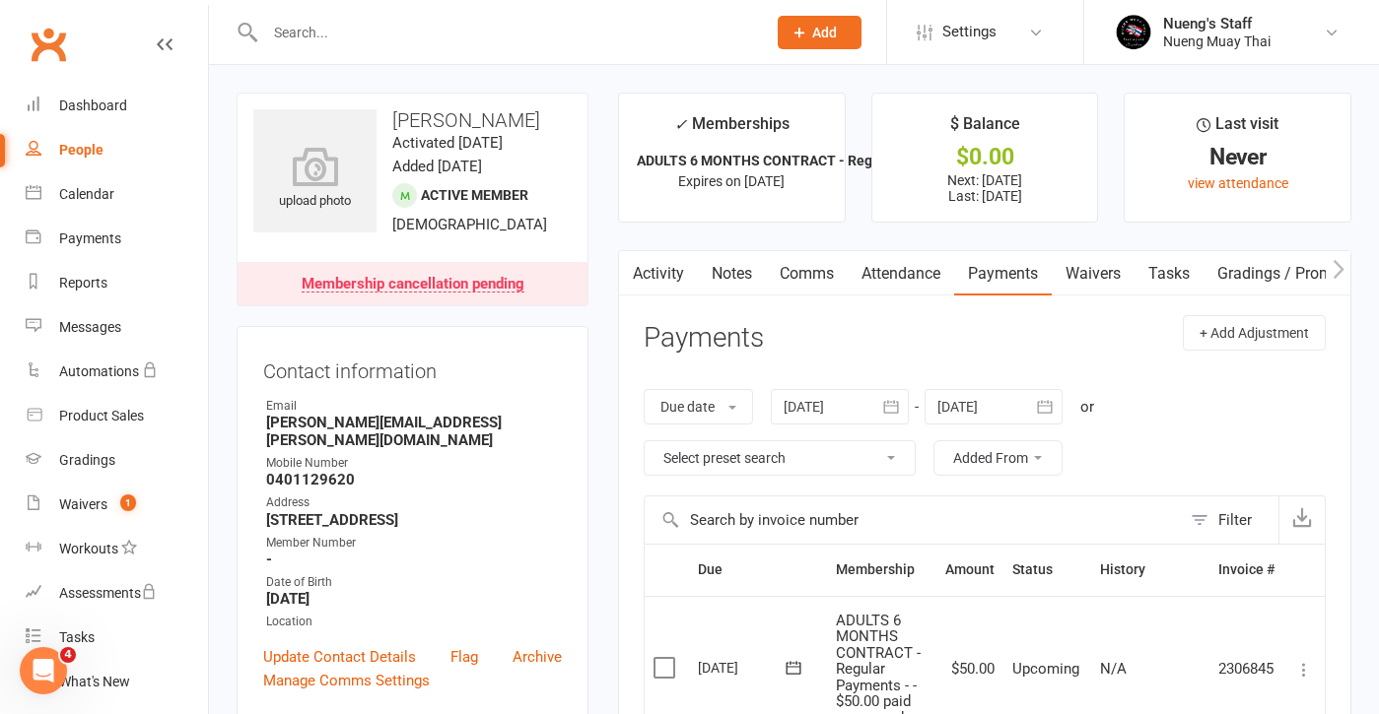
click at [847, 397] on div at bounding box center [840, 406] width 138 height 35
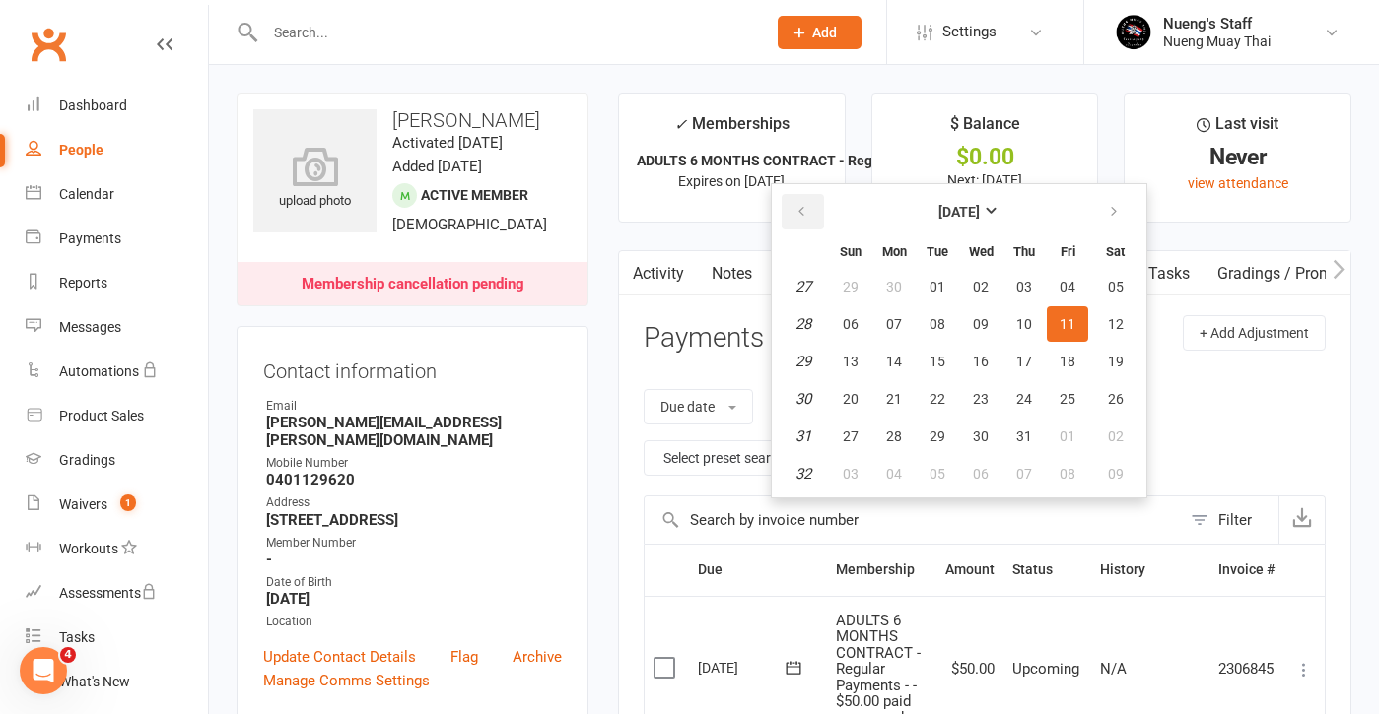
click at [804, 212] on icon "button" at bounding box center [801, 212] width 14 height 16
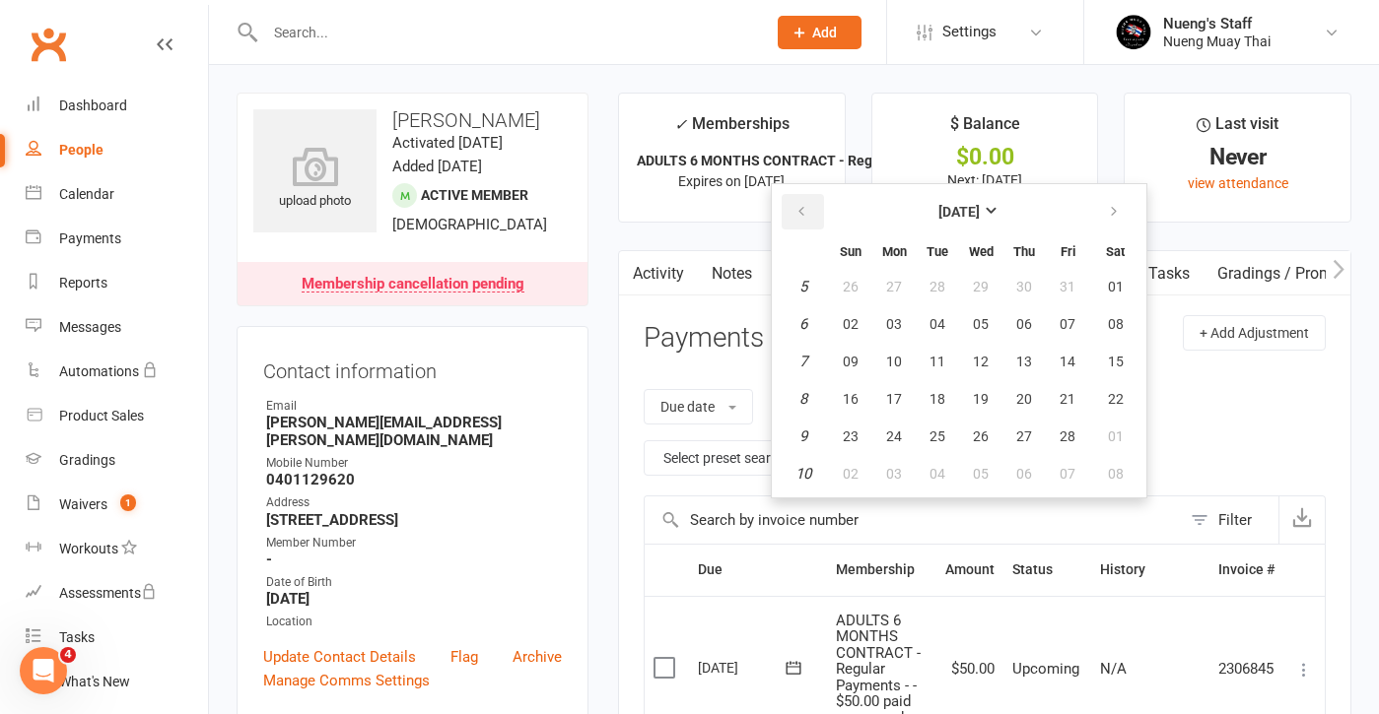
click at [804, 212] on icon "button" at bounding box center [801, 212] width 14 height 16
click at [871, 301] on button "29" at bounding box center [850, 286] width 41 height 35
type input "[DATE]"
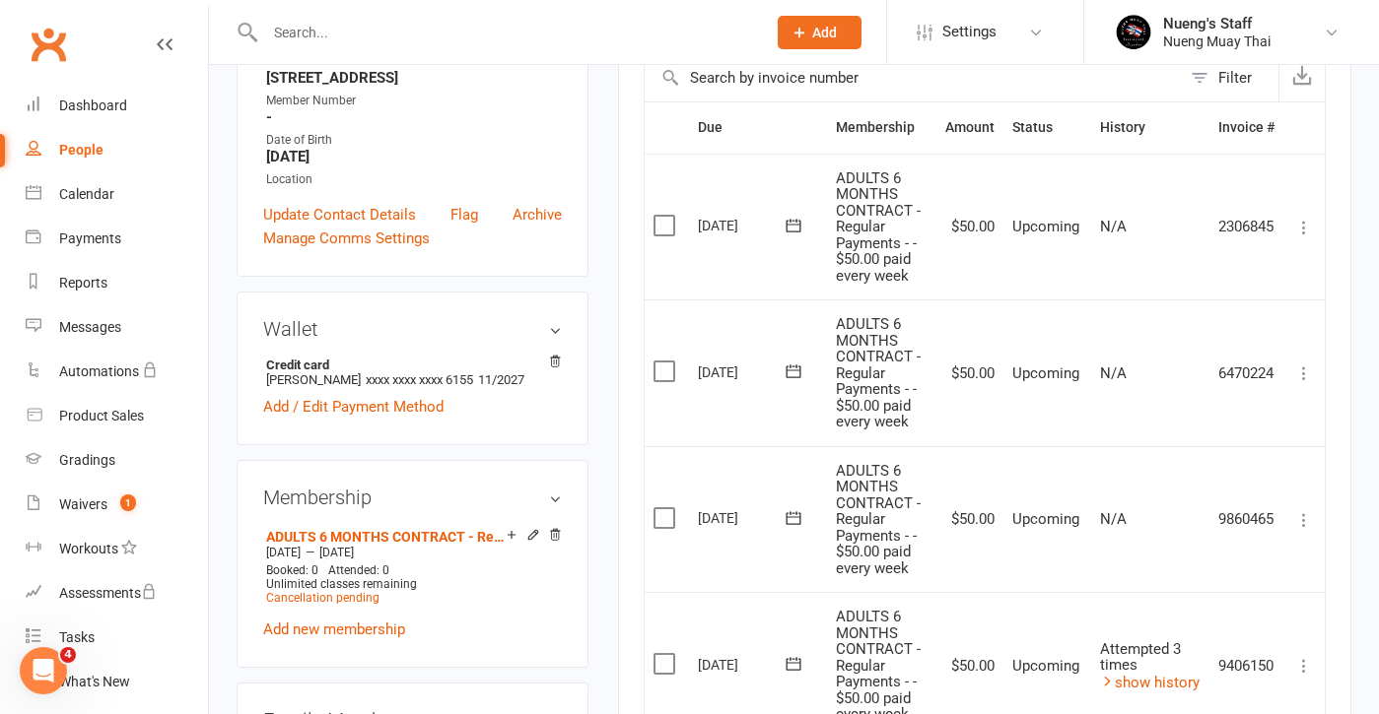
scroll to position [56, 0]
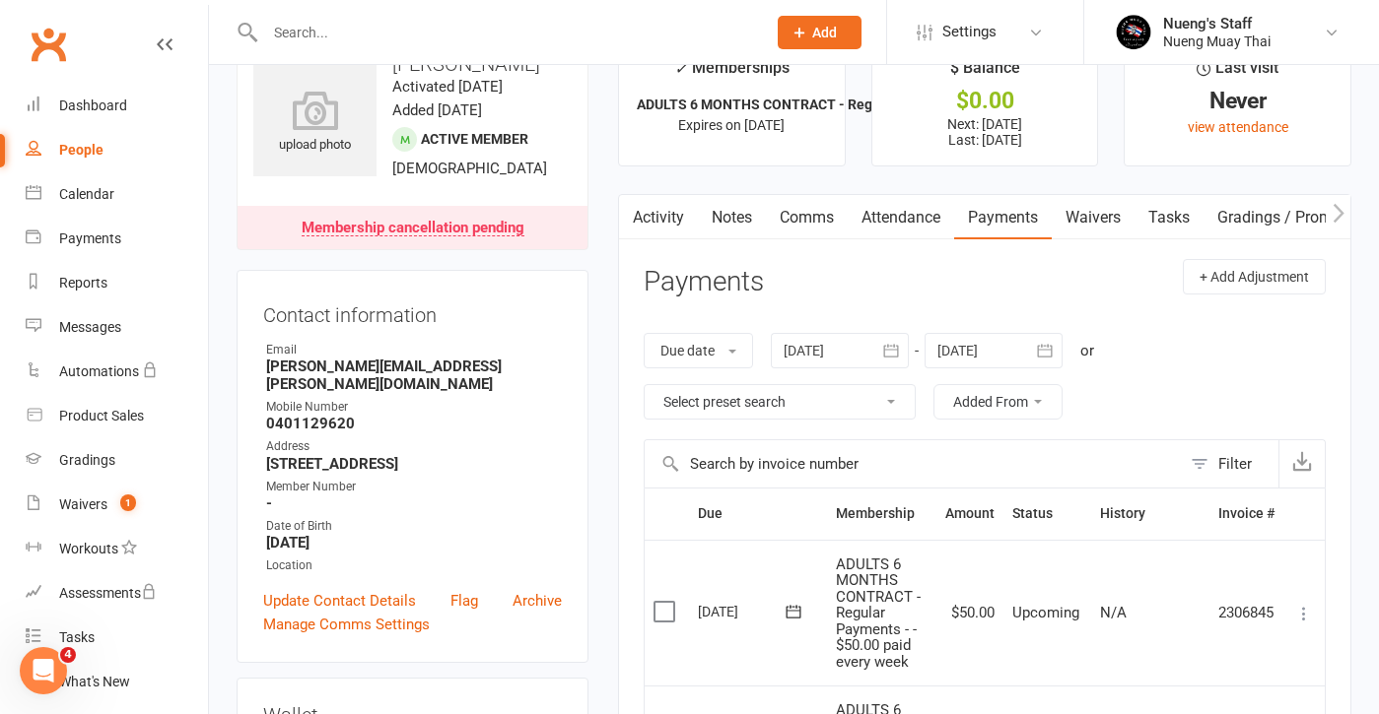
click at [1002, 353] on div at bounding box center [993, 350] width 138 height 35
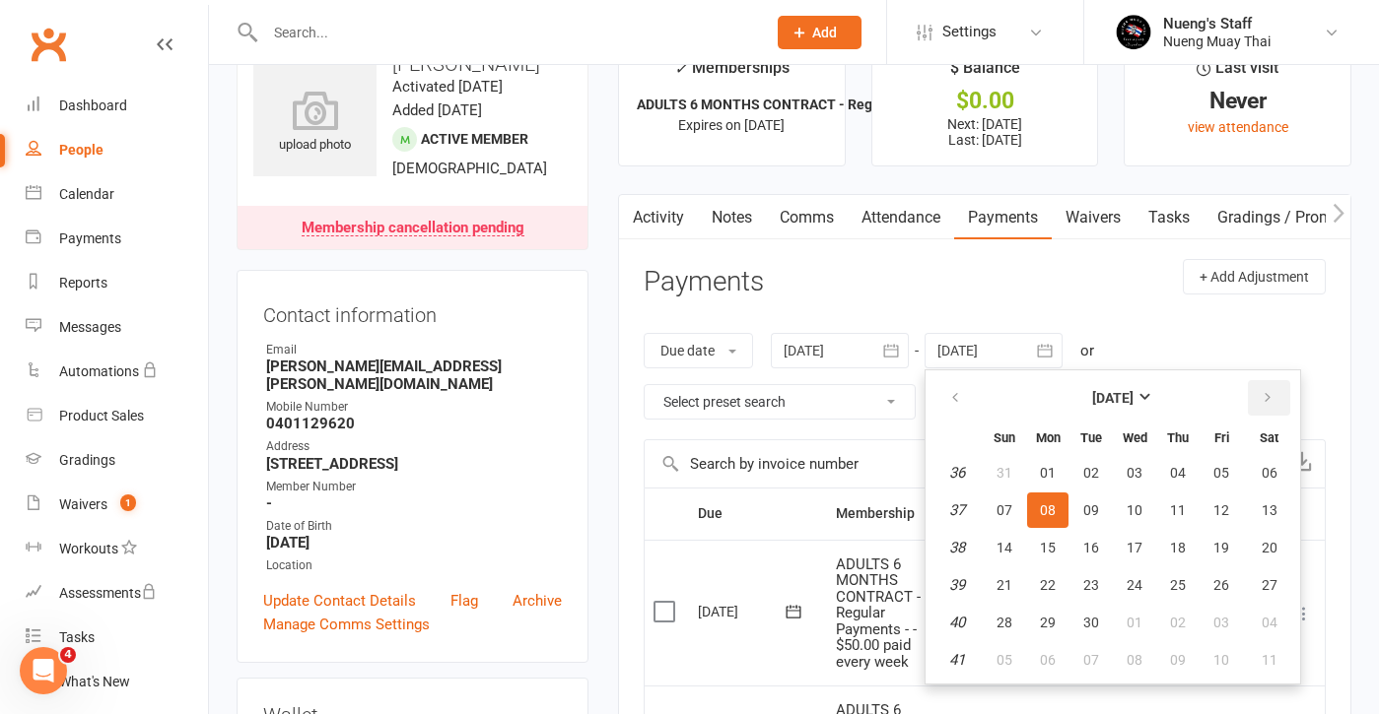
click at [1274, 402] on icon "button" at bounding box center [1267, 398] width 14 height 16
click at [1173, 467] on span "04" at bounding box center [1178, 473] width 16 height 16
type input "[DATE]"
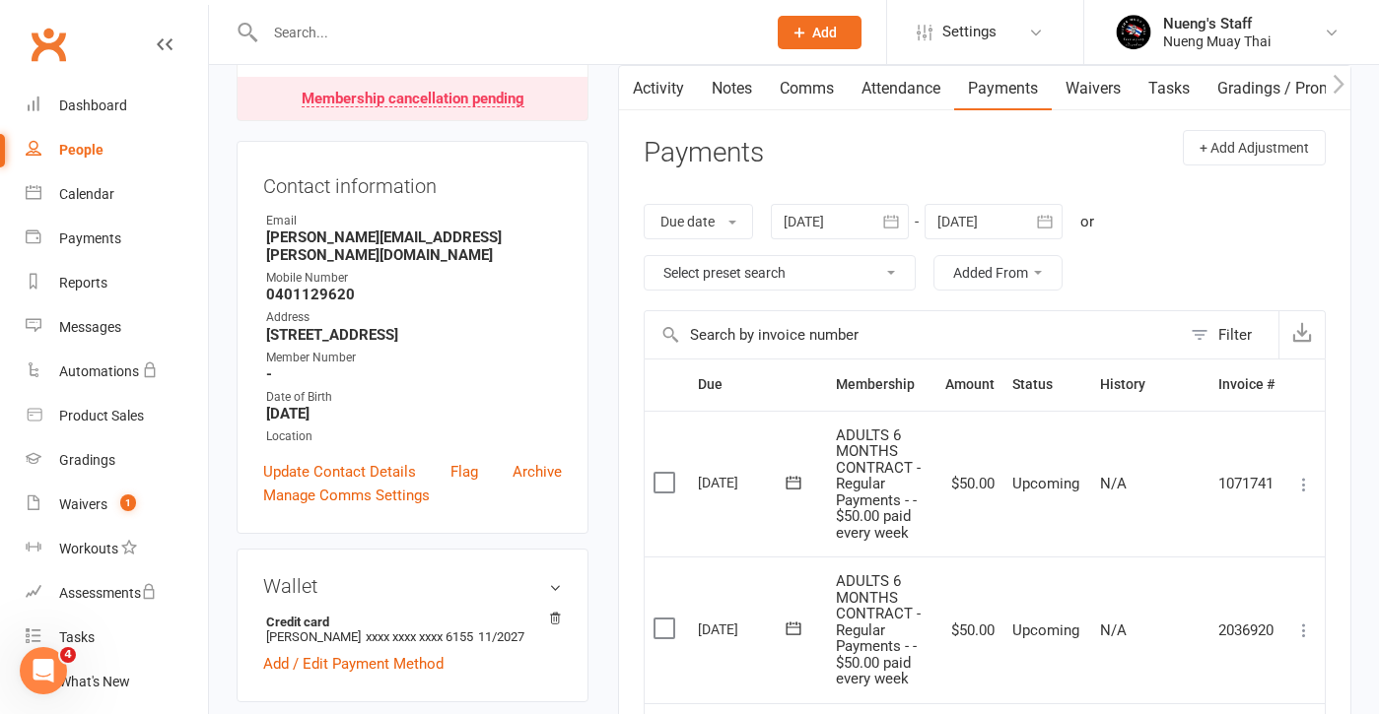
scroll to position [33, 0]
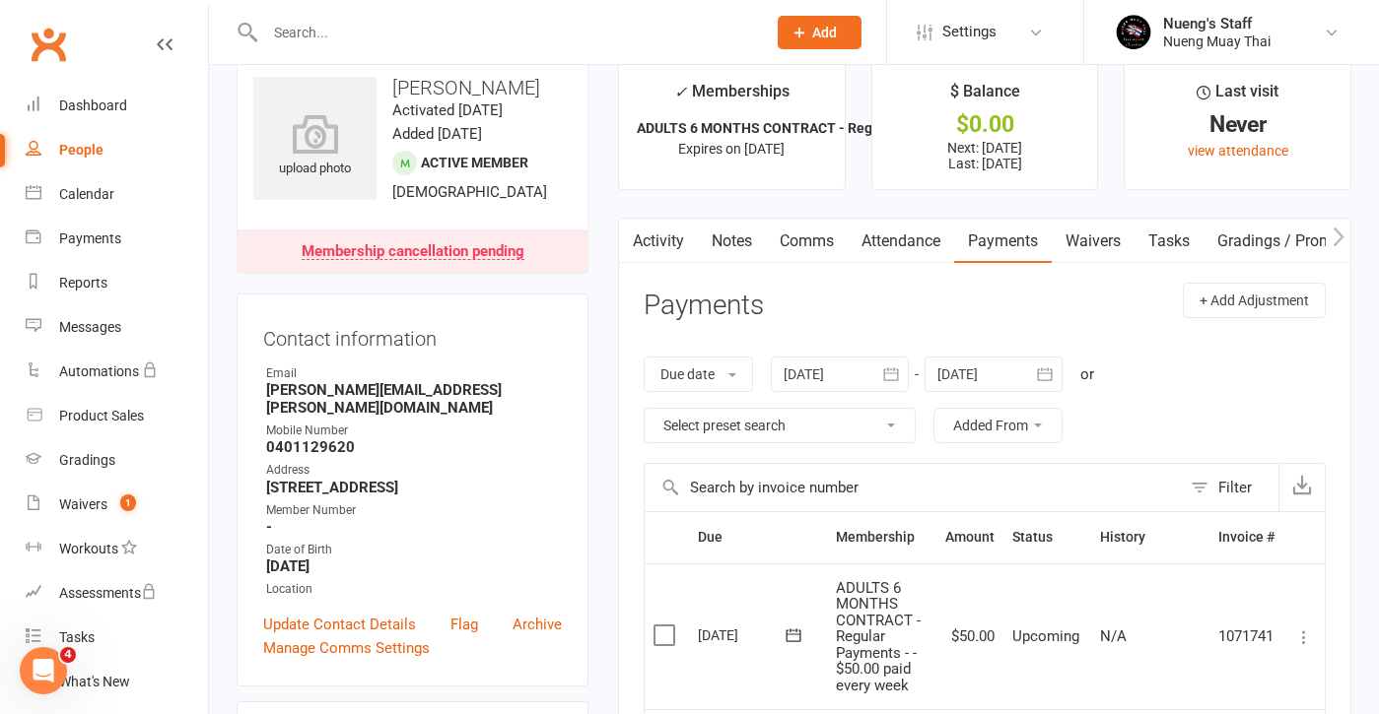
click at [982, 373] on div at bounding box center [993, 374] width 138 height 35
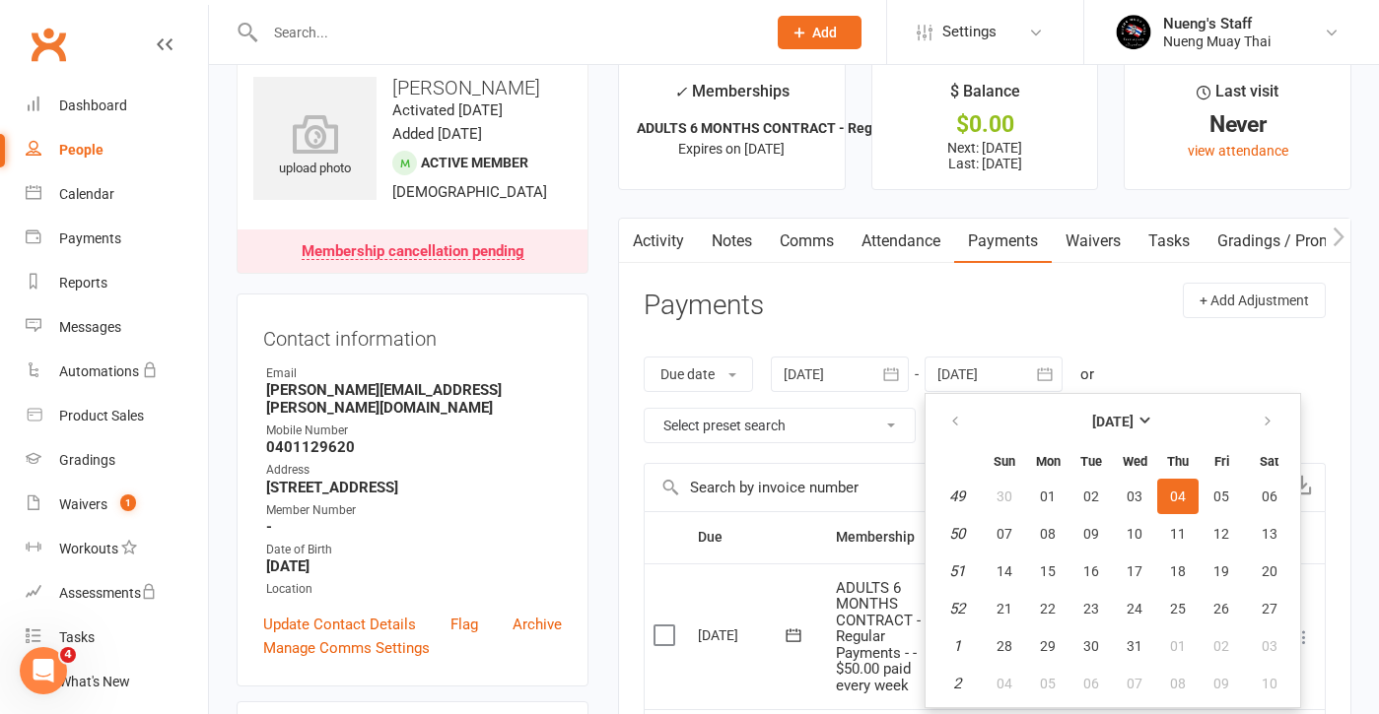
click at [1089, 331] on header "Payments + Add Adjustment" at bounding box center [984, 310] width 682 height 54
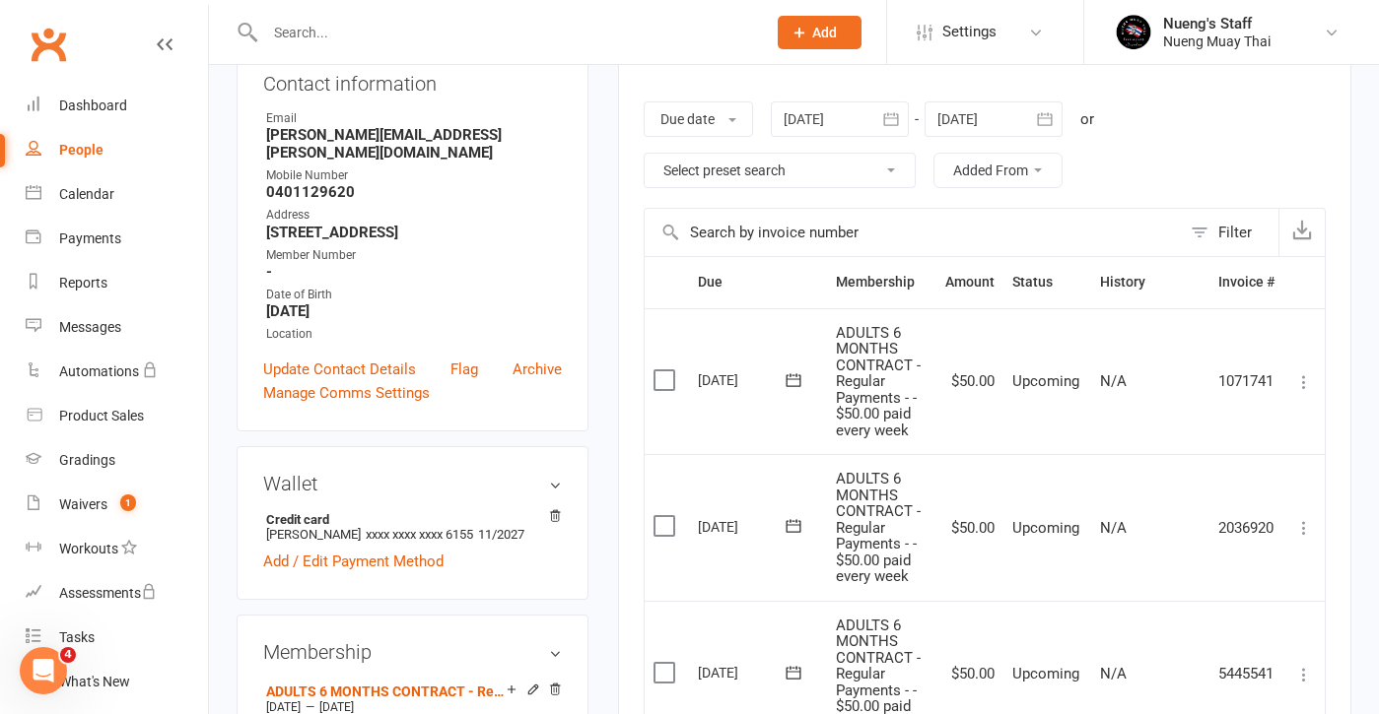
scroll to position [276, 0]
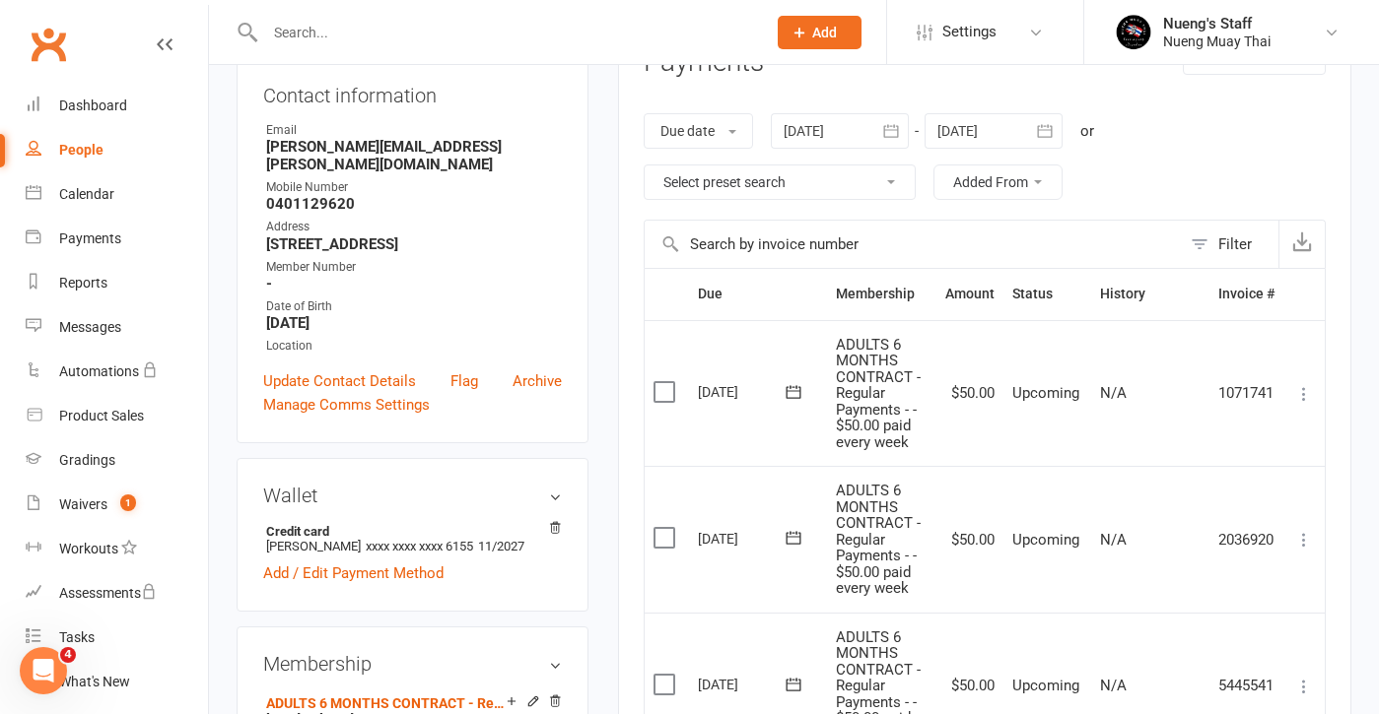
click at [1003, 131] on div at bounding box center [993, 130] width 138 height 35
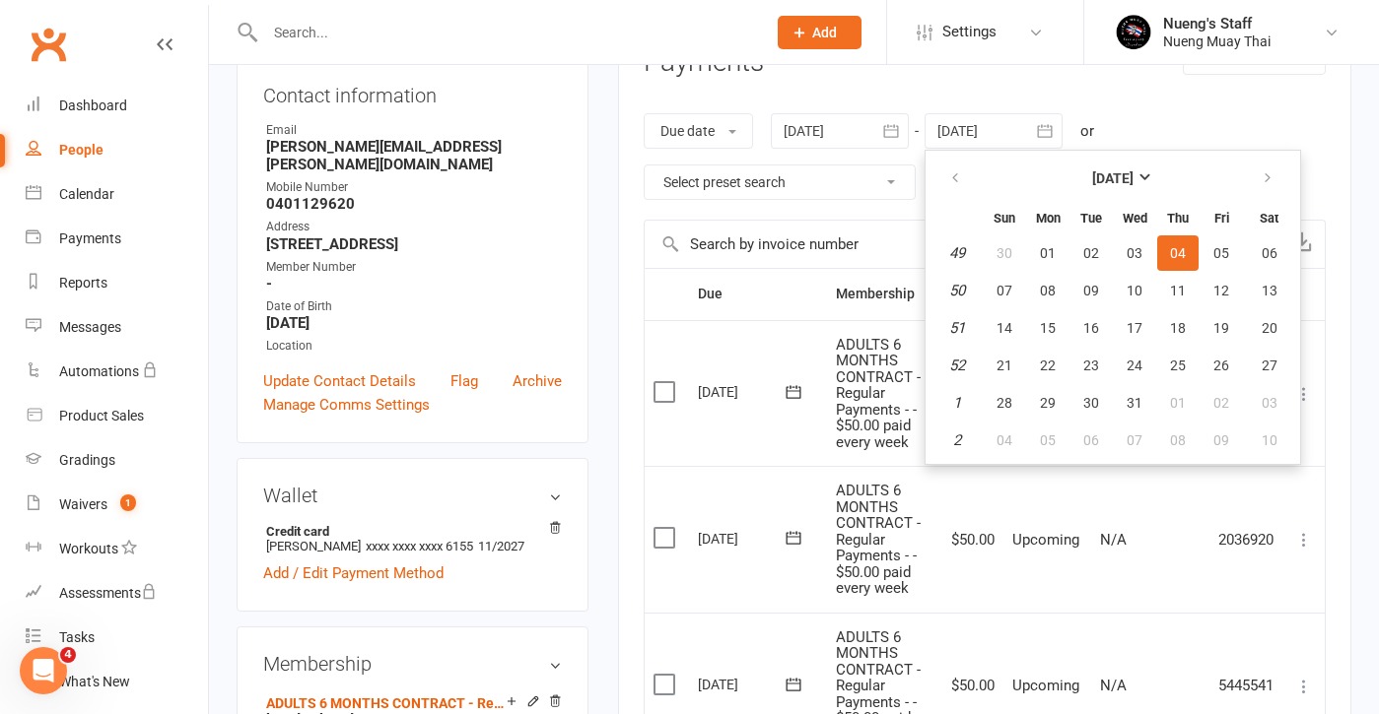
click at [1179, 102] on div "Due date Due date Date paid Date failed Date settled [DATE] [DATE] Sun Mon Tue …" at bounding box center [984, 157] width 682 height 126
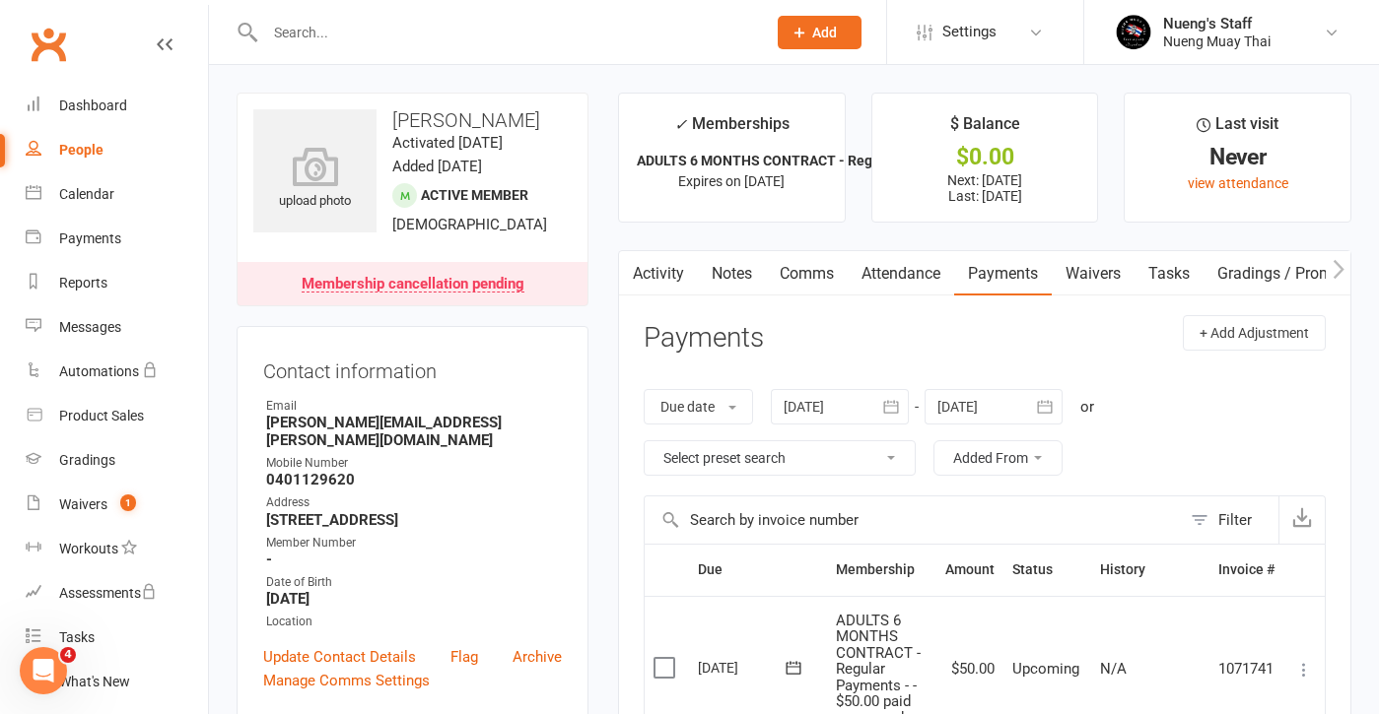
scroll to position [0, 0]
click at [120, 167] on link "People" at bounding box center [117, 150] width 182 height 44
select select "true"
select select "50"
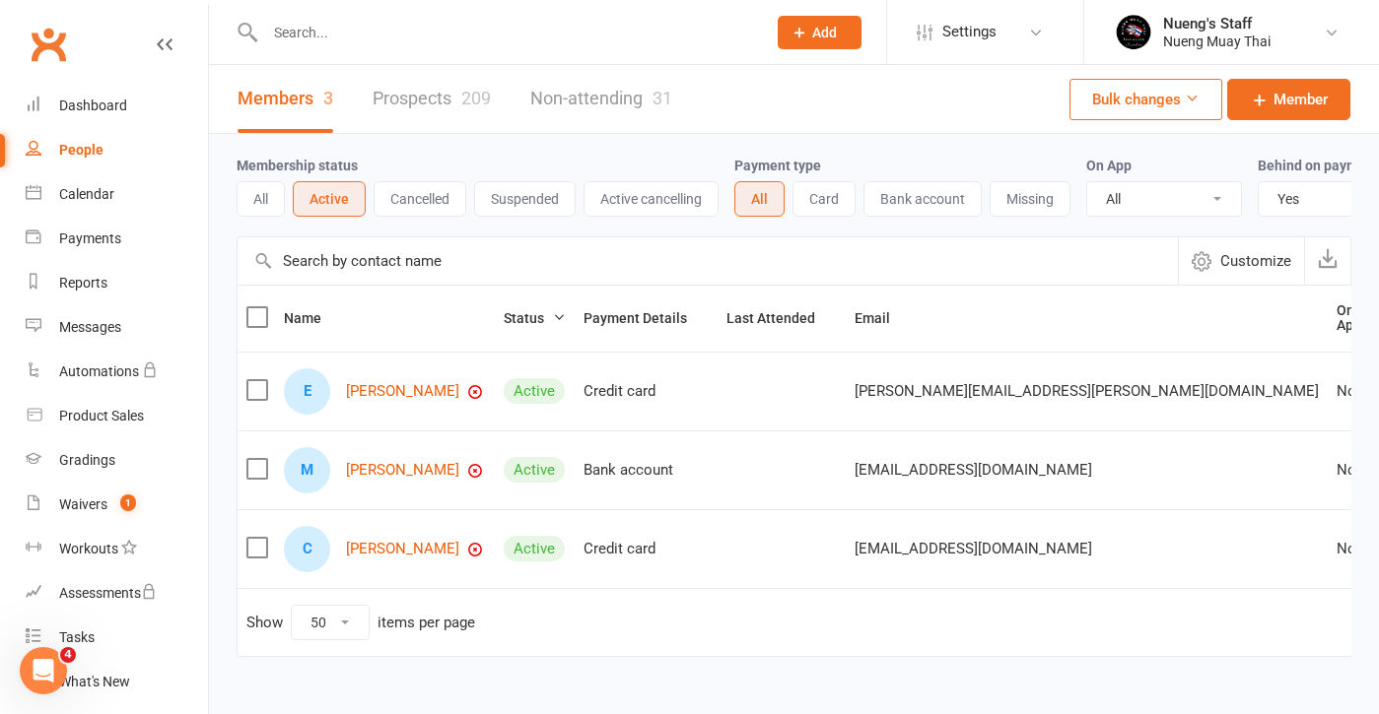
click at [326, 27] on input "text" at bounding box center [505, 33] width 493 height 28
click at [278, 199] on button "All" at bounding box center [260, 198] width 48 height 35
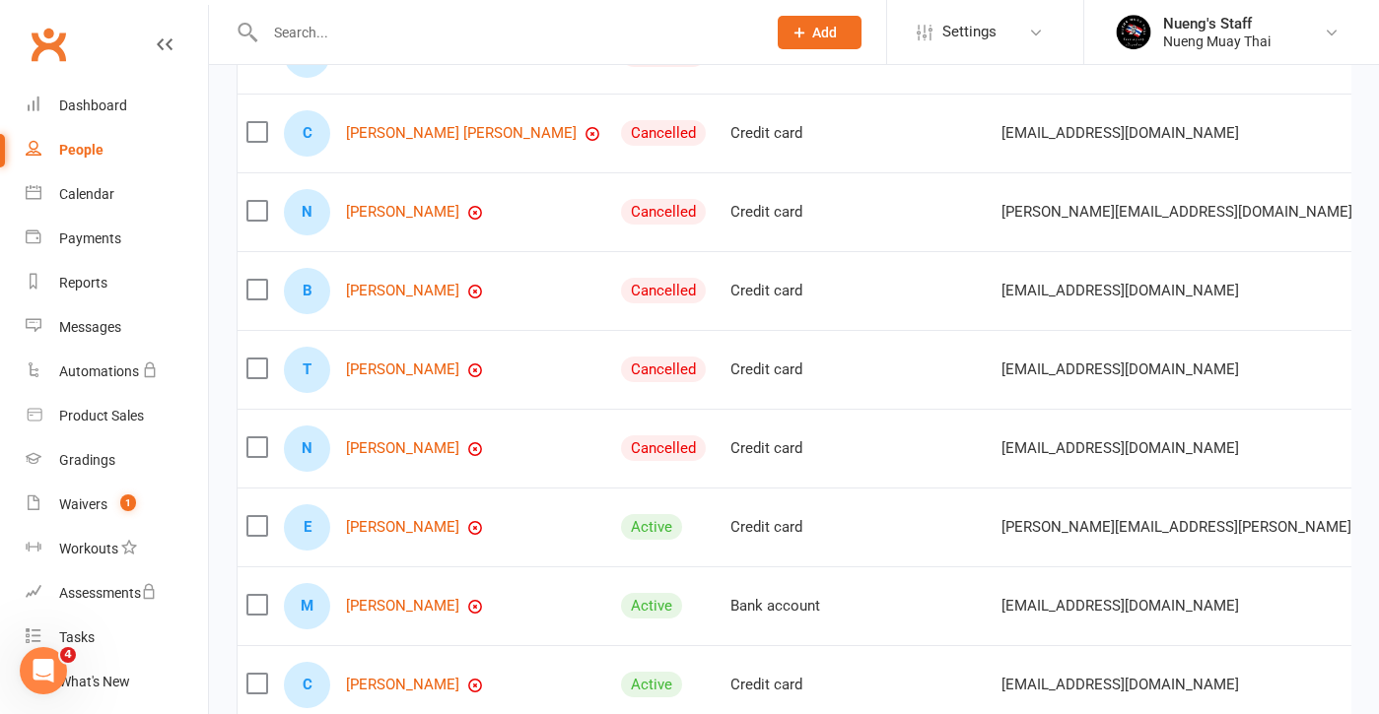
scroll to position [416, 0]
click at [389, 448] on link "[PERSON_NAME]" at bounding box center [402, 448] width 113 height 17
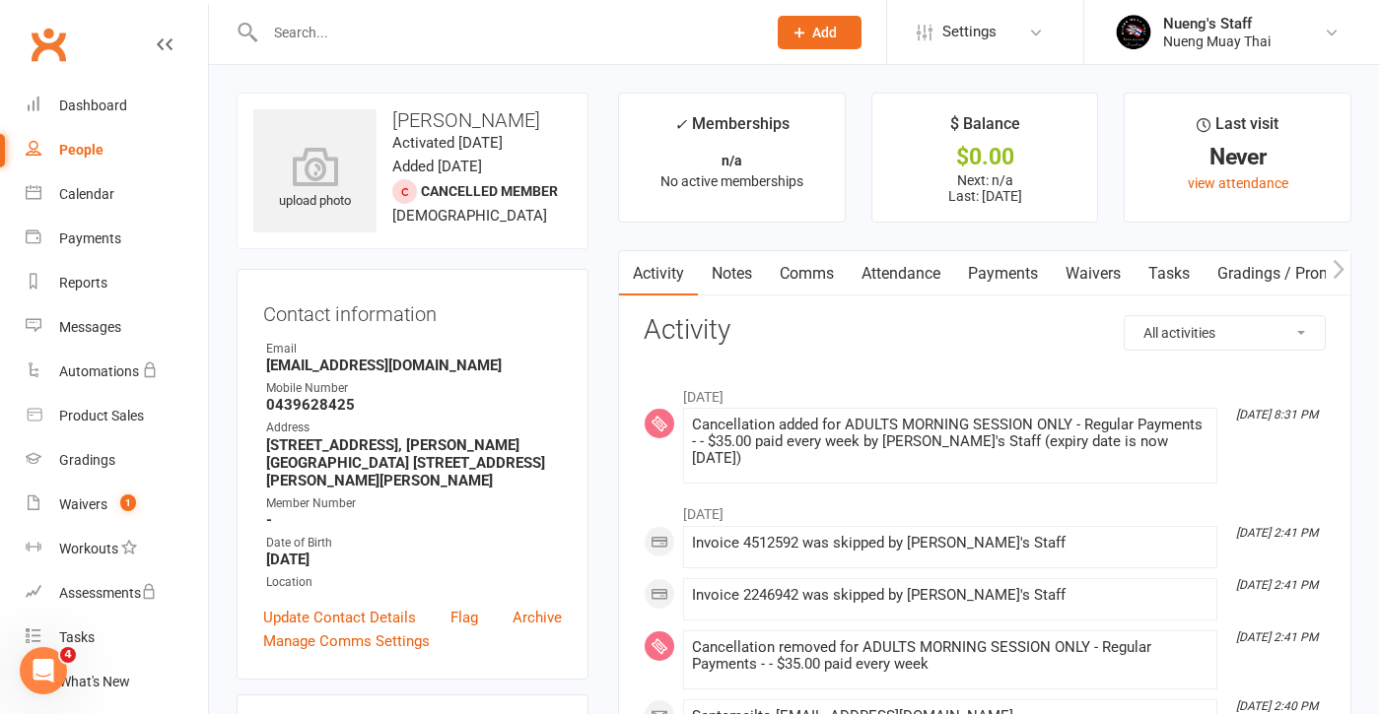
click at [1024, 288] on link "Payments" at bounding box center [1003, 273] width 98 height 45
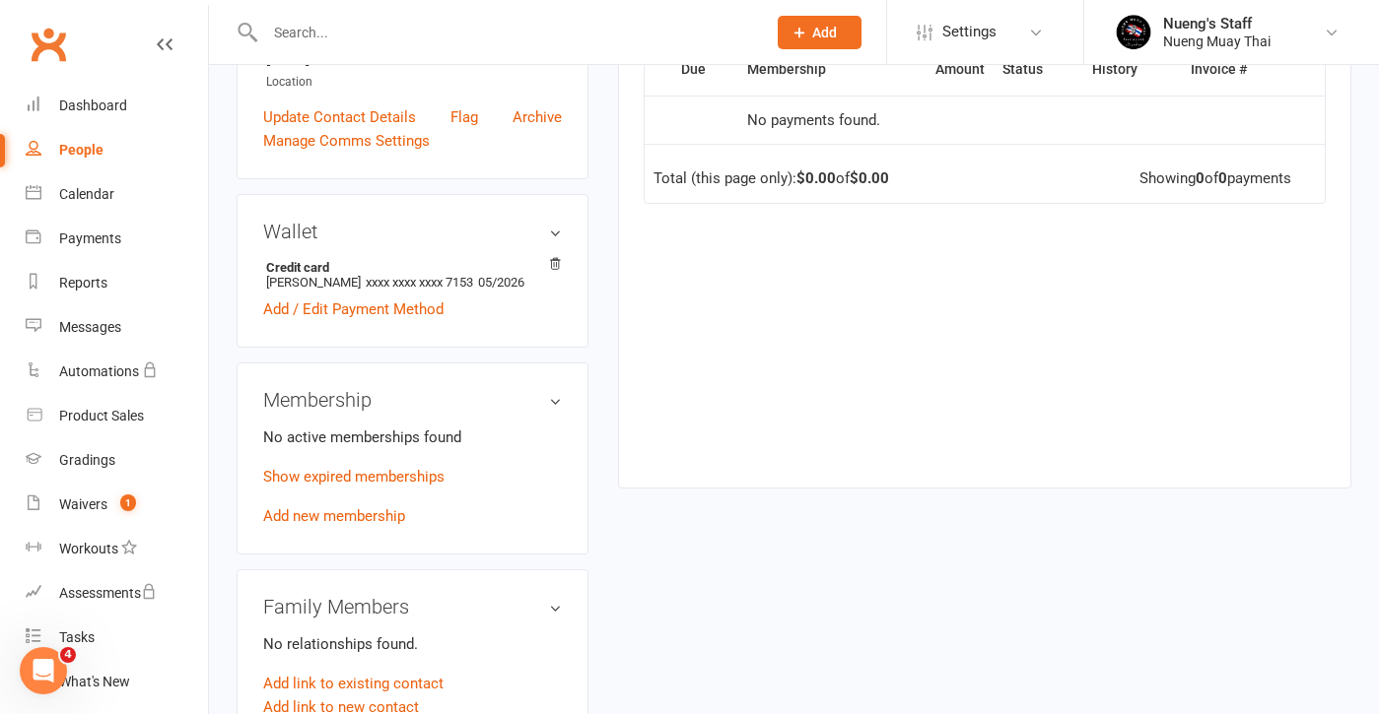
scroll to position [257, 0]
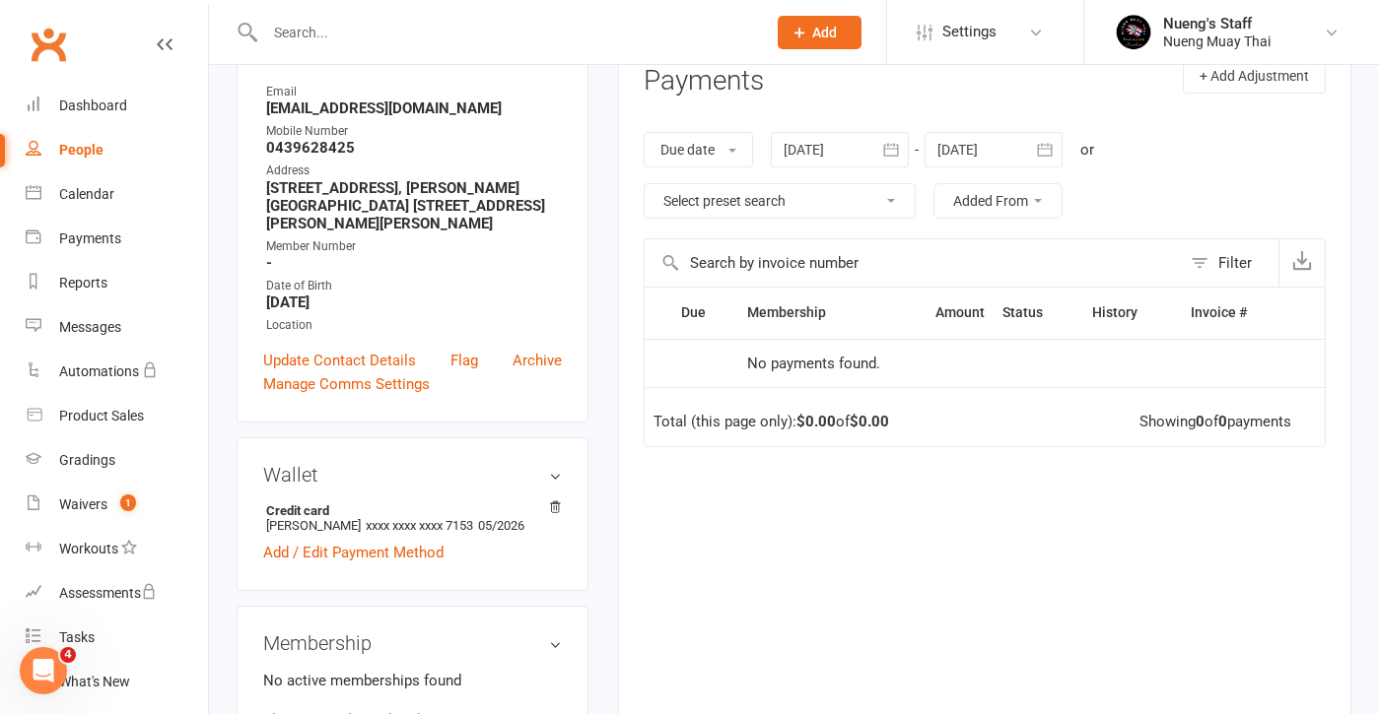
click at [862, 142] on div at bounding box center [840, 149] width 138 height 35
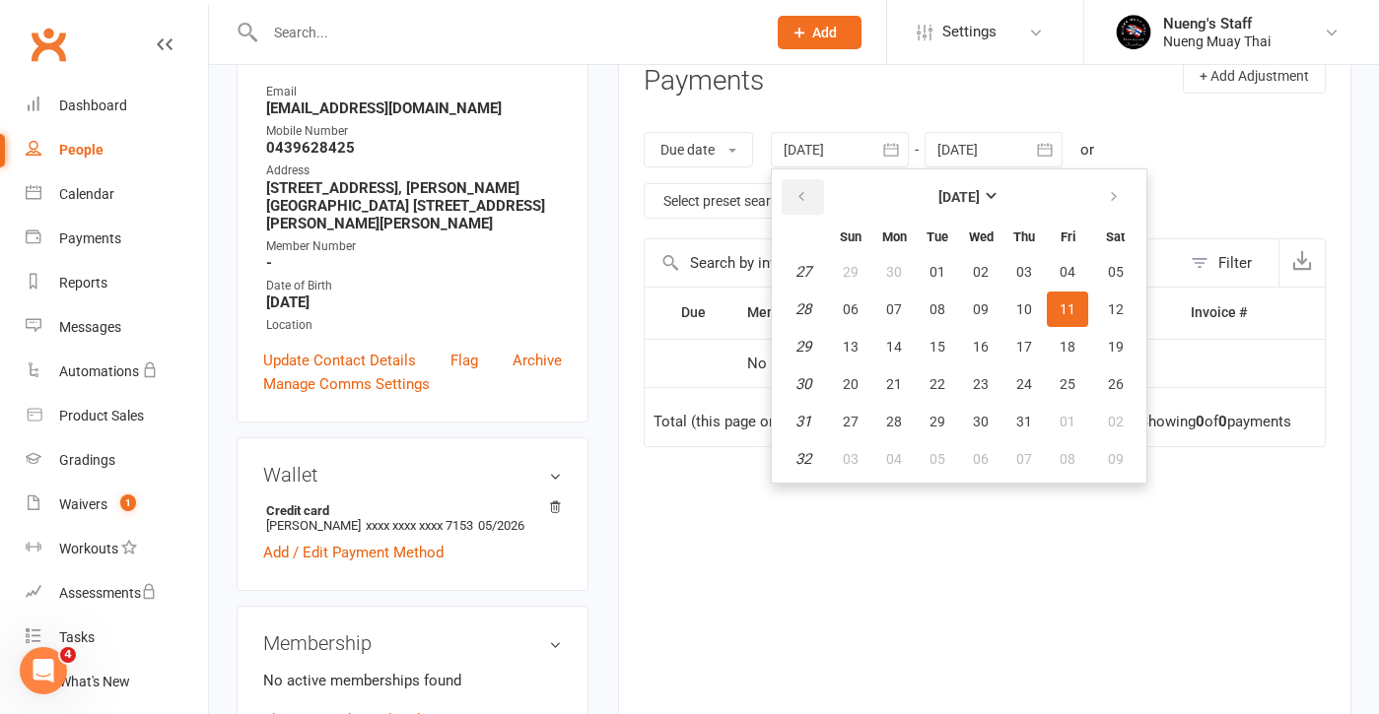
click at [804, 198] on icon "button" at bounding box center [801, 197] width 14 height 16
click at [844, 310] on button "02" at bounding box center [850, 309] width 41 height 35
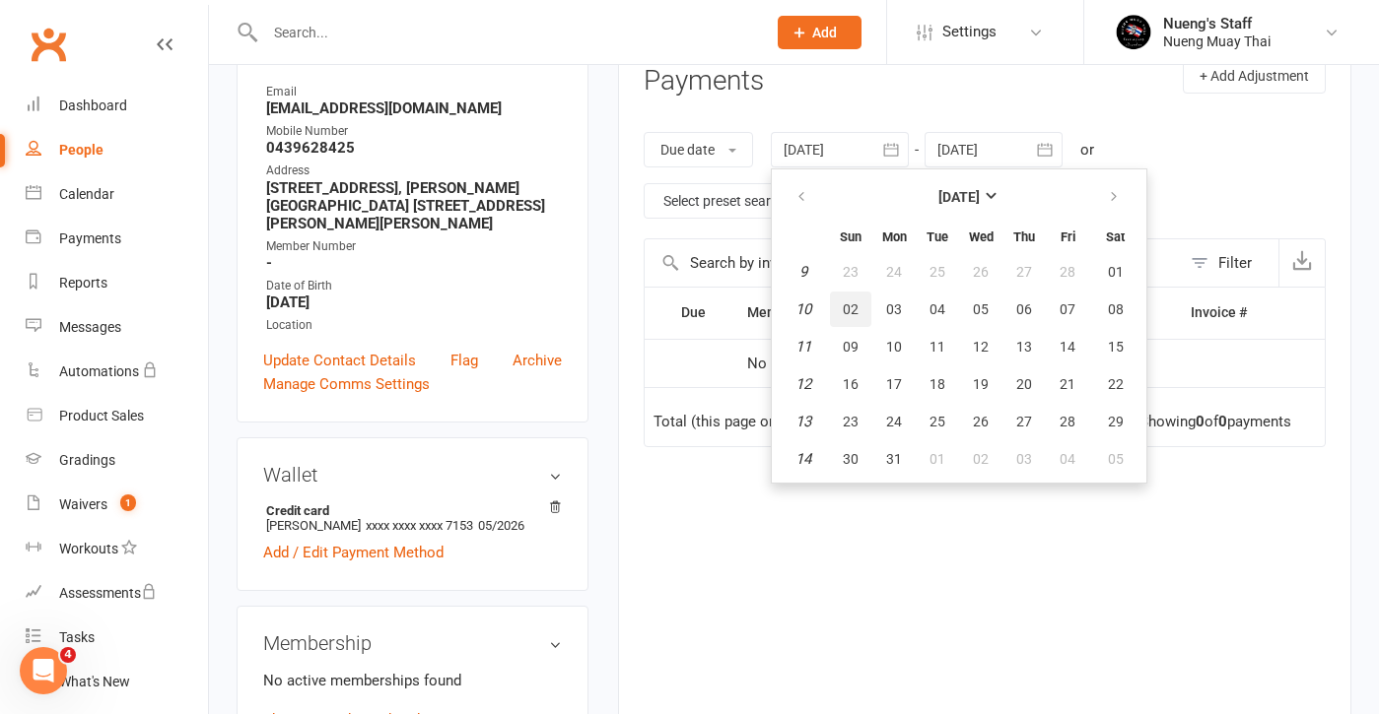
type input "[DATE]"
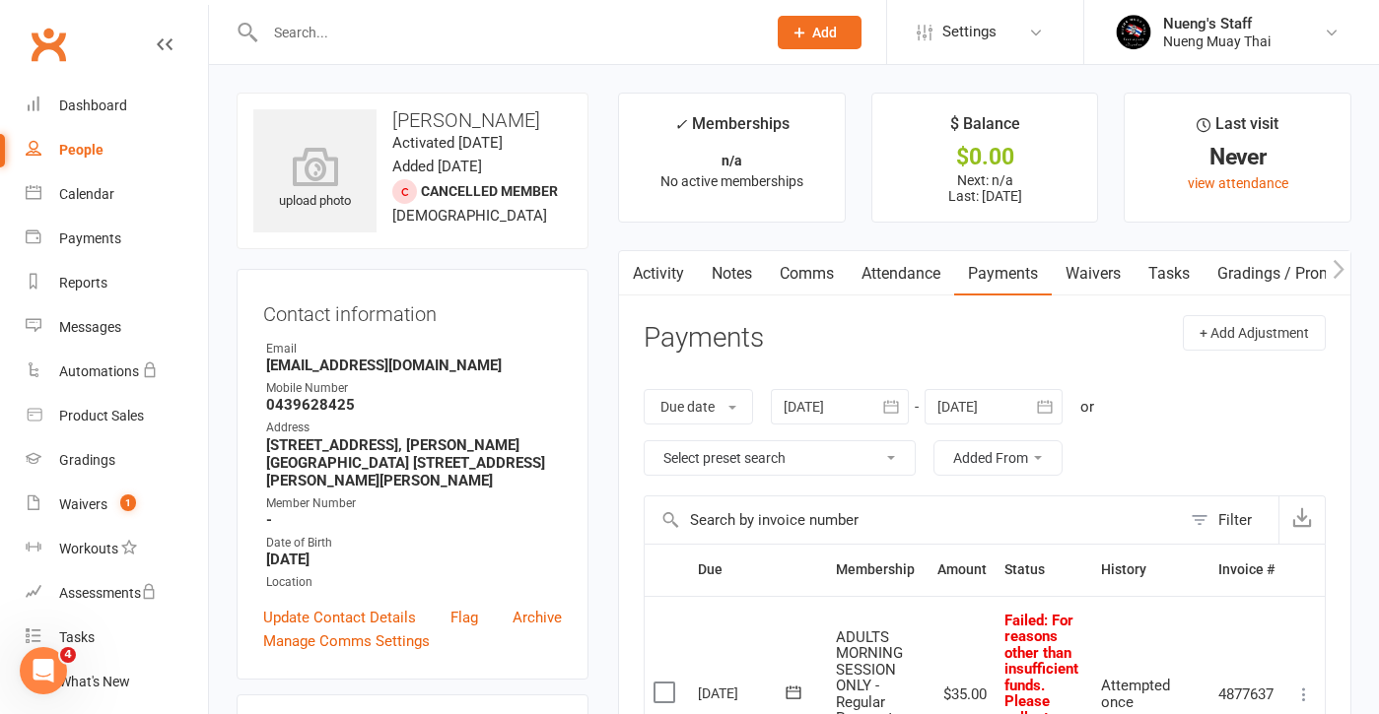
scroll to position [0, 0]
click at [108, 143] on link "People" at bounding box center [117, 150] width 182 height 44
select select "true"
select select "50"
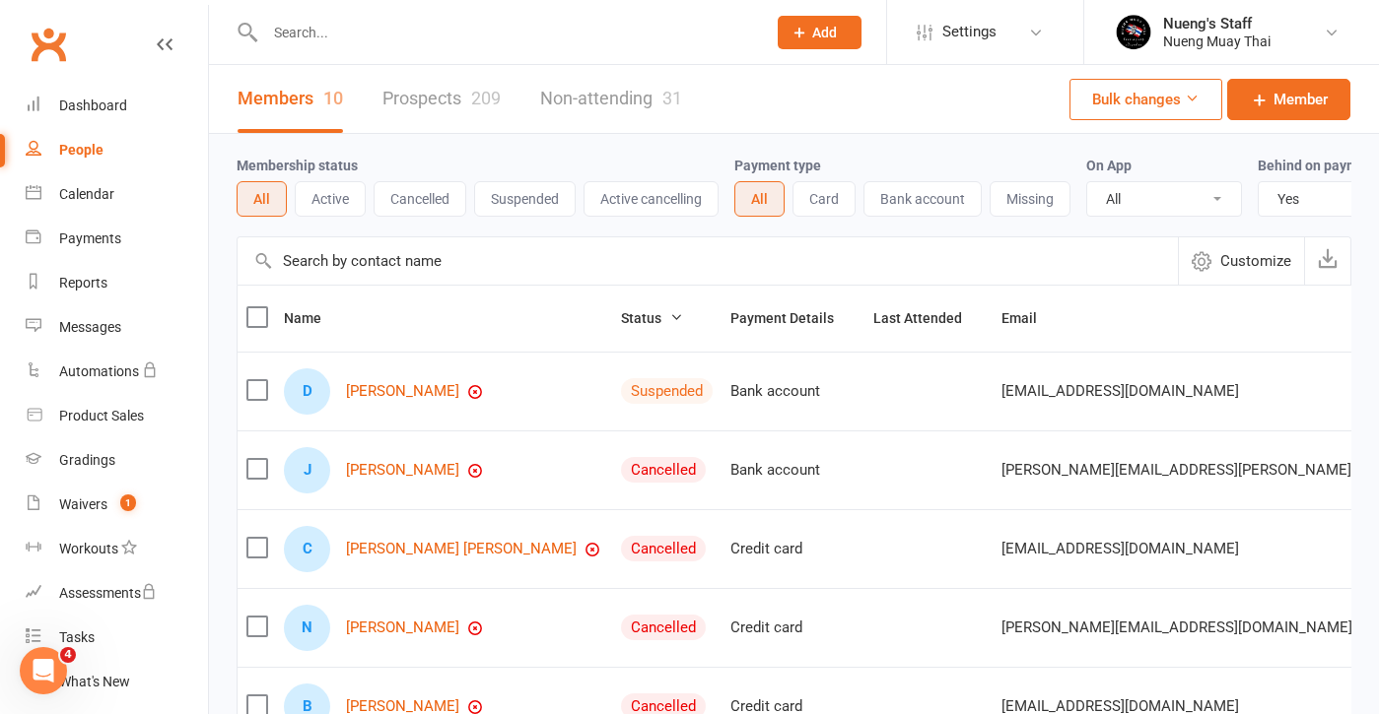
click at [505, 42] on input "text" at bounding box center [505, 33] width 493 height 28
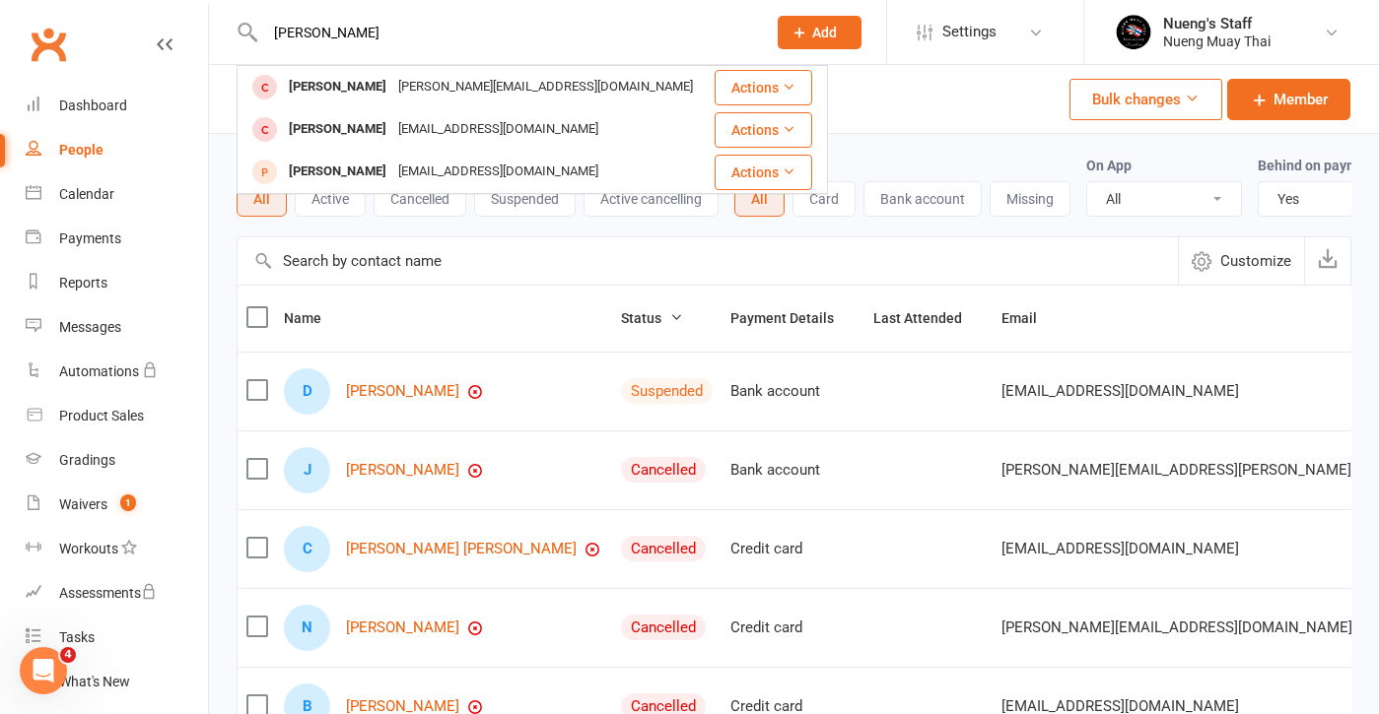
type input "[PERSON_NAME]"
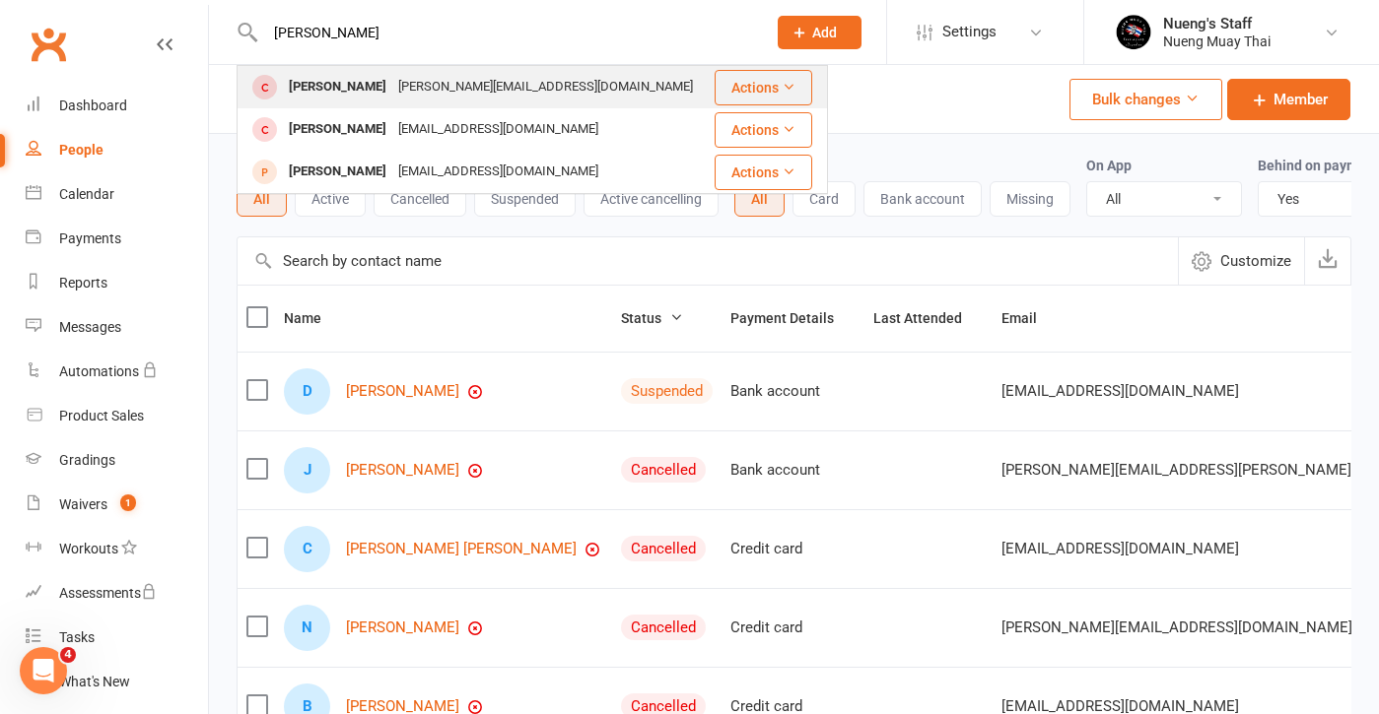
drag, startPoint x: 505, startPoint y: 42, endPoint x: 517, endPoint y: 89, distance: 48.1
click at [517, 89] on div "[PERSON_NAME][EMAIL_ADDRESS][DOMAIN_NAME]" at bounding box center [545, 87] width 306 height 29
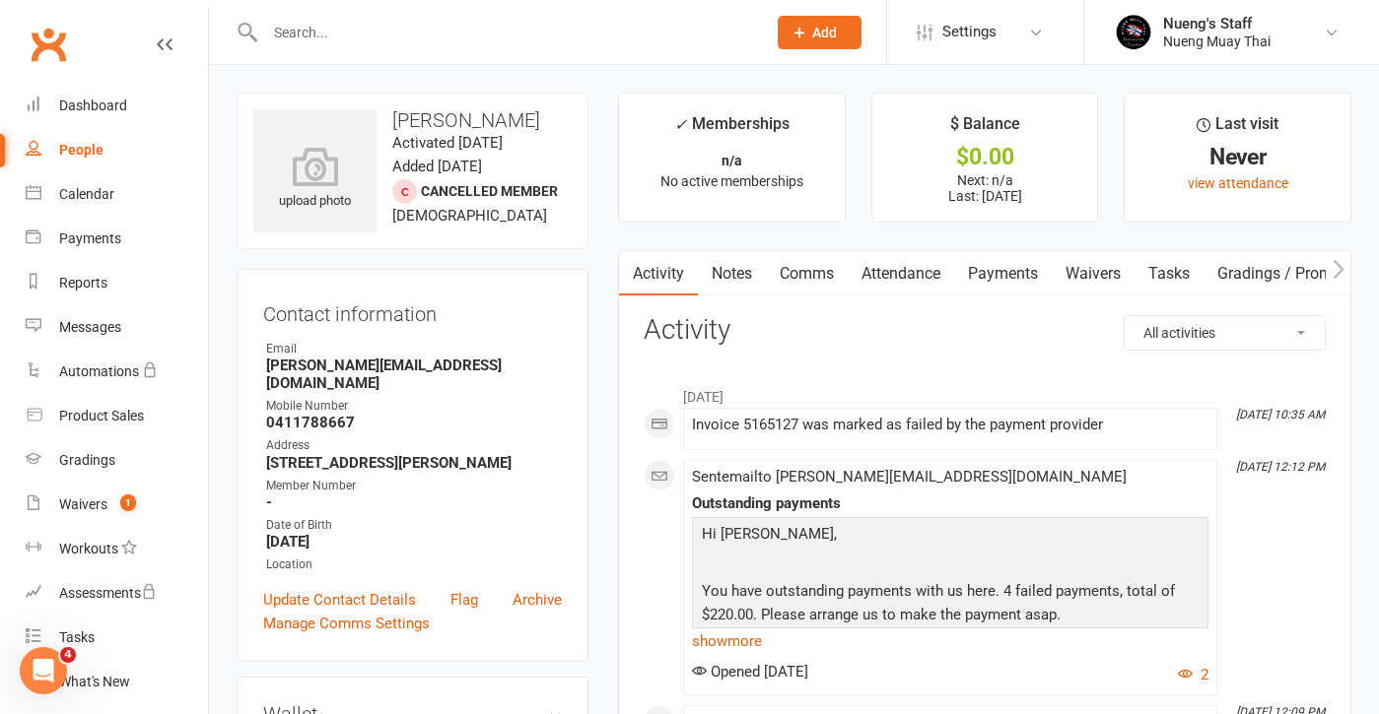
click at [1015, 266] on link "Payments" at bounding box center [1003, 273] width 98 height 45
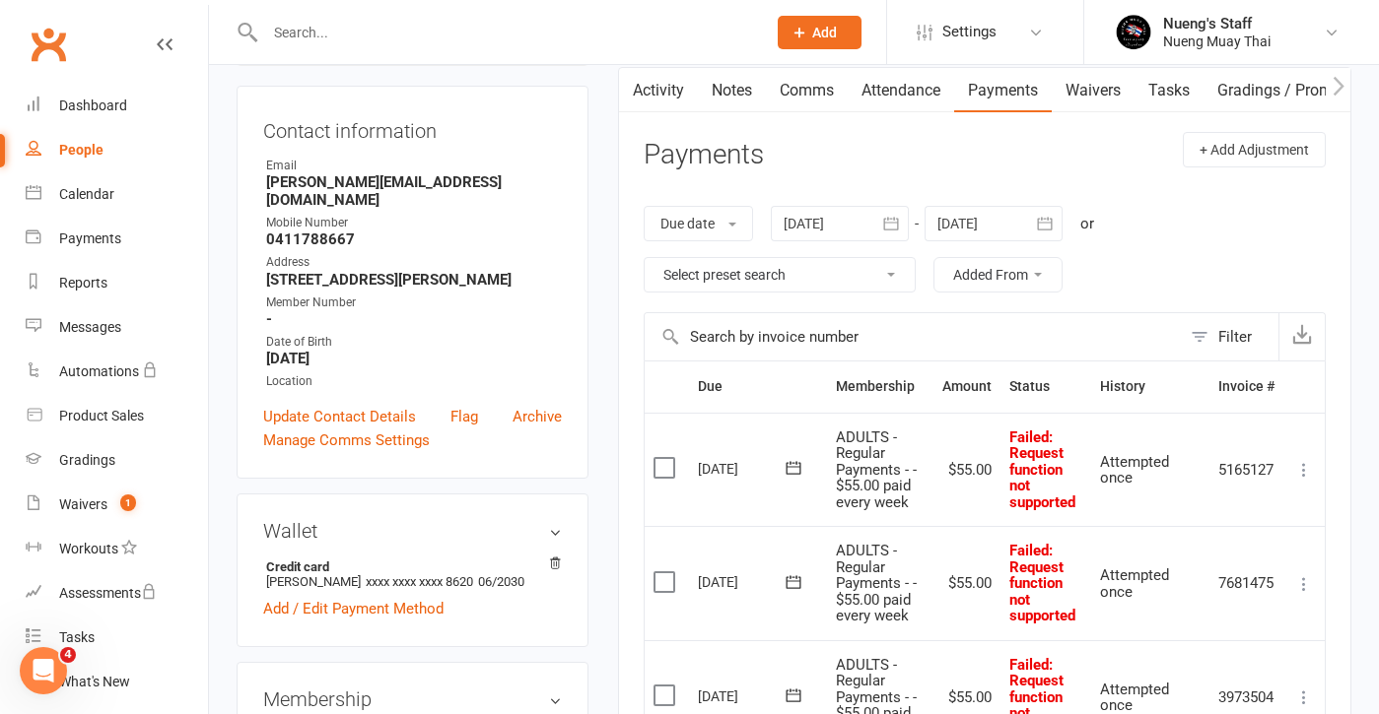
scroll to position [178, 0]
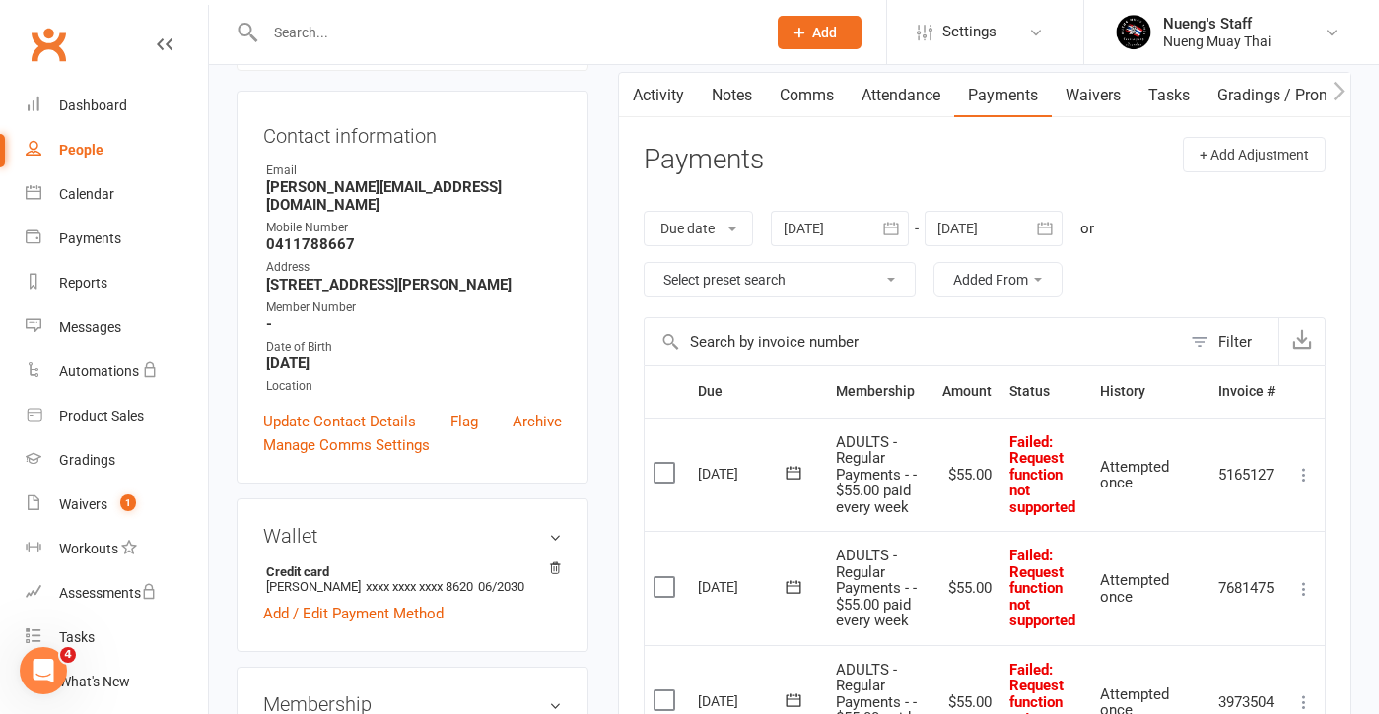
click at [831, 224] on div at bounding box center [840, 228] width 138 height 35
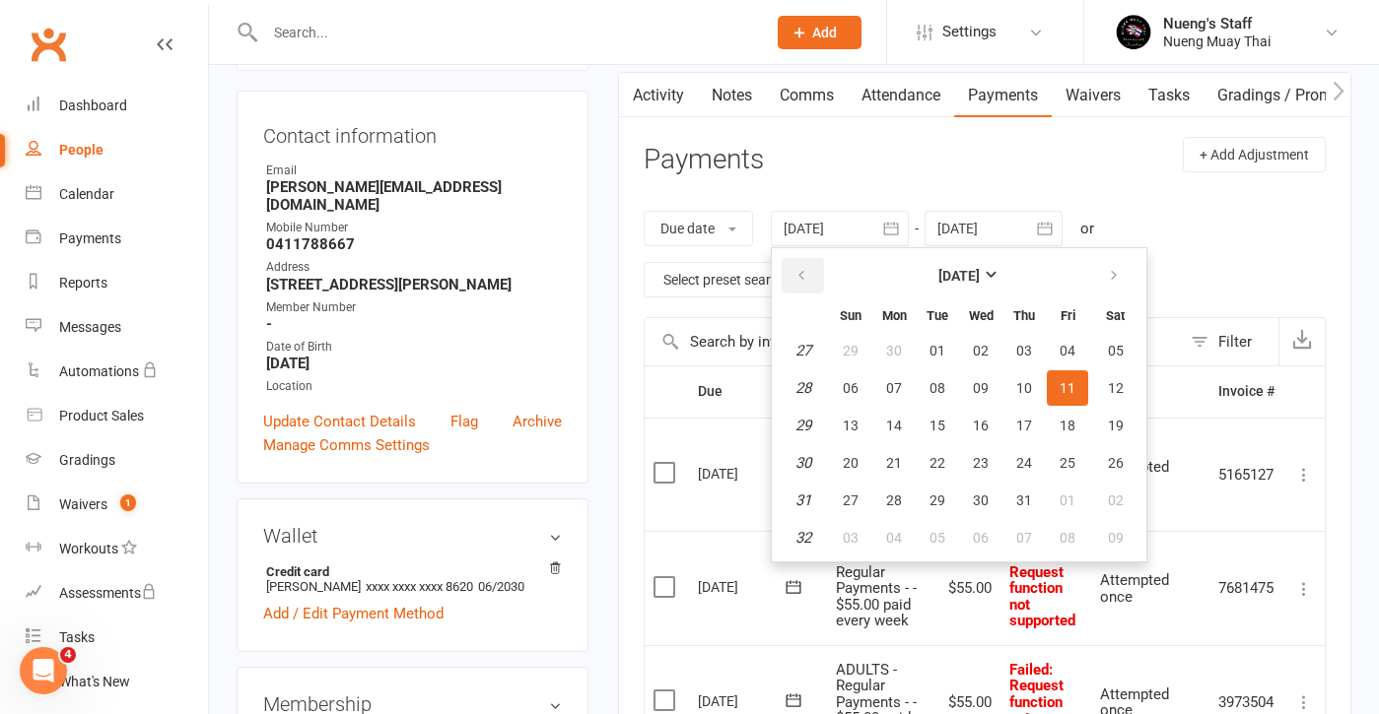
click at [801, 272] on icon "button" at bounding box center [801, 276] width 14 height 16
click at [855, 366] on button "27" at bounding box center [850, 350] width 41 height 35
type input "[DATE]"
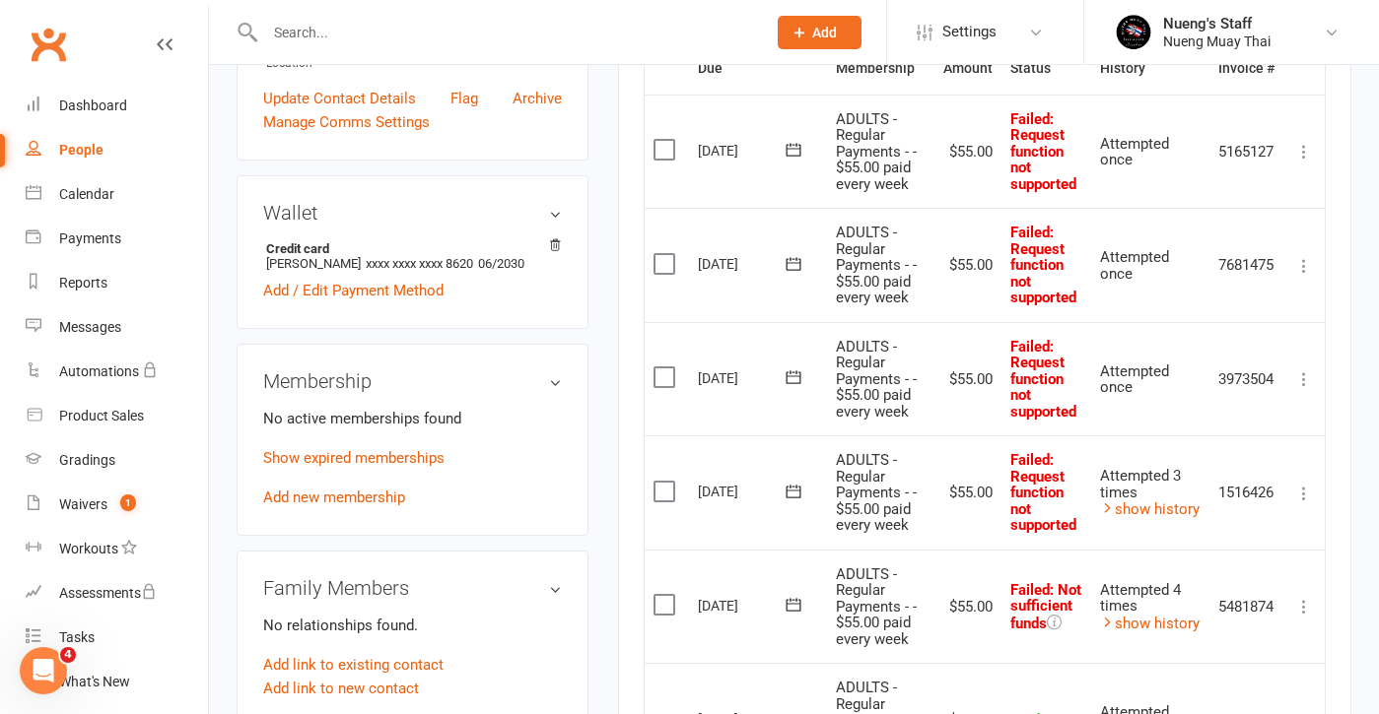
scroll to position [486, 0]
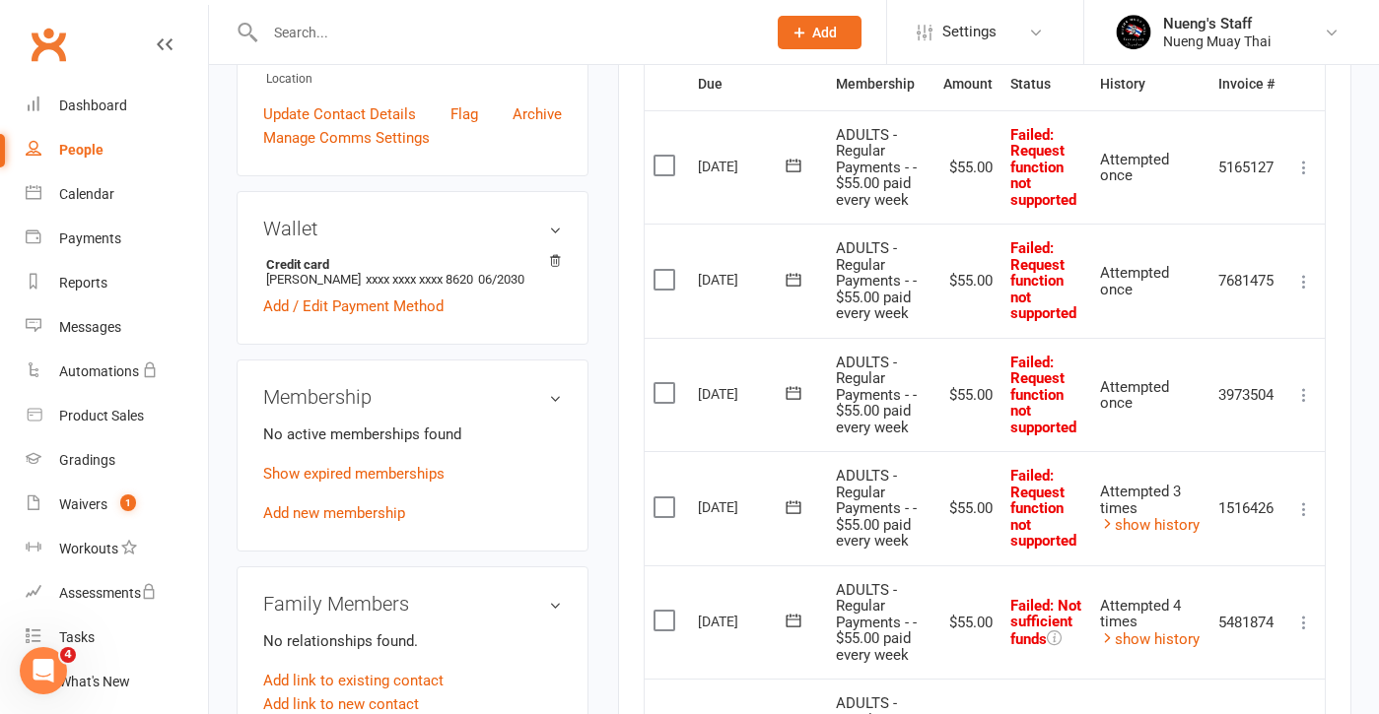
click at [349, 34] on input "text" at bounding box center [505, 33] width 493 height 28
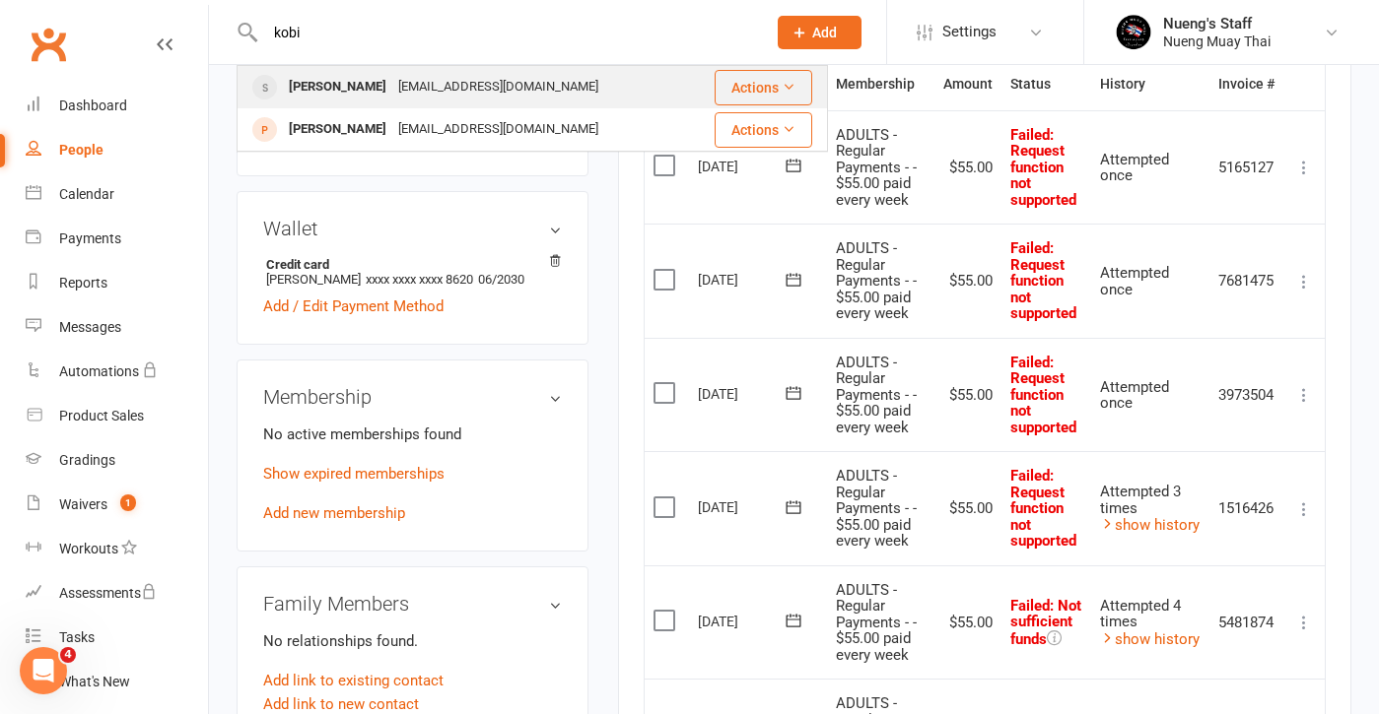
type input "kobi"
click at [336, 92] on div "[PERSON_NAME]" at bounding box center [337, 87] width 109 height 29
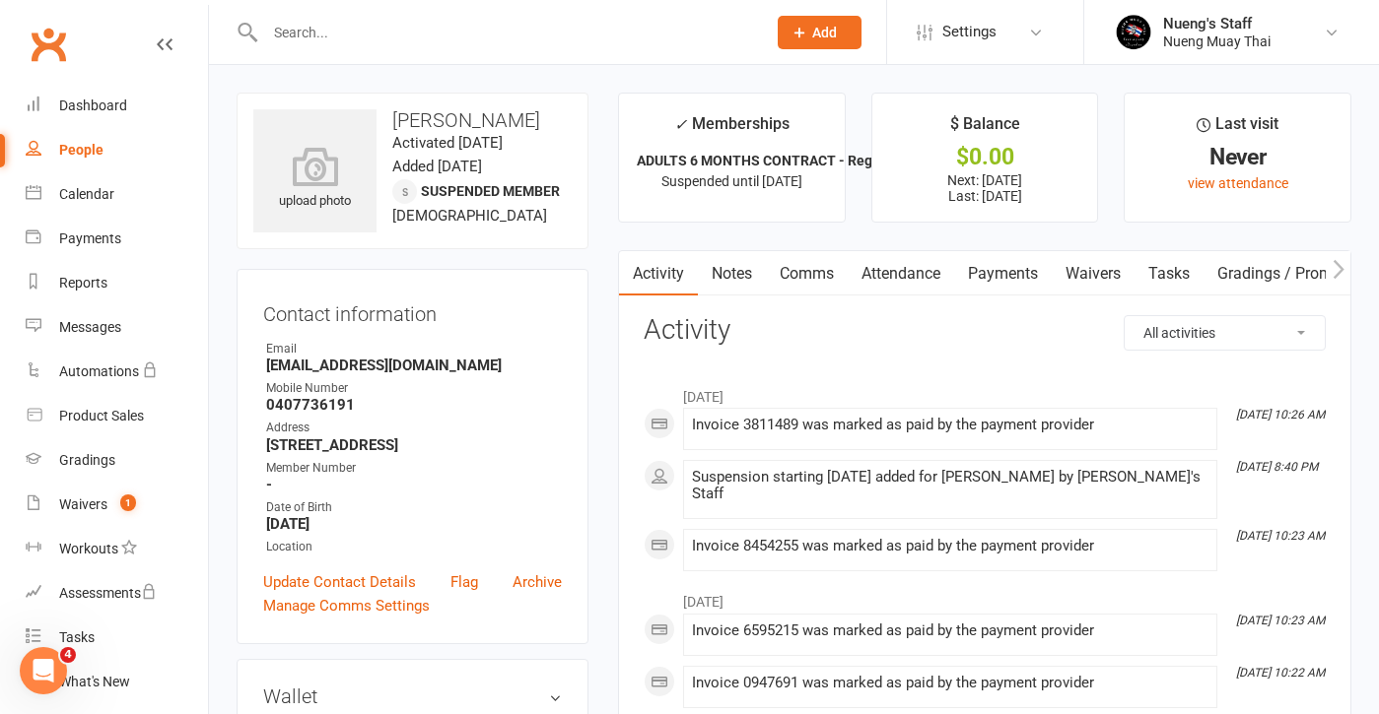
click at [1001, 265] on link "Payments" at bounding box center [1003, 273] width 98 height 45
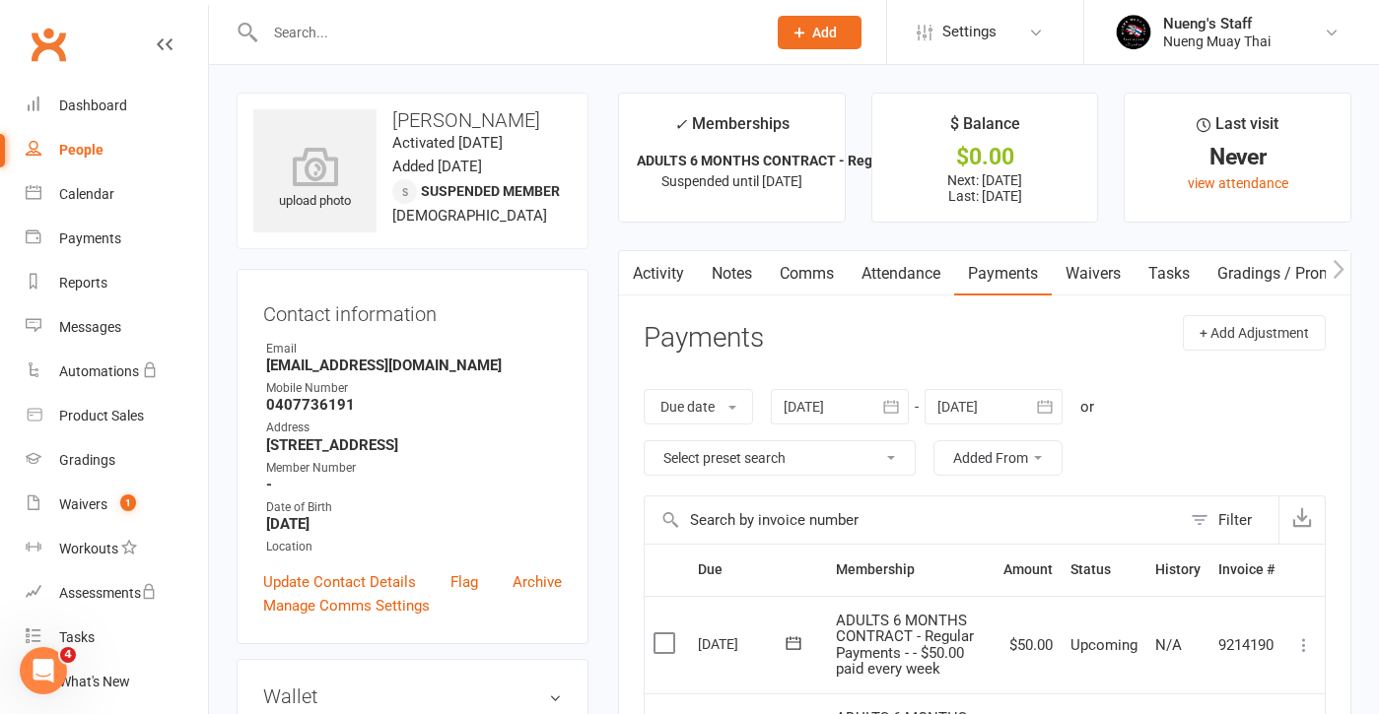
click at [782, 408] on div at bounding box center [840, 406] width 138 height 35
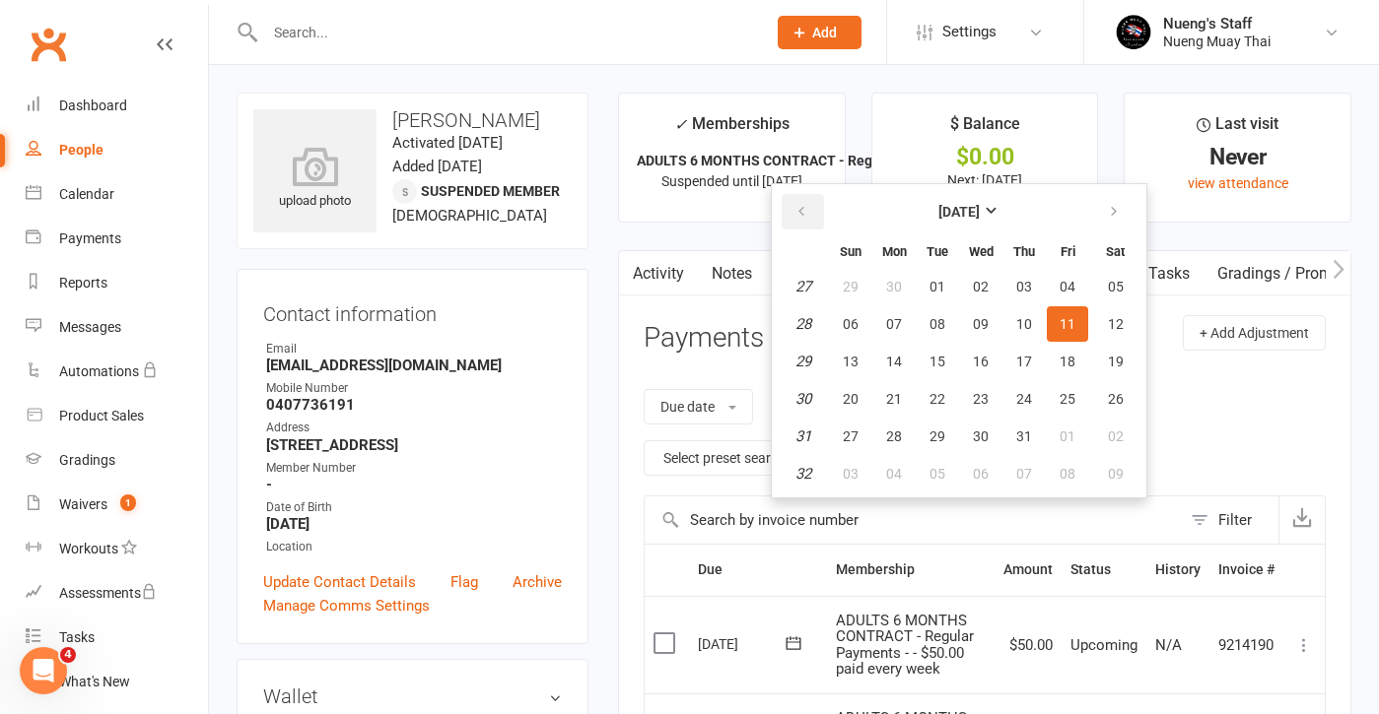
click at [816, 217] on button "button" at bounding box center [802, 211] width 42 height 35
click at [850, 327] on span "06" at bounding box center [850, 324] width 16 height 16
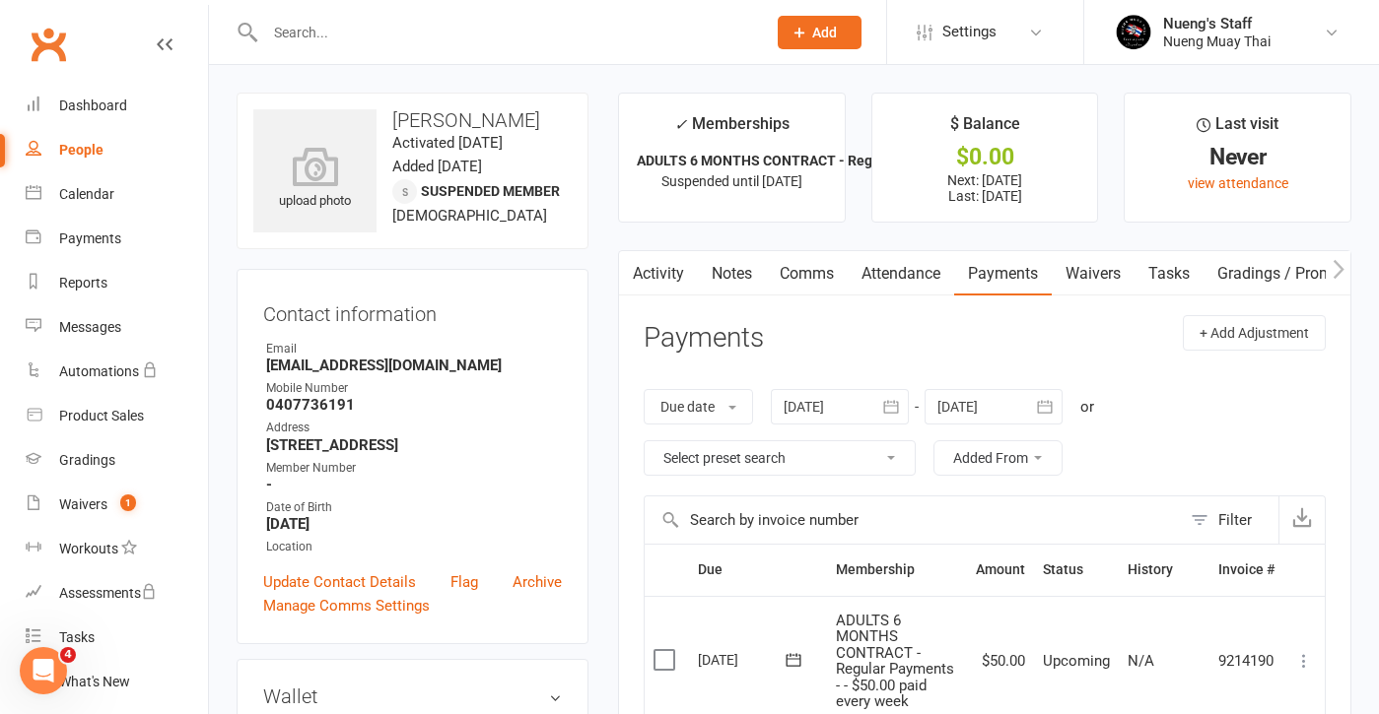
click at [806, 413] on div at bounding box center [840, 406] width 138 height 35
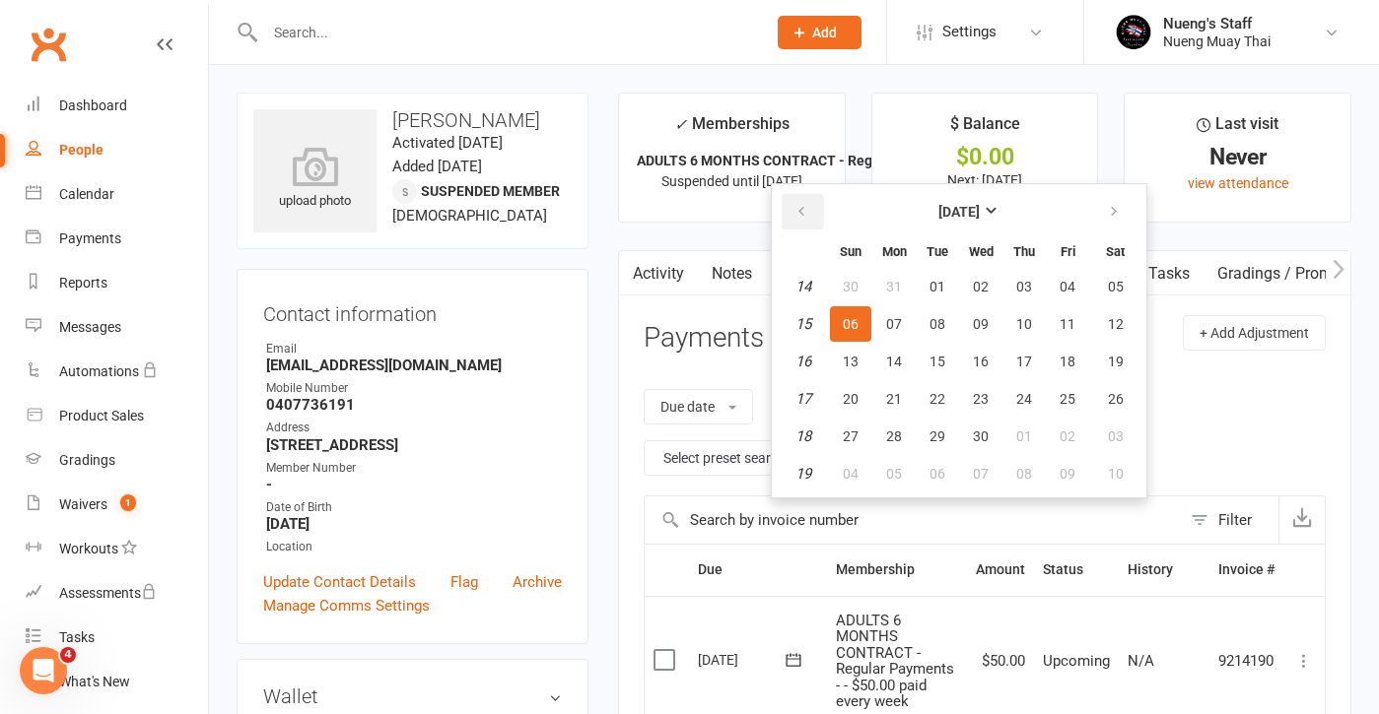
click at [802, 213] on icon "button" at bounding box center [801, 212] width 14 height 16
click at [832, 324] on table "[DATE] Sun Mon Tue Wed Thu Fri Sat 1 29 30 31 01 02 03 04 2 05 06 07 08 09 10 1…" at bounding box center [958, 340] width 367 height 305
click at [846, 327] on span "05" at bounding box center [850, 324] width 16 height 16
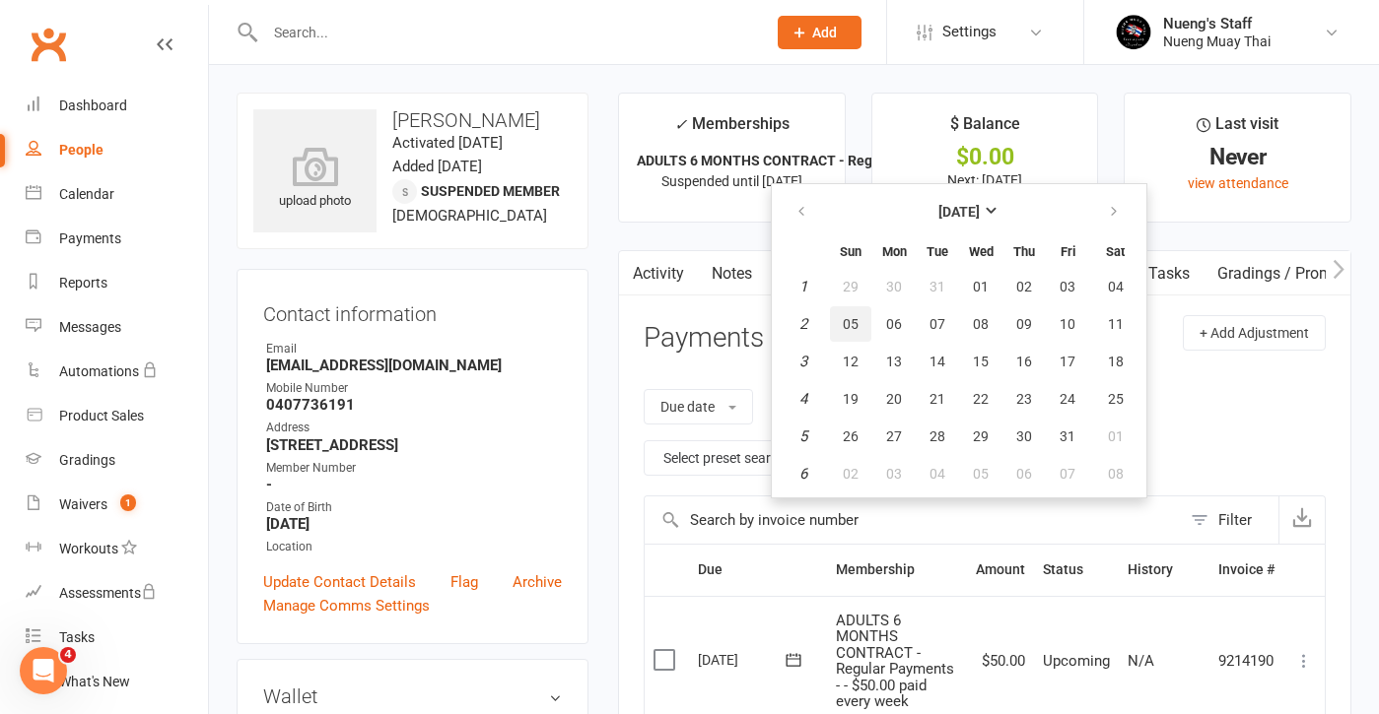
type input "[DATE]"
